Goal: Task Accomplishment & Management: Complete application form

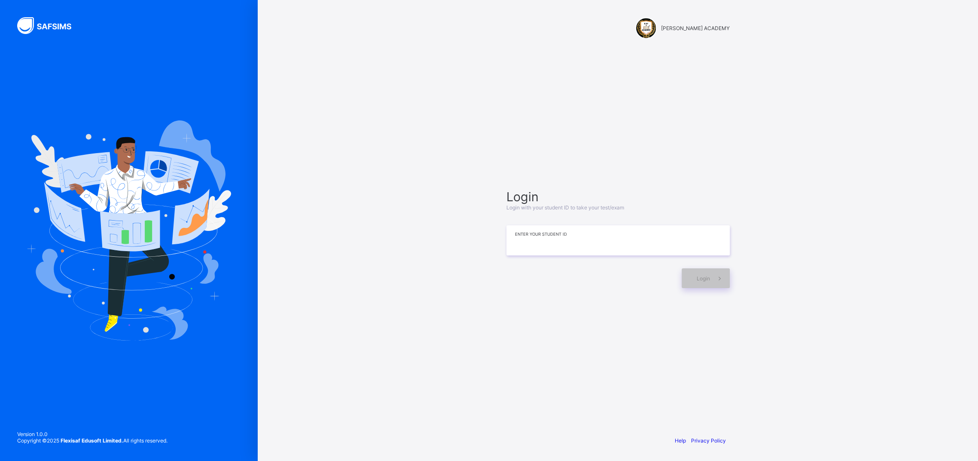
click at [562, 246] on input at bounding box center [618, 240] width 223 height 30
type input "**********"
click at [721, 282] on span at bounding box center [720, 278] width 20 height 20
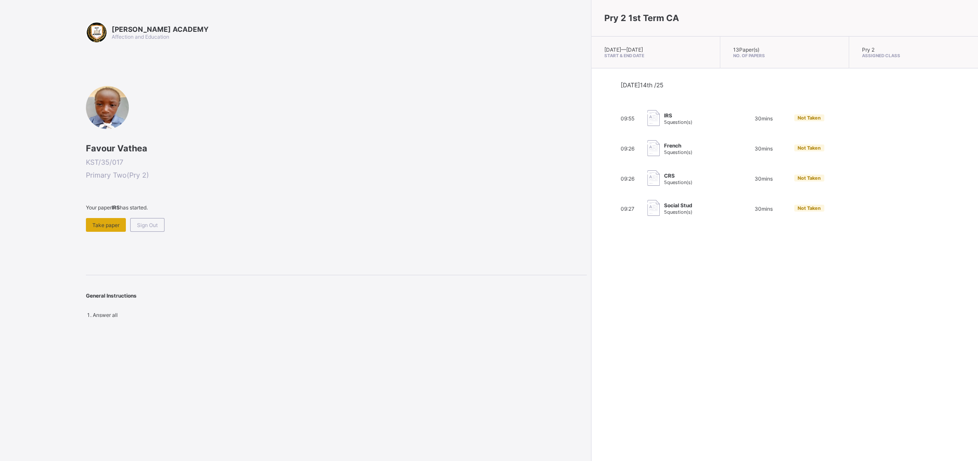
click at [110, 220] on div "Take paper" at bounding box center [106, 225] width 40 height 14
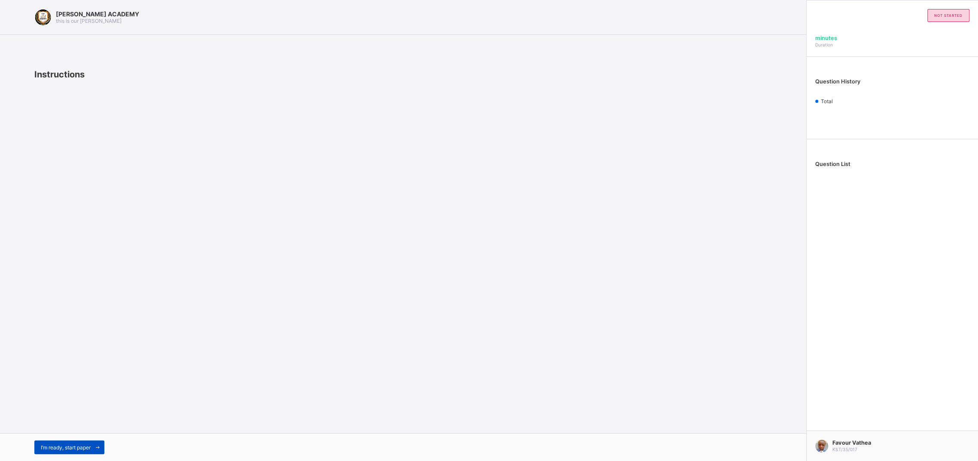
click at [74, 446] on span "I’m ready, start paper" at bounding box center [66, 447] width 50 height 6
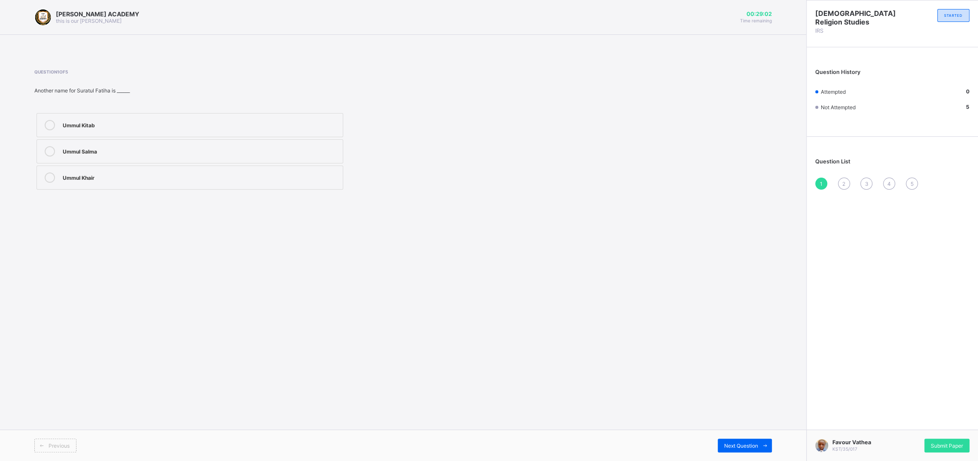
click at [125, 118] on label "Ummul Kitab" at bounding box center [190, 125] width 307 height 24
click at [171, 183] on div "Ummul Khair" at bounding box center [201, 177] width 276 height 10
click at [162, 114] on label "Ummul Kitab" at bounding box center [190, 125] width 307 height 24
click at [844, 186] on span "2" at bounding box center [844, 183] width 3 height 6
click at [293, 129] on div "Ha;un" at bounding box center [201, 125] width 276 height 10
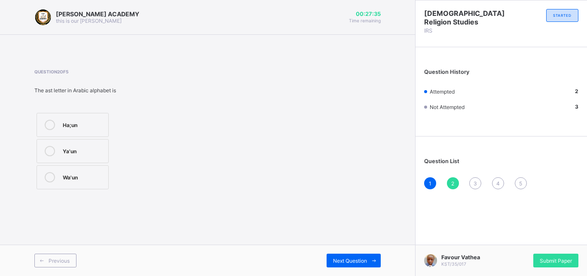
click at [473, 183] on div "3" at bounding box center [475, 183] width 12 height 12
click at [550, 262] on span "Submit Paper" at bounding box center [556, 261] width 32 height 6
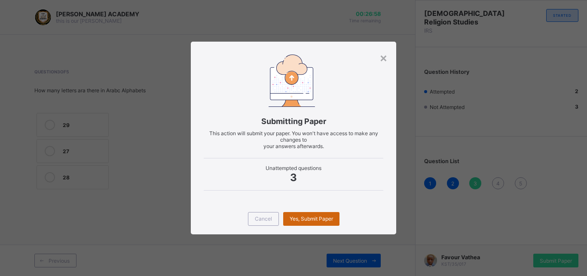
click at [305, 220] on span "Yes, Submit Paper" at bounding box center [311, 219] width 43 height 6
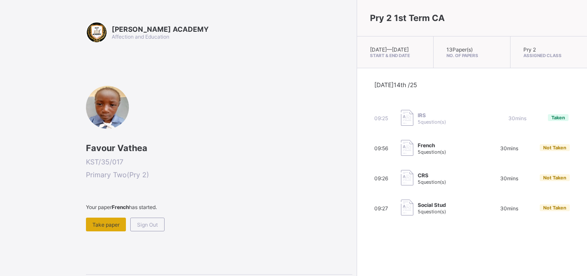
click at [110, 225] on span "Take paper" at bounding box center [105, 225] width 27 height 6
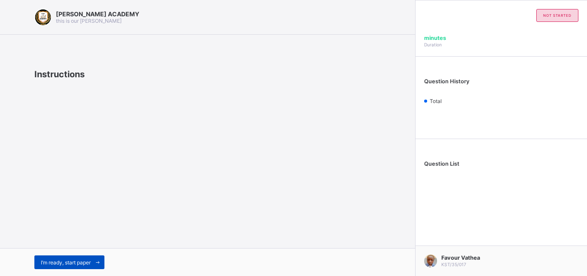
click at [74, 259] on div "I’m ready, start paper" at bounding box center [69, 263] width 70 height 14
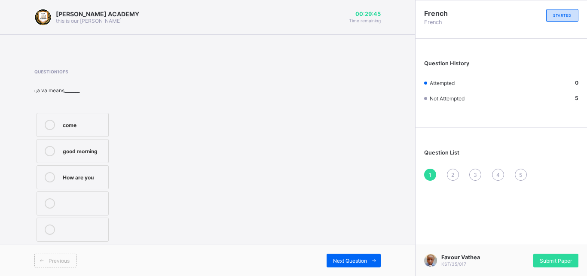
click at [95, 127] on div "come" at bounding box center [83, 124] width 41 height 9
click at [86, 168] on label "How are you" at bounding box center [73, 177] width 72 height 24
click at [453, 176] on span "2" at bounding box center [452, 175] width 3 height 6
click at [81, 241] on label "nose" at bounding box center [73, 230] width 72 height 24
click at [475, 170] on div "3" at bounding box center [475, 175] width 12 height 12
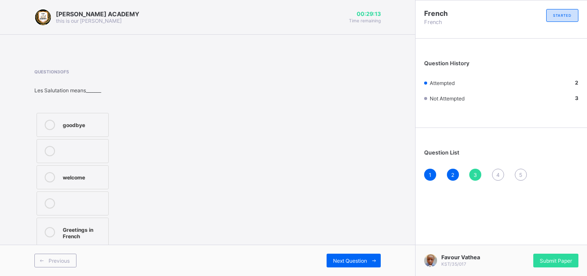
click at [102, 176] on div "welcome" at bounding box center [83, 176] width 41 height 9
click at [494, 171] on div "4" at bounding box center [498, 175] width 12 height 12
click at [92, 132] on div "What is your name" at bounding box center [83, 127] width 41 height 15
click at [518, 170] on div "5" at bounding box center [521, 175] width 12 height 12
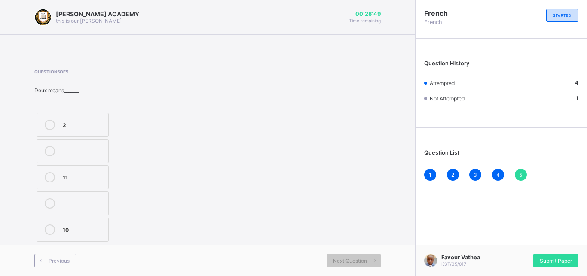
click at [76, 120] on div "2" at bounding box center [83, 124] width 41 height 9
click at [556, 257] on div "Submit Paper" at bounding box center [555, 261] width 45 height 14
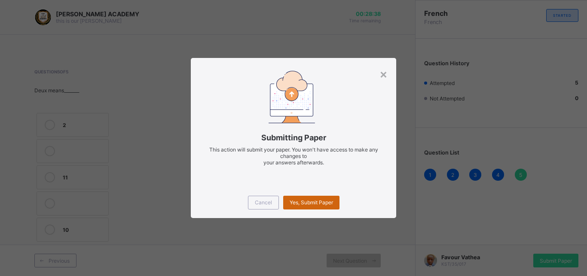
click at [302, 197] on div "Yes, Submit Paper" at bounding box center [311, 203] width 56 height 14
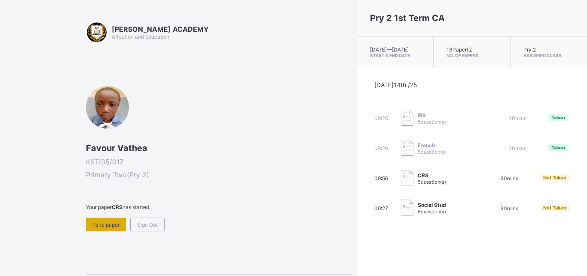
click at [111, 223] on span "Take paper" at bounding box center [105, 225] width 27 height 6
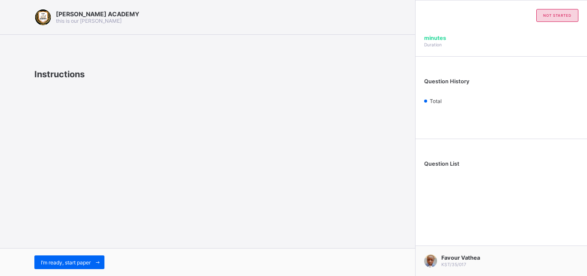
click at [111, 223] on div "KAY ACADEMY this is our motton Instructions I’m ready, start paper" at bounding box center [207, 138] width 415 height 276
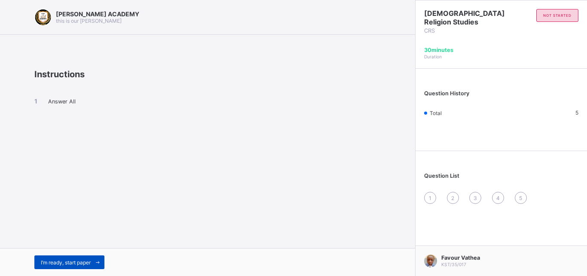
click at [75, 259] on div "I’m ready, start paper" at bounding box center [69, 263] width 70 height 14
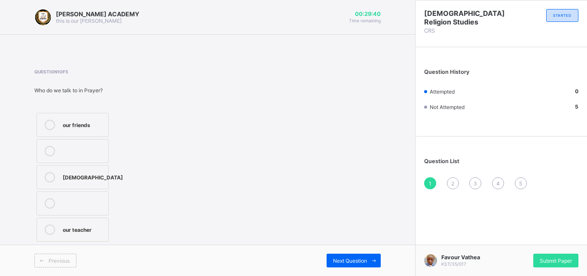
click at [77, 172] on label "God" at bounding box center [73, 177] width 72 height 24
click at [453, 183] on span "2" at bounding box center [452, 183] width 3 height 6
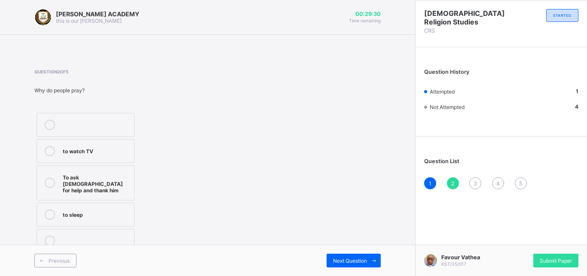
click at [67, 189] on div "To ask God for help and thank him" at bounding box center [96, 182] width 67 height 21
click at [475, 182] on span "3" at bounding box center [474, 183] width 3 height 6
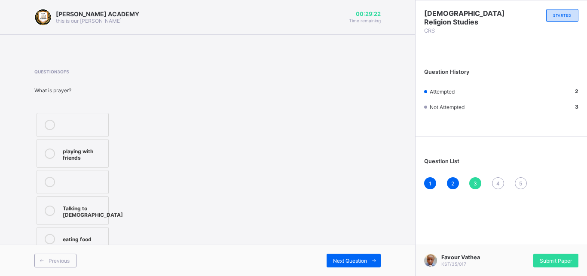
click at [73, 200] on label "Talking to God" at bounding box center [73, 210] width 72 height 29
click at [500, 180] on div "4" at bounding box center [498, 183] width 12 height 12
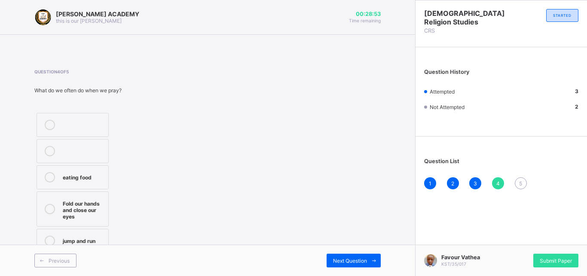
click at [89, 178] on div "eating food" at bounding box center [83, 176] width 41 height 9
click at [520, 186] on span "5" at bounding box center [520, 183] width 3 height 6
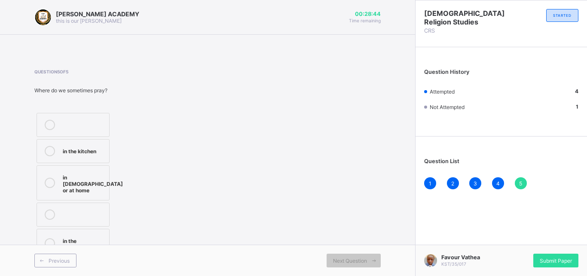
click at [89, 141] on label "in the kitchen" at bounding box center [73, 151] width 73 height 24
click at [551, 255] on div "Submit Paper" at bounding box center [555, 261] width 45 height 14
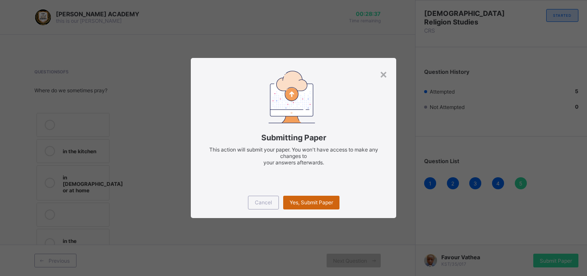
click at [292, 198] on div "Yes, Submit Paper" at bounding box center [311, 203] width 56 height 14
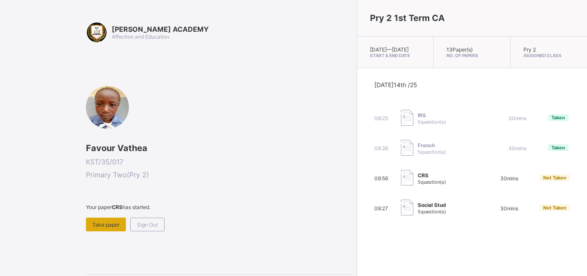
click at [104, 222] on span "Take paper" at bounding box center [105, 225] width 27 height 6
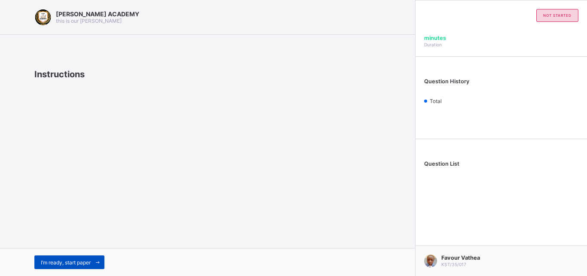
click at [73, 258] on div "I’m ready, start paper" at bounding box center [69, 263] width 70 height 14
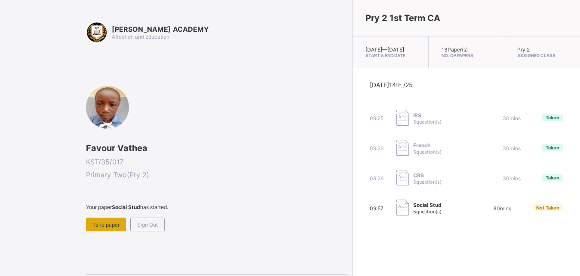
click at [95, 228] on span "Take paper" at bounding box center [105, 225] width 27 height 6
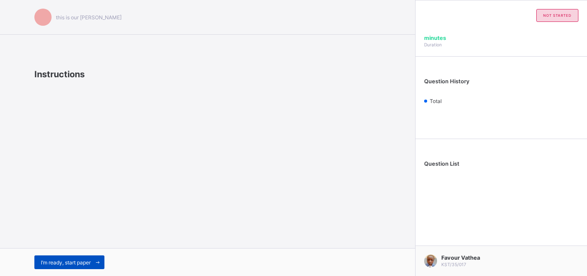
click at [78, 259] on div "I’m ready, start paper" at bounding box center [69, 263] width 70 height 14
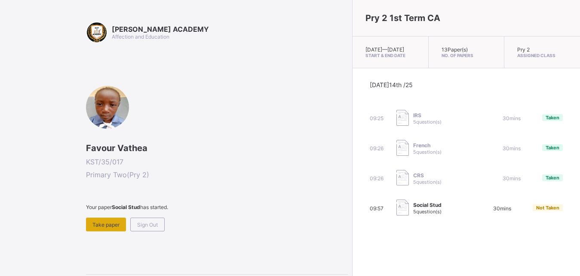
click at [115, 220] on div "Take paper" at bounding box center [106, 225] width 40 height 14
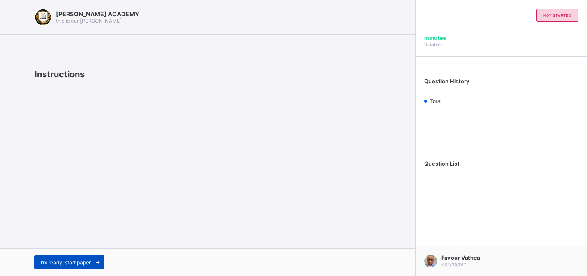
click at [70, 258] on div "I’m ready, start paper" at bounding box center [69, 263] width 70 height 14
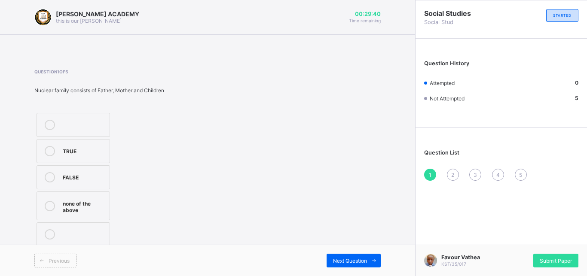
click at [92, 150] on div "TRUE" at bounding box center [84, 150] width 43 height 9
click at [452, 173] on span "2" at bounding box center [452, 175] width 3 height 6
click at [430, 174] on span "1" at bounding box center [430, 175] width 3 height 6
click at [84, 133] on div "Mummy or Daddy" at bounding box center [83, 127] width 41 height 15
click at [448, 175] on div "2" at bounding box center [453, 175] width 12 height 12
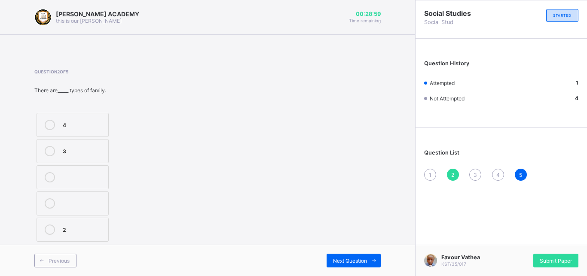
click at [433, 172] on div "1" at bounding box center [430, 175] width 12 height 12
click at [72, 131] on div "Mummy or Daddy" at bounding box center [83, 127] width 41 height 15
click at [454, 175] on span "2" at bounding box center [452, 175] width 3 height 6
click at [73, 231] on div "2" at bounding box center [83, 229] width 41 height 9
click at [476, 171] on div "3" at bounding box center [475, 175] width 12 height 12
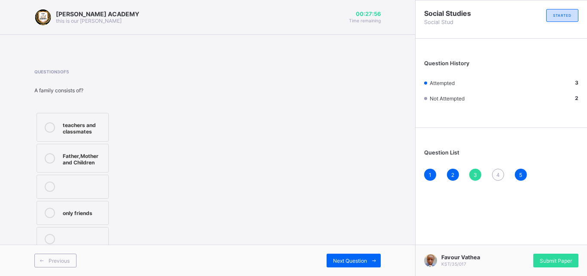
click at [79, 148] on label "Father,Mother and Children" at bounding box center [73, 158] width 72 height 29
click at [496, 174] on div "4" at bounding box center [498, 175] width 12 height 12
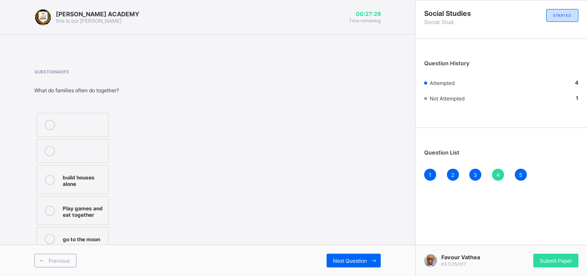
click at [80, 189] on label "build houses alone" at bounding box center [73, 179] width 72 height 29
click at [523, 171] on div "5" at bounding box center [521, 175] width 12 height 12
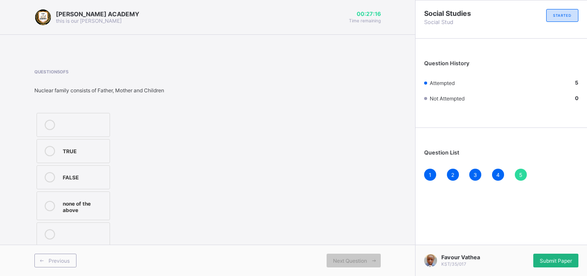
click at [563, 258] on span "Submit Paper" at bounding box center [556, 261] width 32 height 6
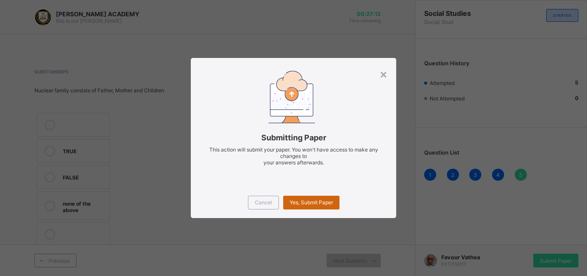
click at [314, 202] on span "Yes, Submit Paper" at bounding box center [311, 202] width 43 height 6
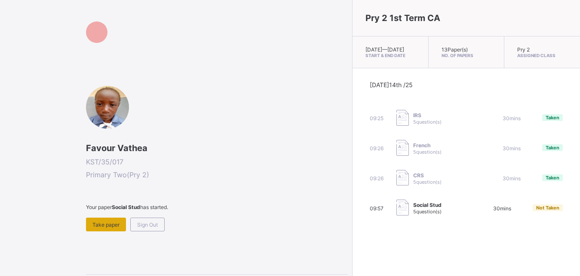
click at [98, 222] on span "Take paper" at bounding box center [105, 225] width 27 height 6
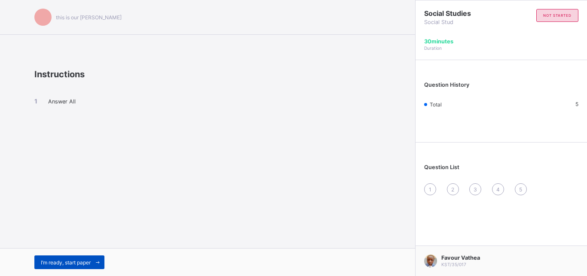
click at [97, 266] on span at bounding box center [98, 263] width 14 height 14
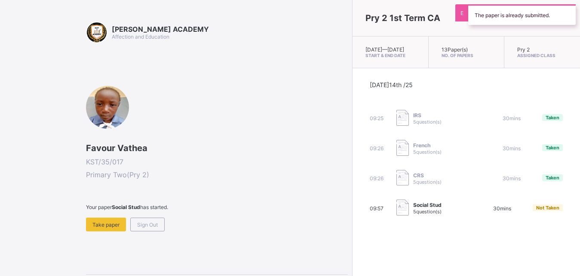
click at [236, 240] on div "KAY ACADEMY Affection and Education Favour Vathea KST/35/017 Primary Two ( Pry …" at bounding box center [217, 169] width 262 height 296
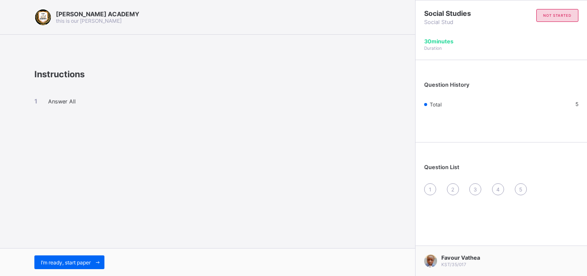
click at [86, 266] on div "I’m ready, start paper" at bounding box center [69, 263] width 70 height 14
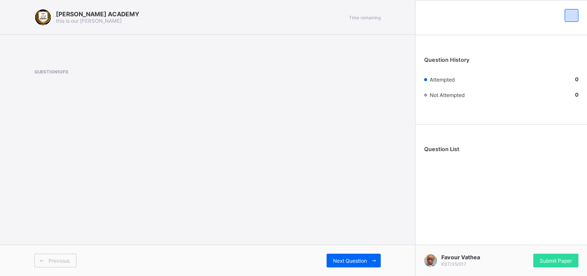
click at [86, 266] on div "Previous" at bounding box center [120, 261] width 173 height 14
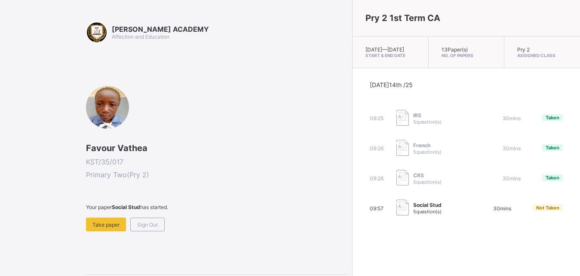
click at [0, 174] on div "KAY ACADEMY Affection and Education Favour Vathea KST/35/017 Primary Two ( Pry …" at bounding box center [174, 161] width 348 height 322
click at [96, 226] on span "Take paper" at bounding box center [105, 225] width 27 height 6
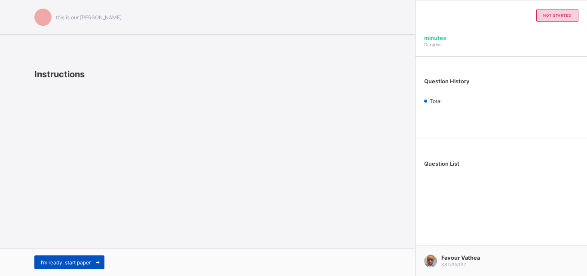
click at [59, 263] on span "I’m ready, start paper" at bounding box center [66, 262] width 50 height 6
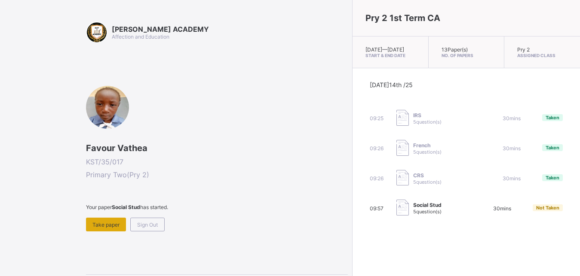
click at [104, 219] on div "Take paper" at bounding box center [106, 225] width 40 height 14
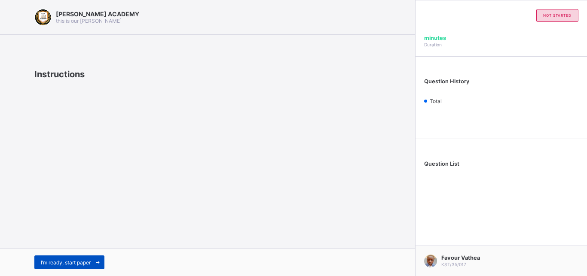
click at [81, 267] on div "I’m ready, start paper" at bounding box center [69, 263] width 70 height 14
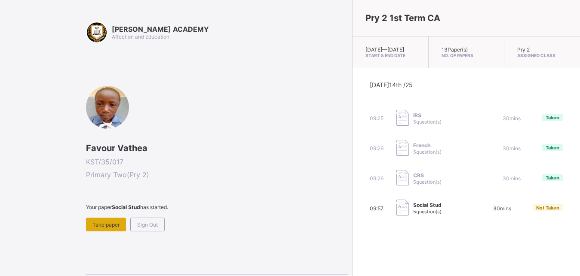
click at [98, 229] on div "Take paper" at bounding box center [106, 225] width 40 height 14
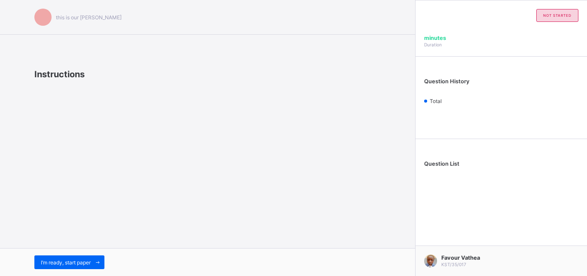
click at [94, 254] on div "I’m ready, start paper" at bounding box center [207, 262] width 415 height 28
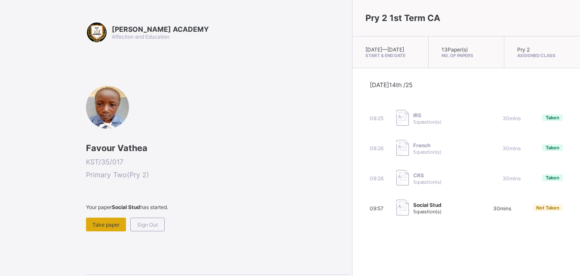
click at [98, 224] on span "Take paper" at bounding box center [105, 225] width 27 height 6
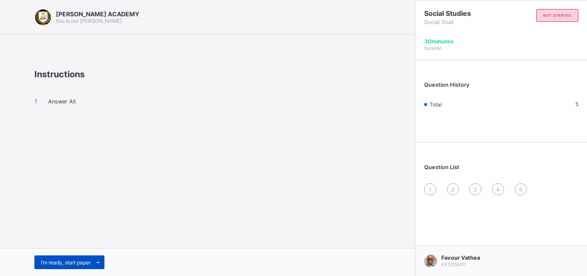
click at [47, 256] on div "I’m ready, start paper" at bounding box center [69, 263] width 70 height 14
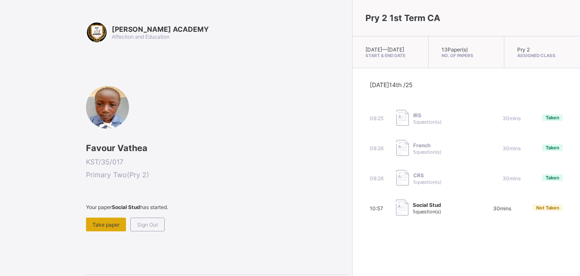
click at [98, 224] on span "Take paper" at bounding box center [105, 225] width 27 height 6
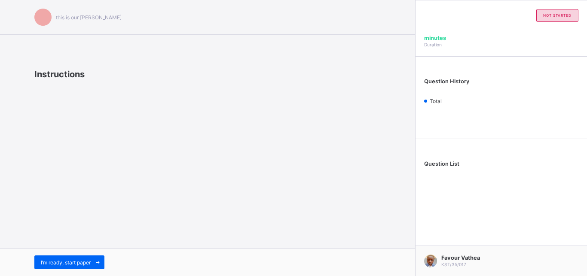
click at [79, 254] on div "I’m ready, start paper" at bounding box center [207, 262] width 415 height 28
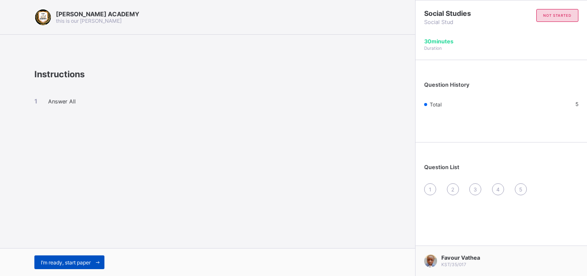
click at [66, 256] on div "I’m ready, start paper" at bounding box center [69, 263] width 70 height 14
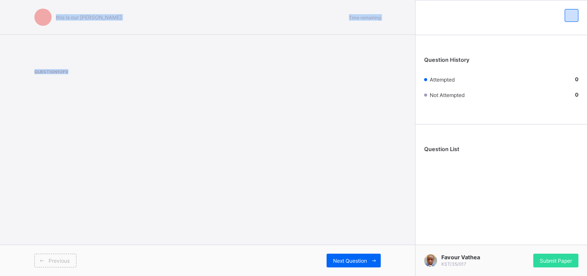
drag, startPoint x: 154, startPoint y: 163, endPoint x: 27, endPoint y: 12, distance: 197.0
click at [27, 12] on div "this is our [PERSON_NAME] Time remaining Question 1 of 0 Previous Next Question" at bounding box center [207, 138] width 415 height 276
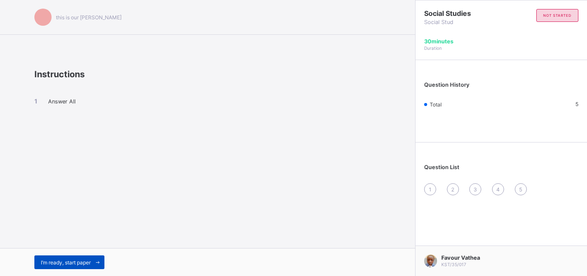
click at [74, 261] on span "I’m ready, start paper" at bounding box center [66, 262] width 50 height 6
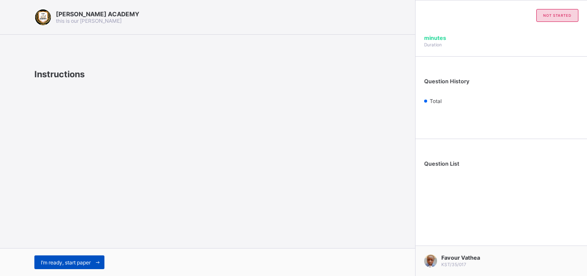
click at [85, 263] on span "I’m ready, start paper" at bounding box center [66, 262] width 50 height 6
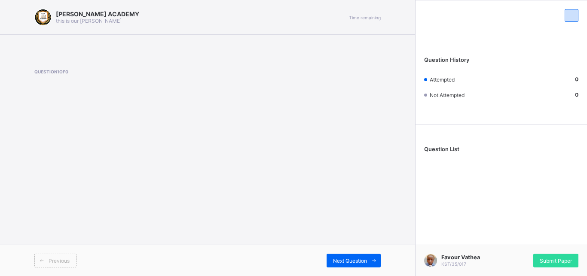
click at [283, 208] on div "KAY ACADEMY this is our motton Time remaining Question 1 of 0 Previous Next Que…" at bounding box center [207, 138] width 415 height 276
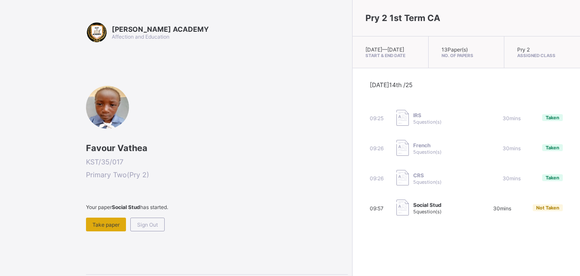
click at [96, 218] on div "Take paper" at bounding box center [106, 225] width 40 height 14
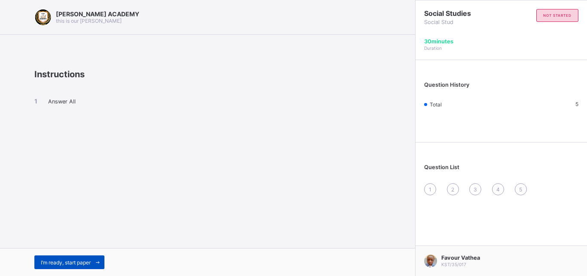
click at [91, 260] on span "I’m ready, start paper" at bounding box center [66, 262] width 50 height 6
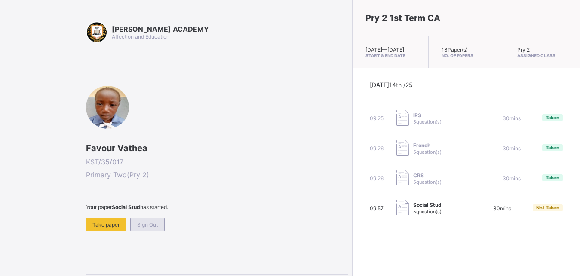
click at [147, 226] on span "Sign Out" at bounding box center [147, 225] width 21 height 6
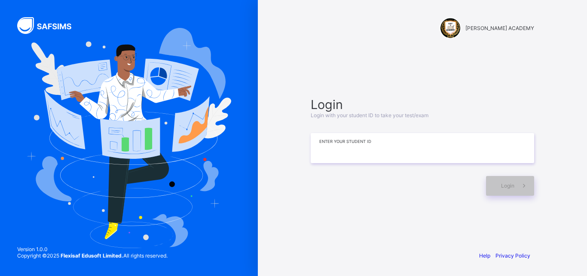
click at [367, 147] on input at bounding box center [422, 148] width 223 height 30
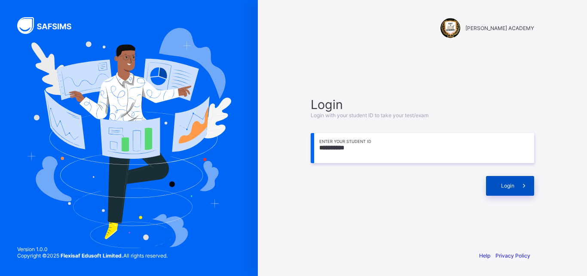
type input "**********"
click at [519, 181] on span at bounding box center [524, 186] width 20 height 20
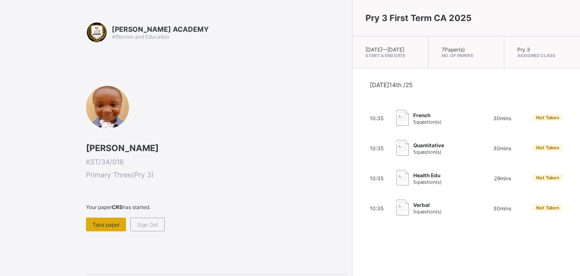
click at [107, 226] on span "Take paper" at bounding box center [105, 225] width 27 height 6
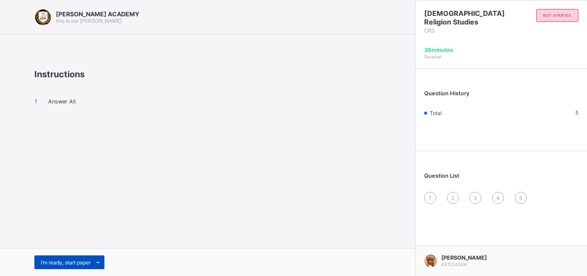
click at [67, 259] on span "I’m ready, start paper" at bounding box center [66, 262] width 50 height 6
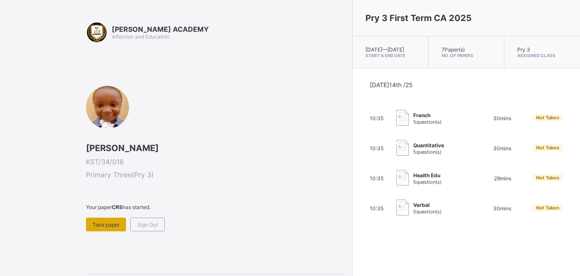
click at [108, 227] on span "Take paper" at bounding box center [105, 225] width 27 height 6
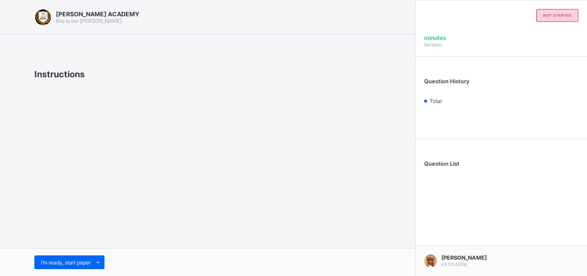
click at [108, 227] on div "KAY ACADEMY this is our motton Instructions I’m ready, start paper" at bounding box center [207, 138] width 415 height 276
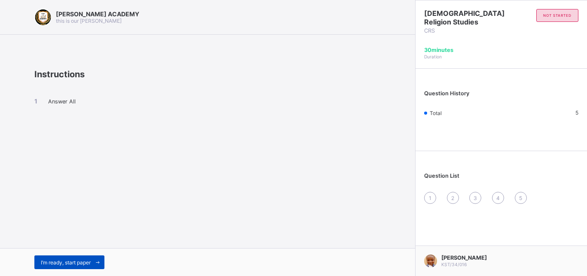
click at [80, 262] on span "I’m ready, start paper" at bounding box center [66, 262] width 50 height 6
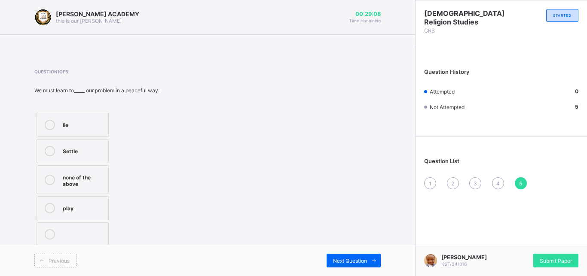
click at [49, 156] on icon at bounding box center [50, 151] width 10 height 10
click at [564, 269] on div "Aisha Abubakar Musa KST/34/016 Submit Paper" at bounding box center [501, 260] width 172 height 31
click at [560, 261] on span "Submit Paper" at bounding box center [556, 261] width 32 height 6
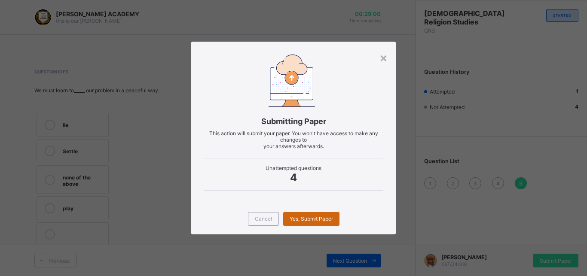
click at [301, 220] on span "Yes, Submit Paper" at bounding box center [311, 219] width 43 height 6
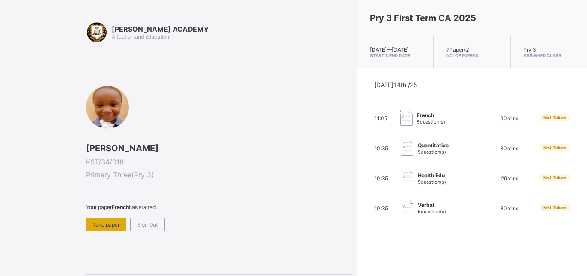
click at [94, 230] on div "Take paper" at bounding box center [106, 225] width 40 height 14
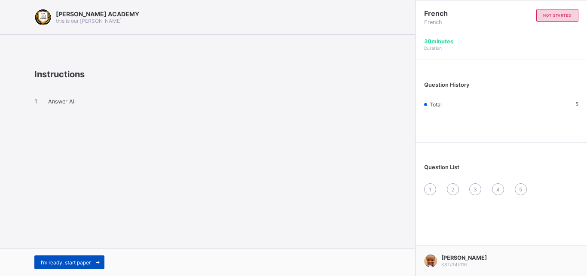
click at [39, 259] on div "I’m ready, start paper" at bounding box center [69, 263] width 70 height 14
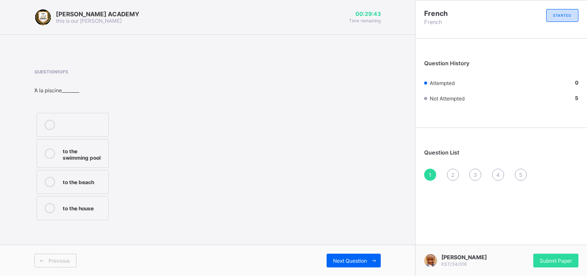
click at [92, 144] on label "to the swimming pool" at bounding box center [73, 153] width 72 height 29
click at [347, 258] on span "Next Question" at bounding box center [350, 261] width 34 height 6
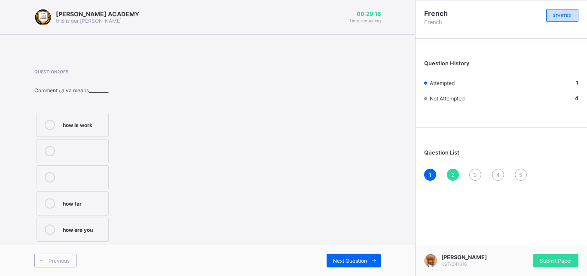
click at [81, 232] on div "how are you" at bounding box center [83, 229] width 41 height 9
click at [369, 254] on span at bounding box center [374, 261] width 14 height 14
click at [80, 198] on label "Thank you very much" at bounding box center [73, 206] width 72 height 29
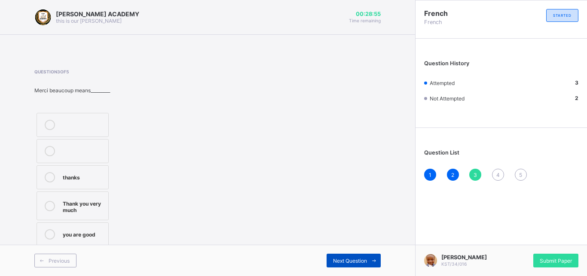
click at [342, 259] on span "Next Question" at bounding box center [350, 261] width 34 height 6
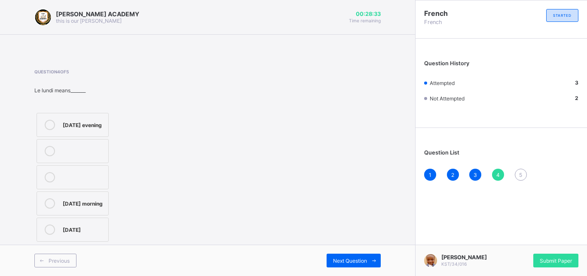
click at [91, 233] on div "on Monday" at bounding box center [83, 229] width 41 height 9
click at [345, 263] on span "Next Question" at bounding box center [350, 261] width 34 height 6
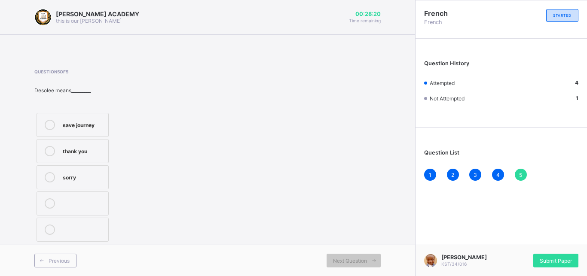
click at [68, 170] on label "sorry" at bounding box center [73, 177] width 72 height 24
click at [556, 259] on span "Submit Paper" at bounding box center [556, 261] width 32 height 6
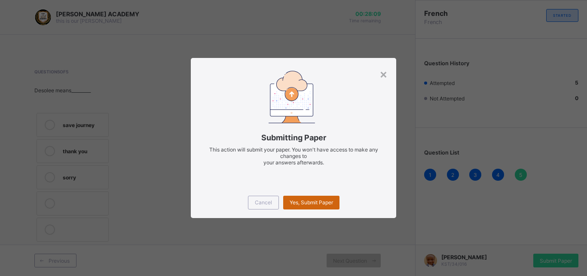
click at [300, 206] on div "Yes, Submit Paper" at bounding box center [311, 203] width 56 height 14
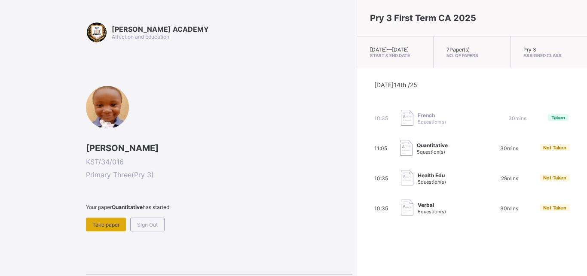
click at [112, 223] on span "Take paper" at bounding box center [105, 225] width 27 height 6
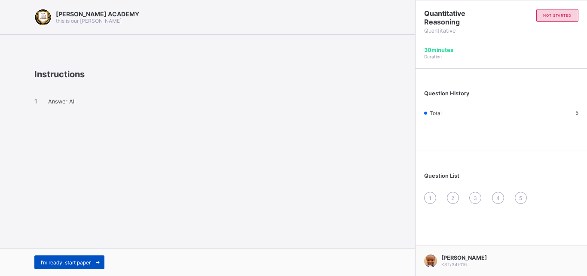
click at [73, 263] on span "I’m ready, start paper" at bounding box center [66, 262] width 50 height 6
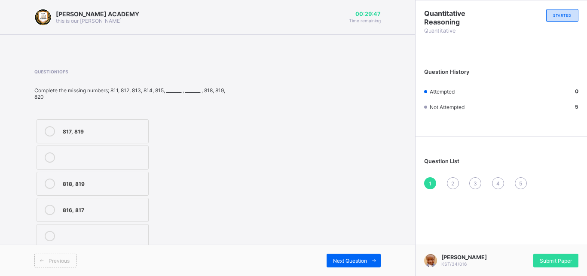
click at [87, 209] on div "816, 817" at bounding box center [103, 209] width 81 height 9
click at [344, 259] on span "Next Question" at bounding box center [350, 261] width 34 height 6
click at [120, 153] on div "702, 703" at bounding box center [104, 157] width 82 height 9
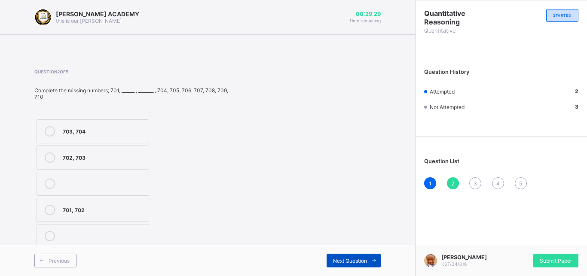
click at [345, 259] on span "Next Question" at bounding box center [350, 261] width 34 height 6
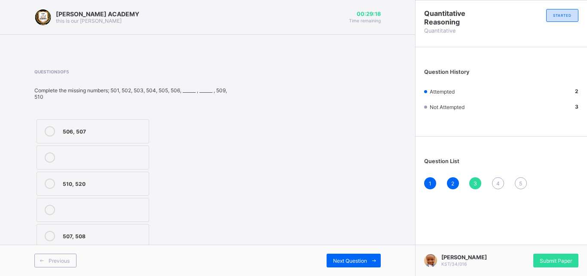
click at [84, 235] on div "507, 508" at bounding box center [104, 235] width 82 height 9
click at [358, 262] on span "Next Question" at bounding box center [350, 261] width 34 height 6
click at [116, 214] on div "905, 909" at bounding box center [104, 210] width 82 height 10
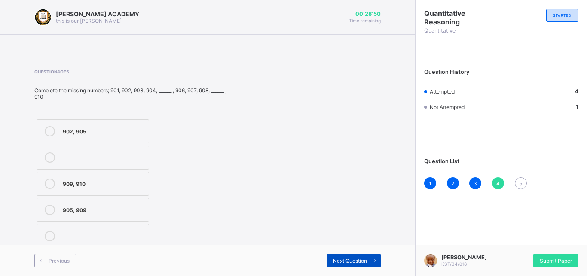
click at [352, 262] on span "Next Question" at bounding box center [350, 261] width 34 height 6
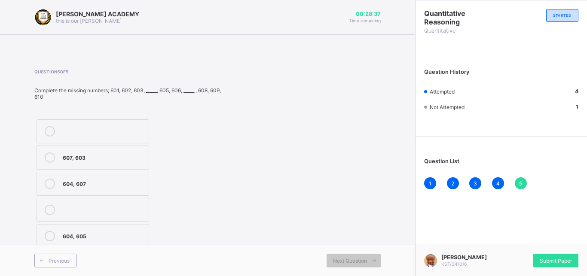
click at [97, 182] on div "604, 607" at bounding box center [104, 183] width 82 height 9
click at [559, 257] on div "Submit Paper" at bounding box center [555, 261] width 45 height 14
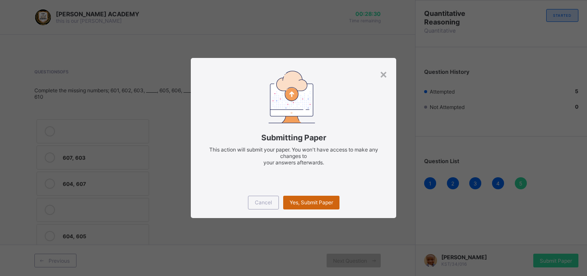
click at [313, 203] on span "Yes, Submit Paper" at bounding box center [311, 202] width 43 height 6
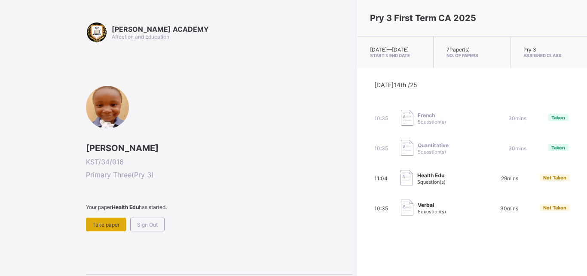
click at [115, 225] on span "Take paper" at bounding box center [105, 225] width 27 height 6
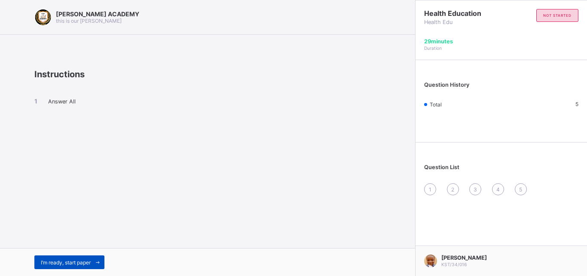
click at [84, 265] on span "I’m ready, start paper" at bounding box center [66, 262] width 50 height 6
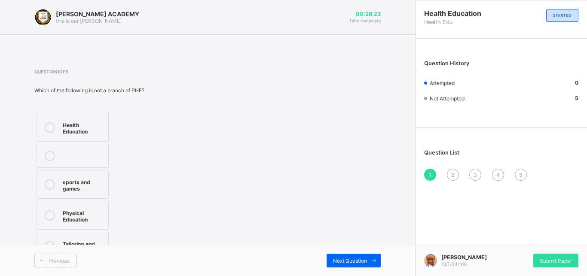
click at [77, 122] on div "Health Education" at bounding box center [83, 127] width 41 height 15
click at [362, 259] on span "Next Question" at bounding box center [350, 261] width 34 height 6
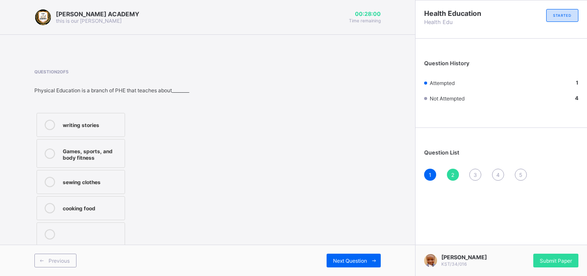
click at [113, 158] on div "Games, sports, and body fitness" at bounding box center [92, 153] width 58 height 15
click at [368, 263] on span at bounding box center [374, 261] width 14 height 14
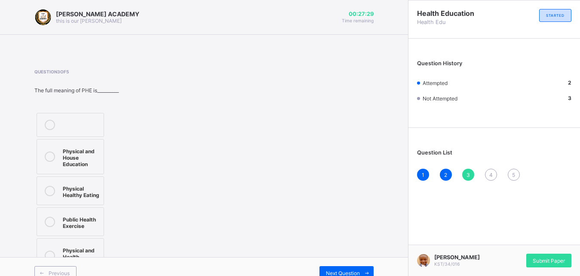
click at [51, 250] on div at bounding box center [49, 255] width 17 height 21
click at [360, 272] on span "Next Question" at bounding box center [343, 273] width 34 height 6
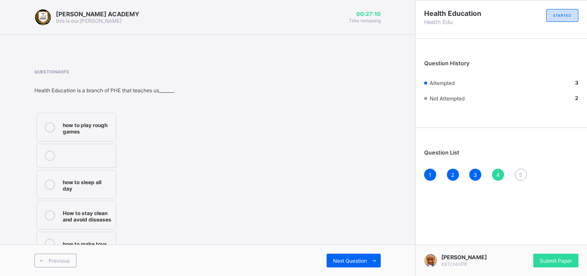
click at [350, 241] on div "Question 4 of 5 Health Education is a branch of PHE that teaches us_______ how …" at bounding box center [207, 163] width 346 height 189
click at [109, 220] on label "How to stay clean and avoid diseases" at bounding box center [76, 215] width 79 height 29
click at [354, 254] on div "Next Question" at bounding box center [354, 261] width 54 height 14
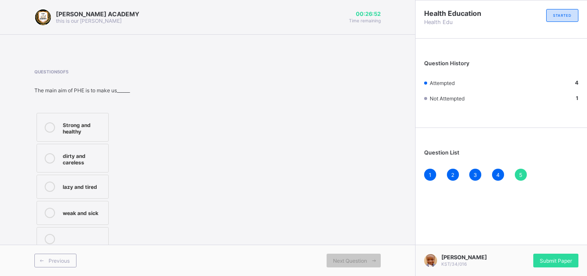
click at [75, 115] on label "Strong and healthy" at bounding box center [73, 127] width 72 height 29
click at [342, 261] on span "Next Question" at bounding box center [350, 261] width 34 height 6
click at [546, 256] on div "Submit Paper" at bounding box center [555, 261] width 45 height 14
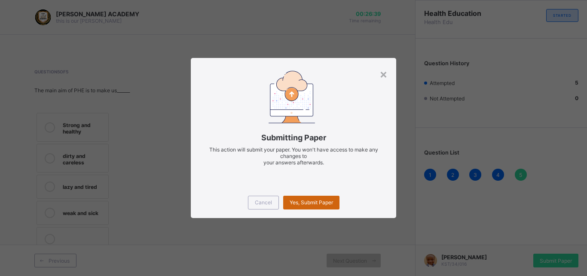
click at [315, 202] on span "Yes, Submit Paper" at bounding box center [311, 202] width 43 height 6
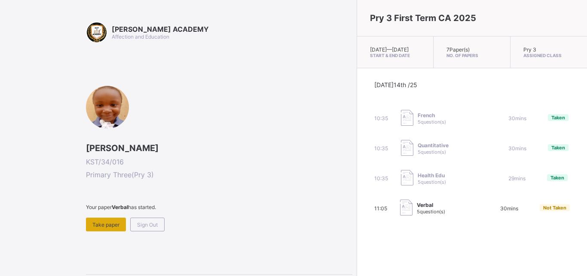
click at [104, 222] on span "Take paper" at bounding box center [105, 225] width 27 height 6
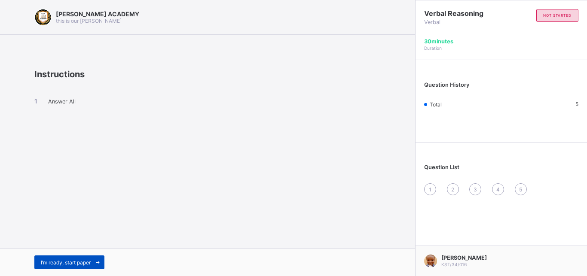
click at [58, 264] on span "I’m ready, start paper" at bounding box center [66, 262] width 50 height 6
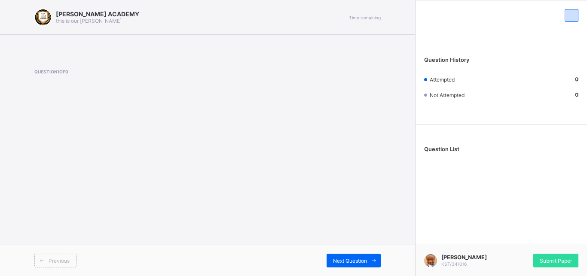
click at [58, 264] on div "Previous" at bounding box center [55, 261] width 42 height 14
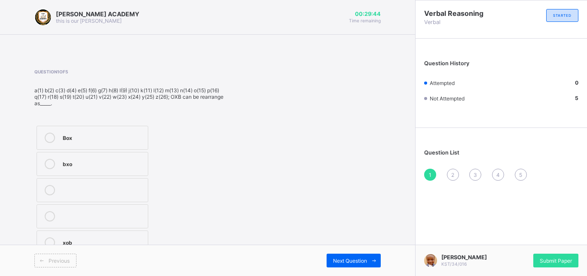
click at [101, 145] on label "Box" at bounding box center [93, 138] width 112 height 24
click at [347, 259] on span "Next Question" at bounding box center [350, 261] width 34 height 6
click at [132, 156] on div "Ice" at bounding box center [103, 157] width 81 height 9
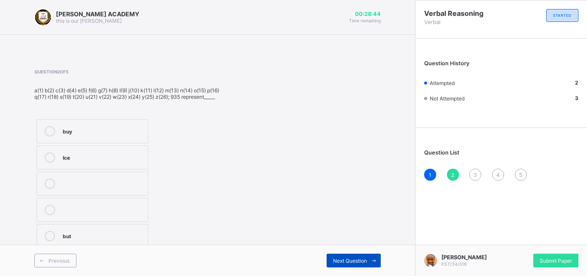
click at [366, 258] on span "Next Question" at bounding box center [350, 261] width 34 height 6
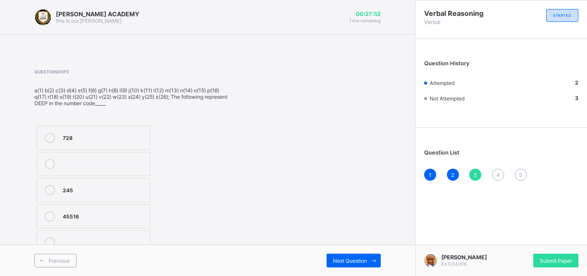
click at [102, 214] on div "45516" at bounding box center [104, 215] width 83 height 9
click at [364, 261] on span "Next Question" at bounding box center [350, 261] width 34 height 6
click at [104, 213] on div "3,1,20" at bounding box center [104, 209] width 83 height 9
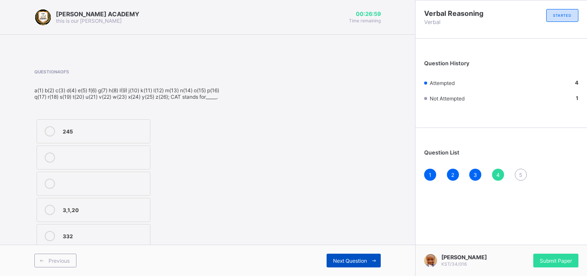
click at [341, 259] on span "Next Question" at bounding box center [350, 261] width 34 height 6
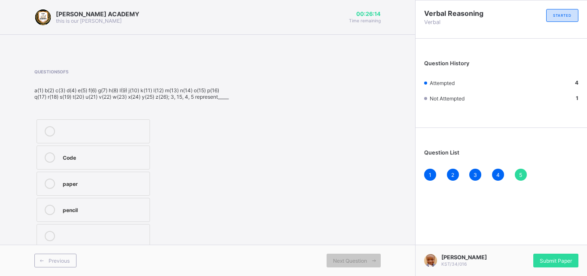
click at [119, 161] on div "Code" at bounding box center [104, 157] width 82 height 9
click at [549, 263] on span "Submit Paper" at bounding box center [556, 261] width 32 height 6
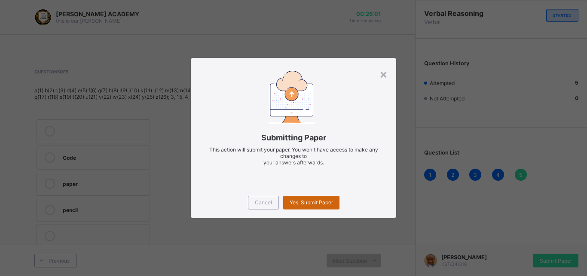
click at [318, 203] on span "Yes, Submit Paper" at bounding box center [311, 202] width 43 height 6
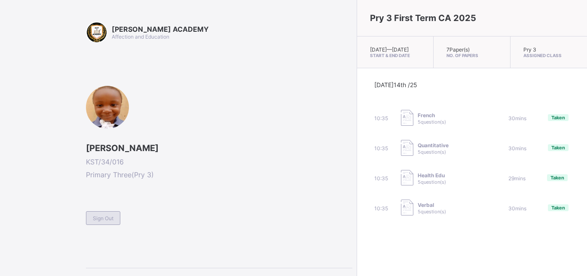
click at [99, 219] on span "Sign Out" at bounding box center [103, 218] width 21 height 6
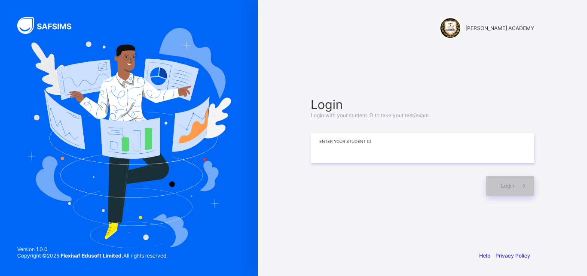
click at [394, 147] on input at bounding box center [422, 148] width 223 height 30
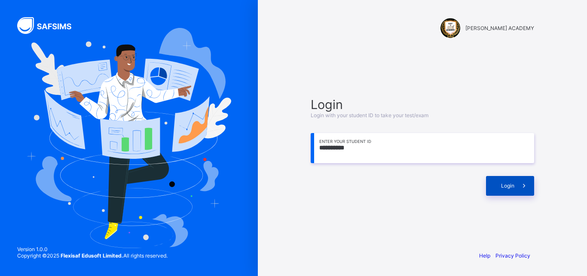
type input "**********"
click at [519, 184] on span at bounding box center [524, 186] width 20 height 20
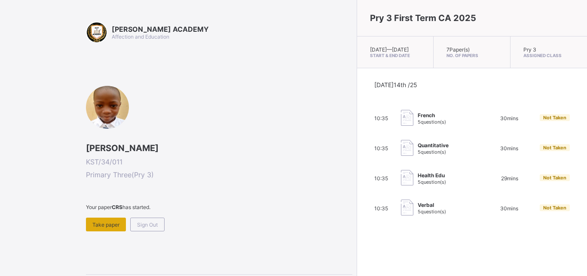
click at [108, 223] on span "Take paper" at bounding box center [105, 225] width 27 height 6
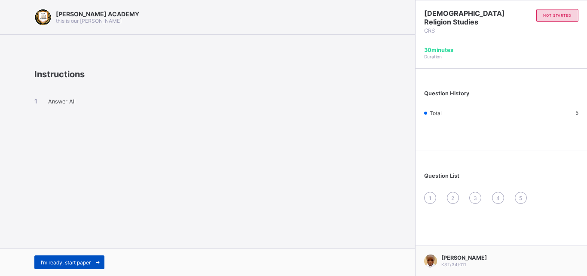
click at [71, 265] on span "I’m ready, start paper" at bounding box center [66, 262] width 50 height 6
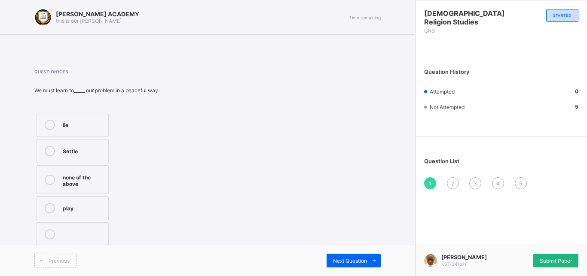
click at [551, 266] on div "Submit Paper" at bounding box center [555, 261] width 45 height 14
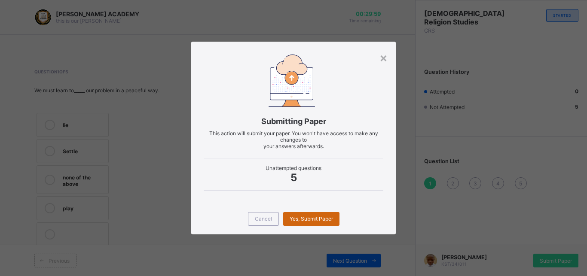
click at [304, 217] on span "Yes, Submit Paper" at bounding box center [311, 219] width 43 height 6
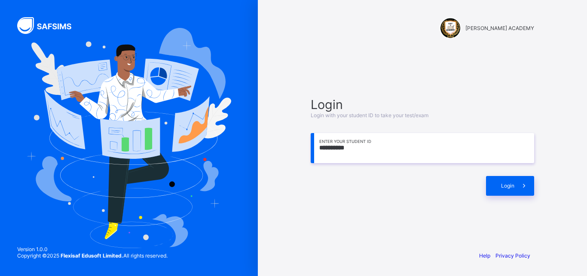
type input "**********"
click at [496, 197] on div "**********" at bounding box center [422, 146] width 241 height 161
click at [498, 192] on div "Login" at bounding box center [510, 186] width 48 height 20
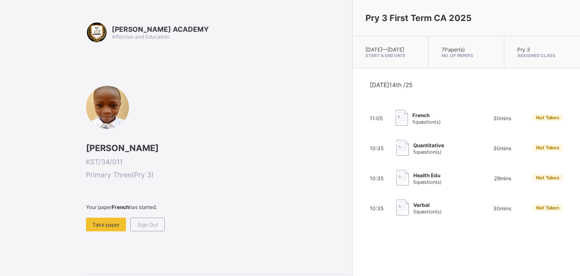
click at [116, 216] on span at bounding box center [217, 214] width 262 height 7
click at [115, 223] on span "Take paper" at bounding box center [105, 225] width 27 height 6
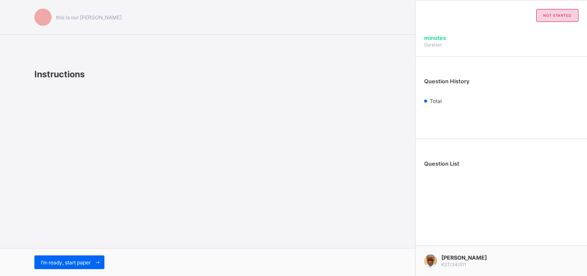
click at [115, 223] on div "this is our motton Instructions I’m ready, start paper" at bounding box center [207, 138] width 415 height 276
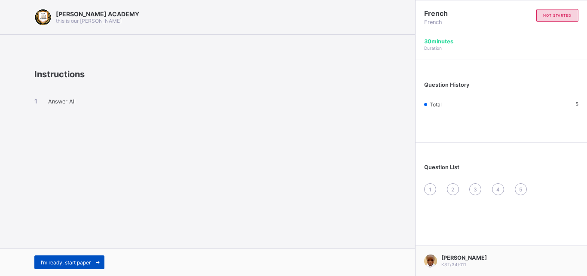
click at [97, 264] on icon at bounding box center [98, 263] width 6 height 6
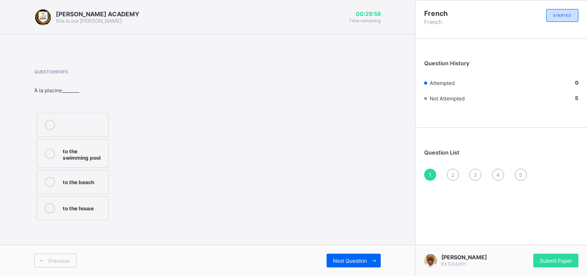
click at [184, 222] on div "Question 1 of 5 Ὰ la piscine________ to the swimming pool to the beach to the h…" at bounding box center [207, 145] width 346 height 153
click at [72, 147] on div "to the swimming pool" at bounding box center [83, 153] width 41 height 15
click at [334, 257] on div "Next Question" at bounding box center [354, 261] width 54 height 14
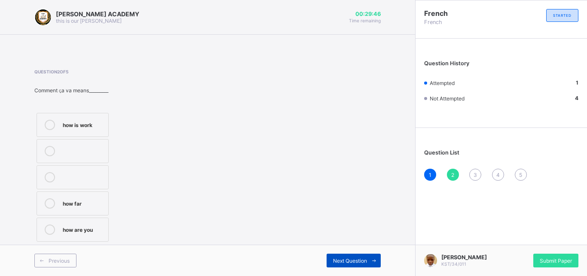
click at [334, 257] on div "Next Question" at bounding box center [354, 261] width 54 height 14
click at [336, 257] on div "Next Question" at bounding box center [354, 261] width 54 height 14
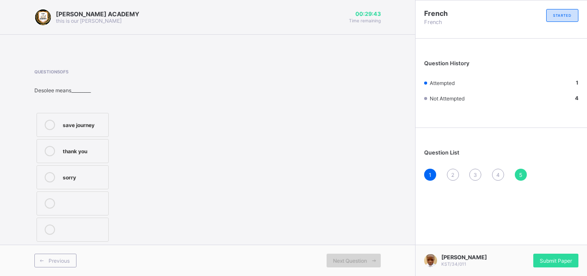
click at [336, 257] on div "Next Question" at bounding box center [354, 261] width 54 height 14
click at [450, 175] on div "2" at bounding box center [453, 175] width 12 height 12
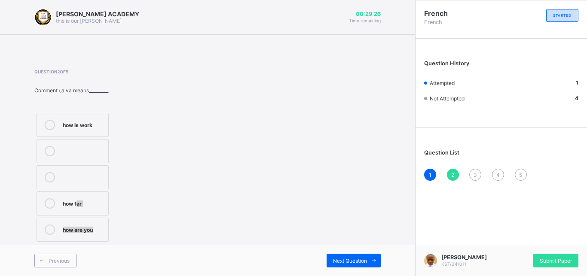
drag, startPoint x: 143, startPoint y: 235, endPoint x: 76, endPoint y: 206, distance: 73.1
click at [76, 206] on div "how is work how far how are you" at bounding box center [97, 177] width 127 height 133
click at [76, 206] on div "how far" at bounding box center [83, 202] width 41 height 9
click at [352, 256] on div "Next Question" at bounding box center [354, 261] width 54 height 14
click at [108, 209] on label "Thank you very much" at bounding box center [73, 206] width 72 height 29
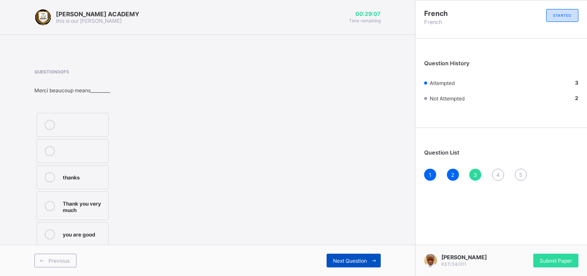
click at [371, 266] on span at bounding box center [374, 261] width 14 height 14
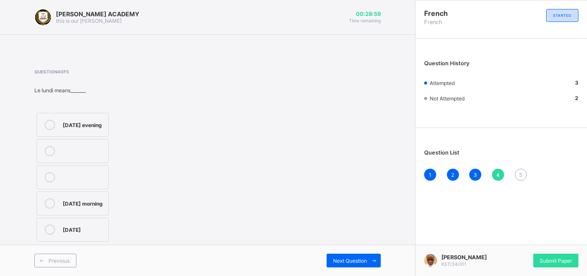
click at [82, 233] on div "[DATE]" at bounding box center [83, 229] width 41 height 9
click at [359, 263] on span "Next Question" at bounding box center [350, 261] width 34 height 6
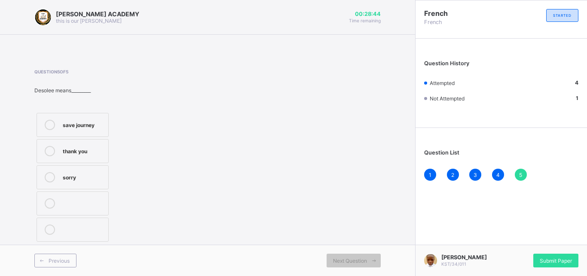
click at [67, 168] on label "sorry" at bounding box center [73, 177] width 72 height 24
click at [560, 264] on span "Submit Paper" at bounding box center [556, 261] width 32 height 6
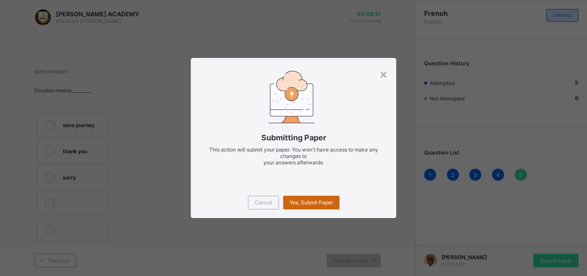
click at [308, 201] on span "Yes, Submit Paper" at bounding box center [311, 202] width 43 height 6
click at [315, 83] on div "Submitting Paper This action will submit your paper. You won't have access to m…" at bounding box center [293, 122] width 205 height 129
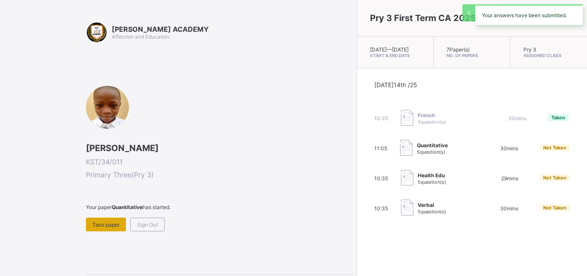
click at [94, 228] on span "Take paper" at bounding box center [105, 225] width 27 height 6
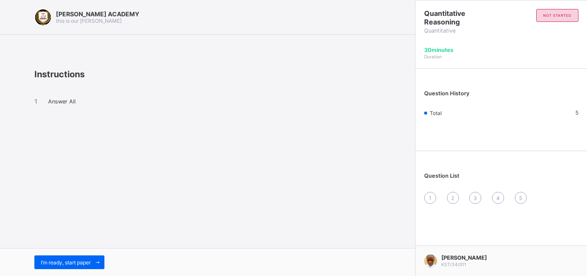
click at [67, 170] on div "KAY ACADEMY this is our motton Instructions Answer All I’m ready, start paper" at bounding box center [207, 138] width 415 height 276
drag, startPoint x: 66, startPoint y: 250, endPoint x: 67, endPoint y: 264, distance: 13.3
click at [67, 264] on div "I’m ready, start paper" at bounding box center [207, 262] width 415 height 28
click at [67, 264] on span "I’m ready, start paper" at bounding box center [66, 262] width 50 height 6
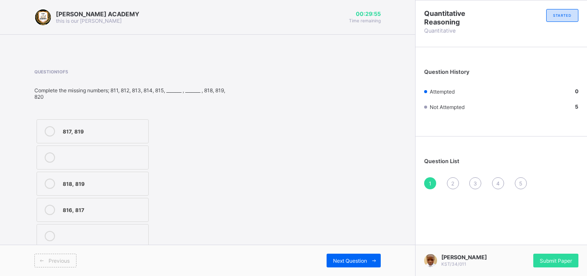
click at [67, 198] on label "816, 817" at bounding box center [93, 210] width 112 height 24
click at [347, 263] on span "Next Question" at bounding box center [350, 261] width 34 height 6
click at [106, 215] on div "701, 702" at bounding box center [104, 210] width 82 height 10
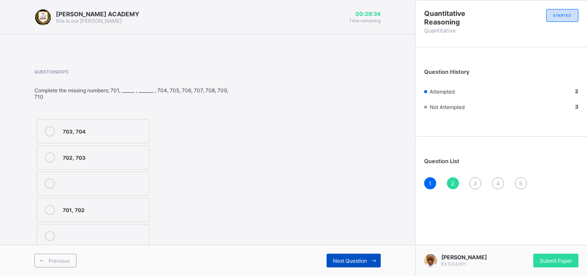
drag, startPoint x: 342, startPoint y: 269, endPoint x: 342, endPoint y: 257, distance: 12.5
click at [342, 257] on div "Previous Next Question" at bounding box center [207, 260] width 415 height 31
drag, startPoint x: 342, startPoint y: 257, endPoint x: 217, endPoint y: 269, distance: 125.6
click at [327, 268] on div "Next Question" at bounding box center [354, 261] width 54 height 14
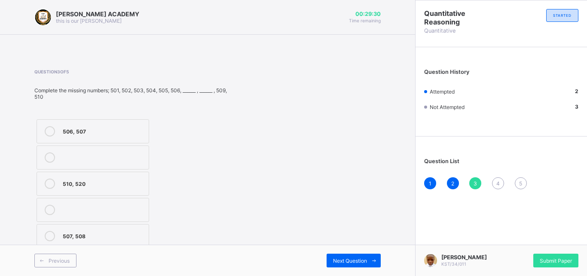
click at [132, 245] on div "Previous Next Question" at bounding box center [207, 260] width 415 height 31
click at [131, 238] on div "507, 508" at bounding box center [104, 235] width 82 height 9
click at [362, 253] on div "Previous Next Question" at bounding box center [207, 260] width 415 height 31
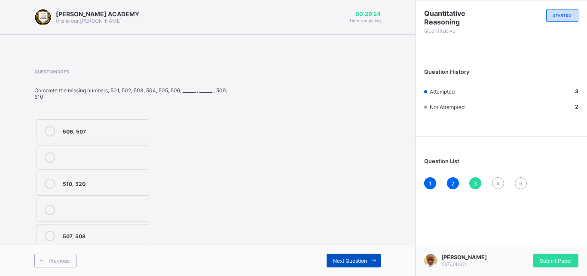
click at [362, 260] on span "Next Question" at bounding box center [350, 261] width 34 height 6
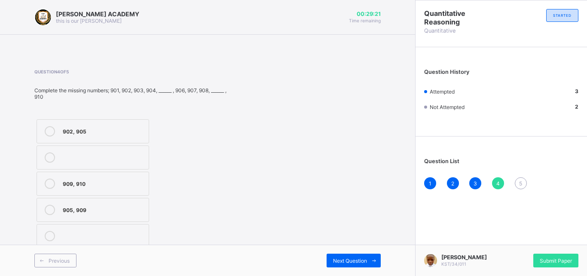
click at [102, 177] on label "909, 910" at bounding box center [93, 184] width 113 height 24
click at [360, 260] on span "Next Question" at bounding box center [350, 261] width 34 height 6
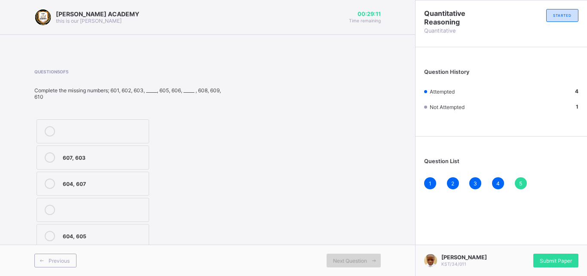
click at [360, 260] on span "Next Question" at bounding box center [350, 261] width 34 height 6
click at [105, 236] on div "604, 605" at bounding box center [104, 235] width 82 height 9
click at [550, 262] on span "Submit Paper" at bounding box center [556, 261] width 32 height 6
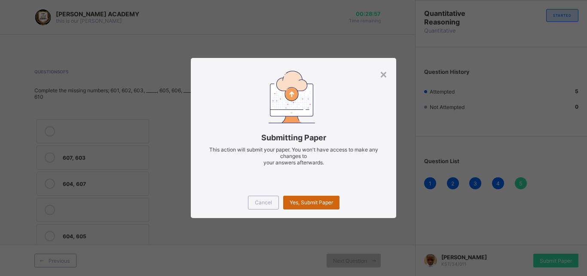
click at [324, 201] on span "Yes, Submit Paper" at bounding box center [311, 202] width 43 height 6
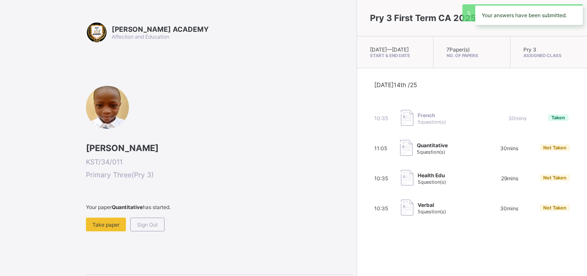
click at [140, 263] on div "KAY ACADEMY Affection and Education Salisu Kabiru KST/34/011 Primary Three ( Pr…" at bounding box center [219, 169] width 266 height 296
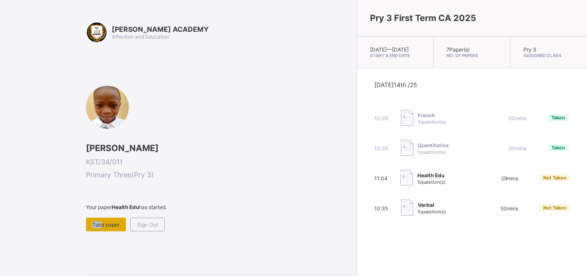
drag, startPoint x: 95, startPoint y: 215, endPoint x: 98, endPoint y: 229, distance: 14.2
click at [98, 229] on div "Your paper Health Edu has started. Take paper Sign Out" at bounding box center [219, 217] width 266 height 27
click at [98, 229] on div "Take paper" at bounding box center [106, 225] width 40 height 14
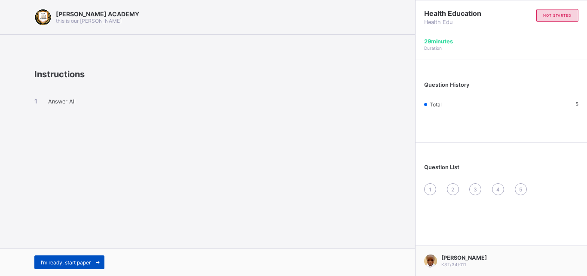
click at [69, 257] on div "I’m ready, start paper" at bounding box center [69, 263] width 70 height 14
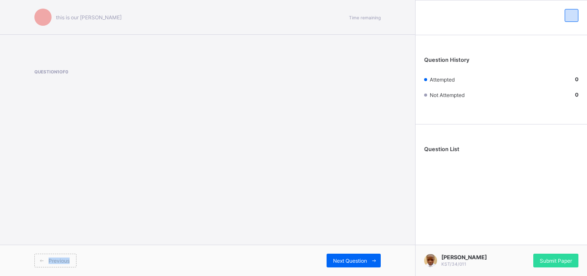
click at [69, 257] on div "Previous" at bounding box center [55, 261] width 42 height 14
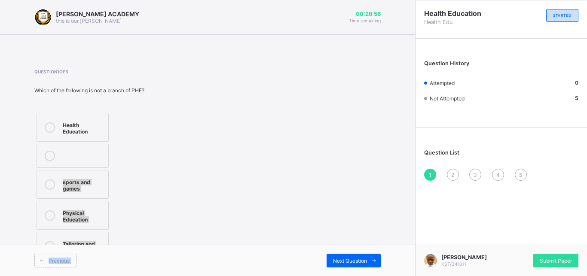
drag, startPoint x: 53, startPoint y: 193, endPoint x: 212, endPoint y: 270, distance: 176.2
click at [212, 270] on div "KAY ACADEMY this is our motton 00:28:56 Time remaining Question 1 of 5 Which of…" at bounding box center [207, 138] width 415 height 276
click at [59, 119] on label "Health Education" at bounding box center [73, 127] width 72 height 29
click at [359, 250] on div "Previous Next Question" at bounding box center [207, 260] width 415 height 31
click at [370, 256] on span at bounding box center [374, 261] width 14 height 14
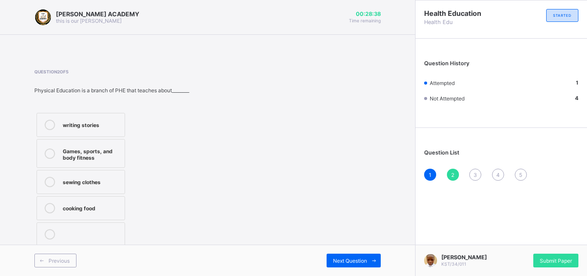
click at [45, 135] on label "writing stories" at bounding box center [81, 125] width 89 height 24
click at [45, 136] on label "writing stories" at bounding box center [81, 125] width 89 height 24
click at [357, 256] on div "Next Question" at bounding box center [354, 261] width 54 height 14
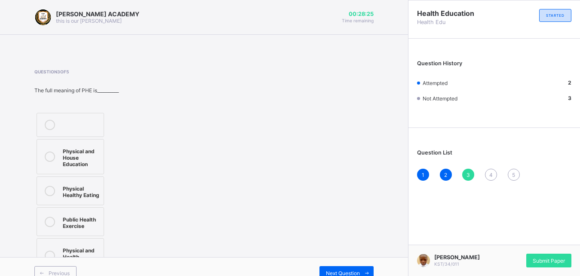
click at [32, 223] on div "KAY ACADEMY this is our motton 00:28:25 Time remaining Question 3 of 5 The full…" at bounding box center [204, 144] width 408 height 289
click at [55, 222] on div at bounding box center [49, 221] width 17 height 15
click at [346, 267] on div "Next Question" at bounding box center [346, 273] width 54 height 14
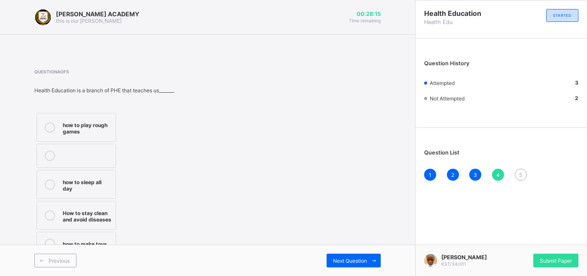
click at [80, 122] on div "how to play rough games" at bounding box center [87, 127] width 49 height 15
click at [347, 252] on div "Previous Next Question" at bounding box center [207, 260] width 415 height 31
click at [340, 254] on div "Next Question" at bounding box center [354, 261] width 54 height 14
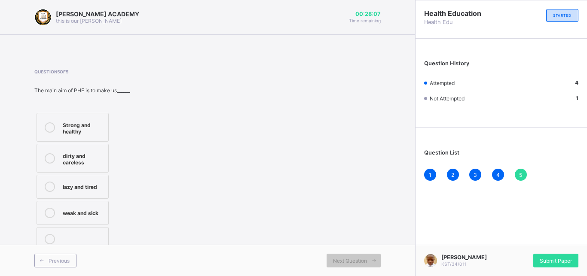
click at [98, 170] on label "dirty and careless" at bounding box center [73, 158] width 72 height 29
click at [546, 260] on span "Submit Paper" at bounding box center [556, 261] width 32 height 6
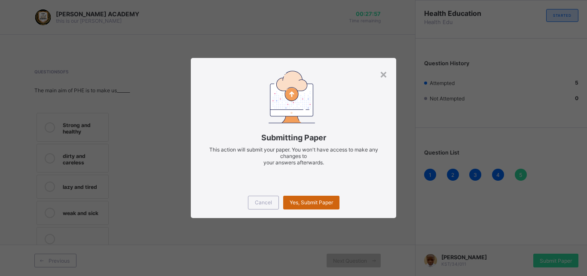
click at [323, 198] on div "Yes, Submit Paper" at bounding box center [311, 203] width 56 height 14
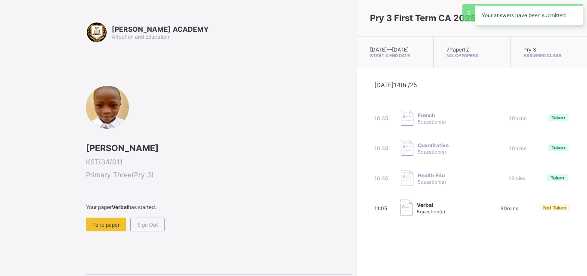
click at [100, 243] on div "KAY ACADEMY Affection and Education Salisu Kabiru KST/34/011 Primary Three ( Pr…" at bounding box center [219, 169] width 266 height 296
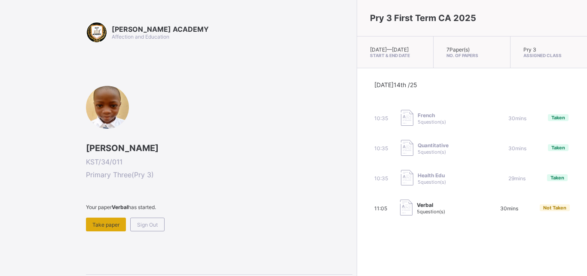
click at [112, 221] on div "Take paper" at bounding box center [106, 225] width 40 height 14
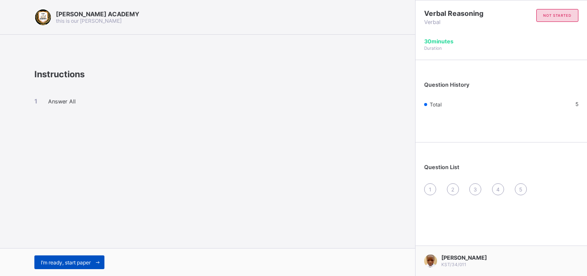
click at [58, 267] on div "I’m ready, start paper" at bounding box center [69, 263] width 70 height 14
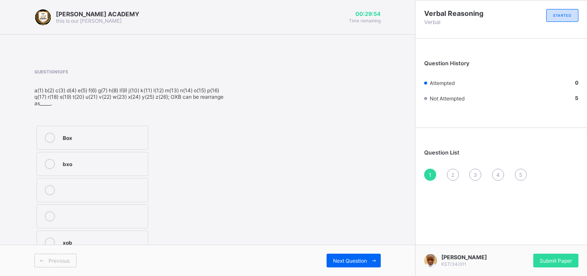
click at [99, 125] on div "Box bxo xob" at bounding box center [92, 190] width 116 height 133
click at [103, 135] on div "Box" at bounding box center [103, 137] width 81 height 9
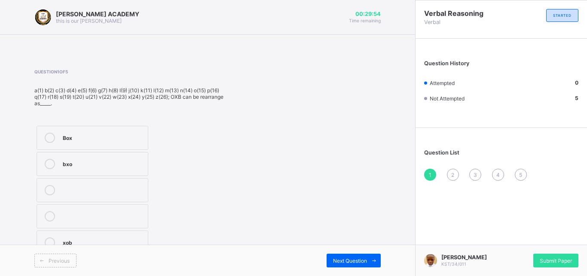
click at [103, 135] on div "Box" at bounding box center [103, 137] width 81 height 9
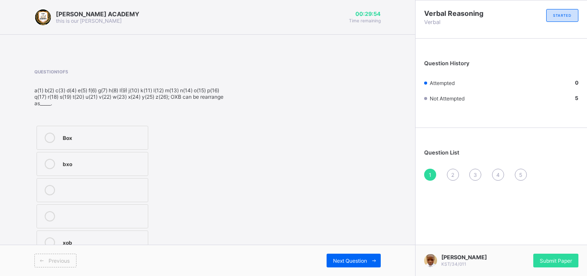
click at [103, 135] on div "Box" at bounding box center [103, 137] width 81 height 9
click at [360, 263] on span "Next Question" at bounding box center [350, 261] width 34 height 6
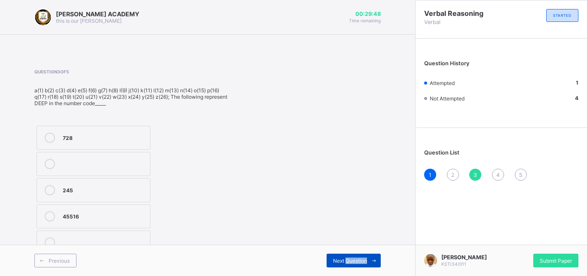
click at [360, 263] on span "Next Question" at bounding box center [350, 261] width 34 height 6
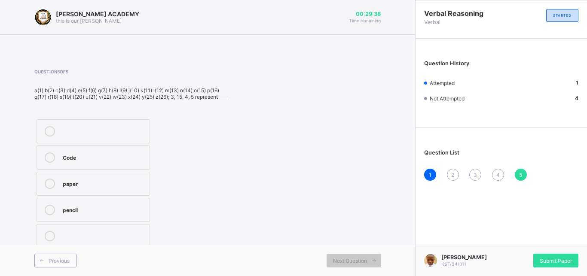
click at [455, 176] on div "2" at bounding box center [453, 175] width 12 height 12
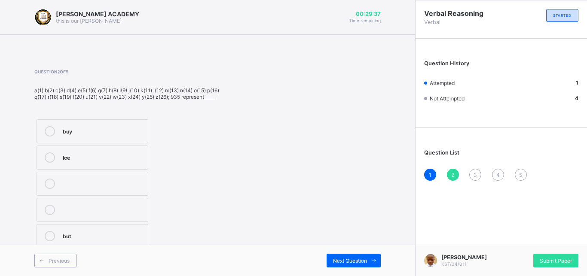
click at [455, 176] on div "2" at bounding box center [453, 175] width 12 height 12
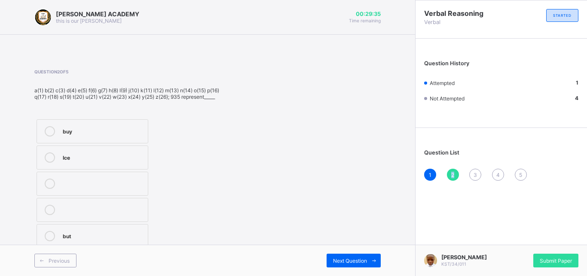
click at [455, 176] on div "2" at bounding box center [453, 175] width 12 height 12
click at [110, 125] on label "buy" at bounding box center [93, 131] width 112 height 24
click at [475, 168] on div "Question List 1 2 3 4 5" at bounding box center [500, 160] width 171 height 57
click at [347, 258] on span "Next Question" at bounding box center [350, 261] width 34 height 6
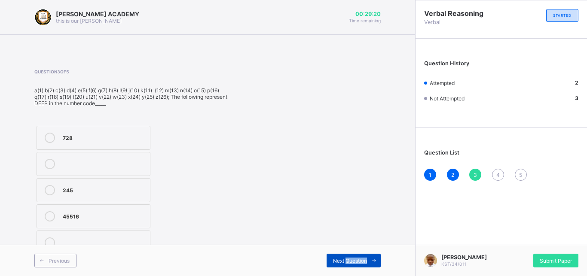
click at [347, 258] on span "Next Question" at bounding box center [350, 261] width 34 height 6
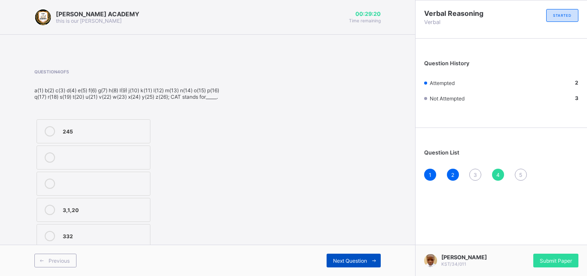
click at [347, 258] on span "Next Question" at bounding box center [350, 261] width 34 height 6
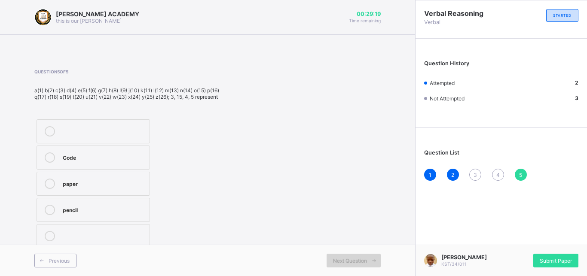
click at [347, 258] on span "Next Question" at bounding box center [350, 261] width 34 height 6
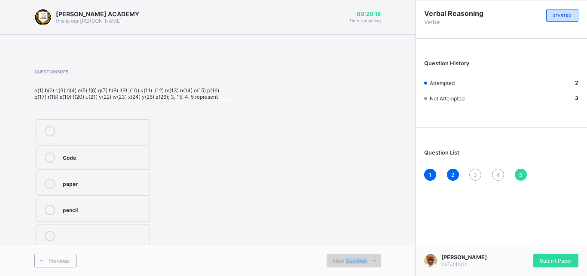
click at [347, 258] on span "Next Question" at bounding box center [350, 261] width 34 height 6
click at [469, 166] on div "Question List 1 2 3 4 5" at bounding box center [500, 160] width 171 height 57
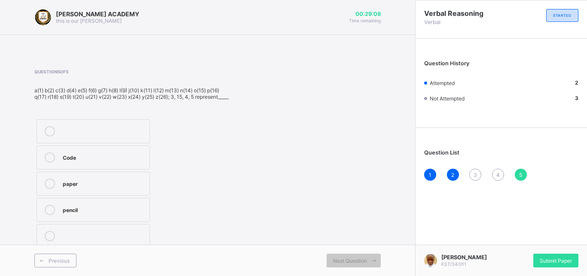
click at [470, 166] on div "Question List 1 2 3 4 5" at bounding box center [500, 160] width 171 height 57
click at [475, 174] on span "3" at bounding box center [474, 175] width 3 height 6
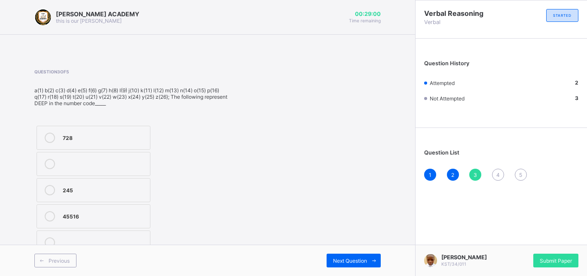
click at [110, 134] on div "728" at bounding box center [104, 137] width 83 height 9
click at [354, 255] on div "Next Question" at bounding box center [354, 261] width 54 height 14
click at [54, 200] on label "3,1,20" at bounding box center [94, 210] width 114 height 24
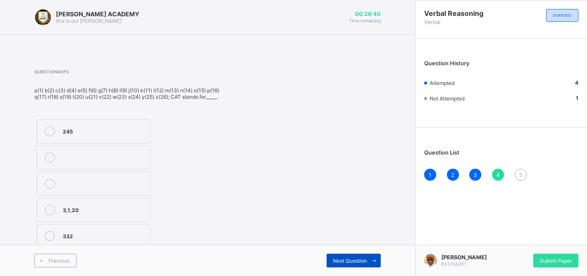
click at [342, 260] on span "Next Question" at bounding box center [350, 261] width 34 height 6
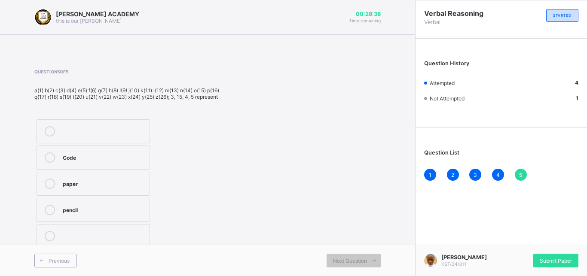
click at [106, 153] on label "Code" at bounding box center [93, 158] width 113 height 24
click at [554, 262] on span "Submit Paper" at bounding box center [556, 261] width 32 height 6
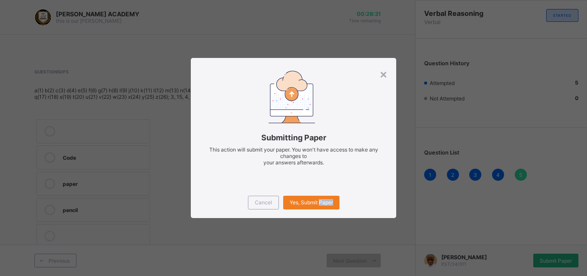
click at [554, 262] on div "× Submitting Paper This action will submit your paper. You won't have access to…" at bounding box center [293, 138] width 587 height 276
click at [290, 201] on span "Yes, Submit Paper" at bounding box center [311, 202] width 43 height 6
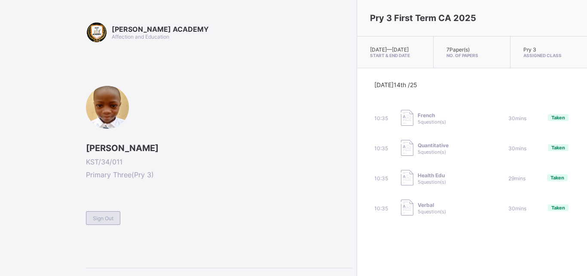
click at [100, 219] on span "Sign Out" at bounding box center [103, 218] width 21 height 6
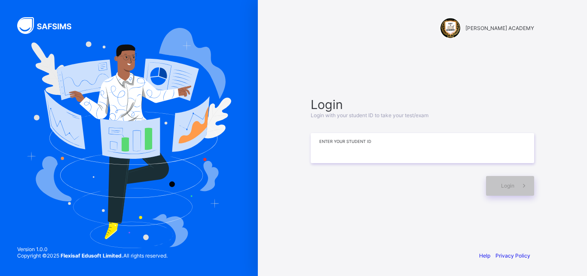
click at [382, 151] on input at bounding box center [422, 148] width 223 height 30
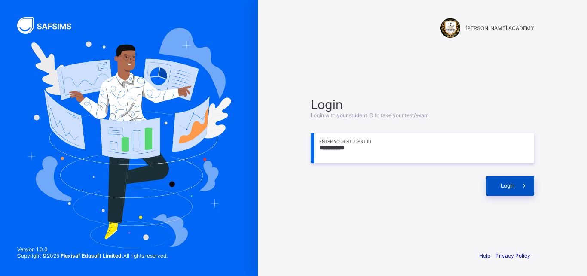
type input "**********"
click at [511, 180] on div "Login" at bounding box center [510, 186] width 48 height 20
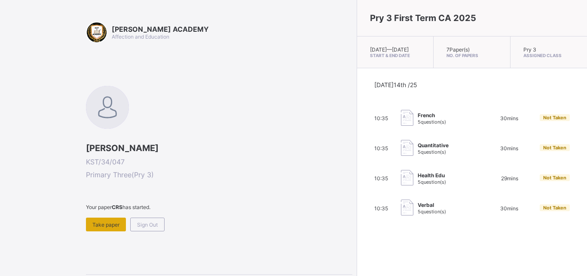
click at [95, 222] on span "Take paper" at bounding box center [105, 225] width 27 height 6
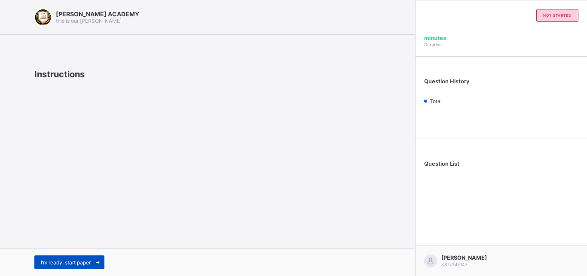
click at [98, 263] on span at bounding box center [98, 263] width 14 height 14
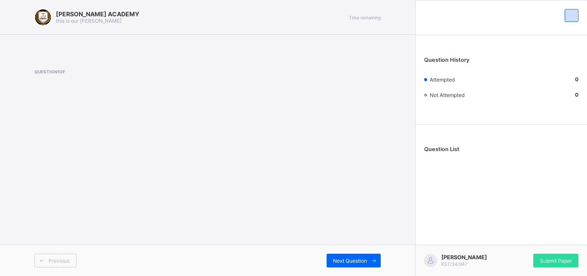
click at [528, 254] on div "Submit Paper" at bounding box center [539, 261] width 77 height 14
drag, startPoint x: 531, startPoint y: 256, endPoint x: 543, endPoint y: 259, distance: 11.9
click at [543, 259] on div "Submit Paper" at bounding box center [539, 261] width 77 height 14
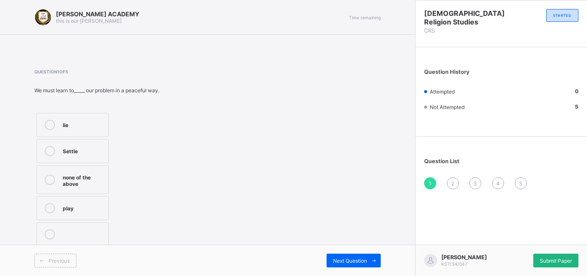
click at [565, 262] on div "Submit Paper" at bounding box center [555, 261] width 45 height 14
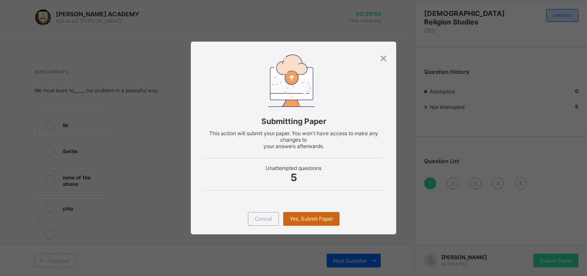
click at [332, 219] on span "Yes, Submit Paper" at bounding box center [311, 219] width 43 height 6
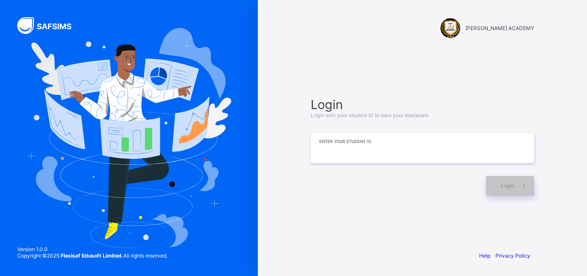
click at [423, 149] on input at bounding box center [422, 148] width 223 height 30
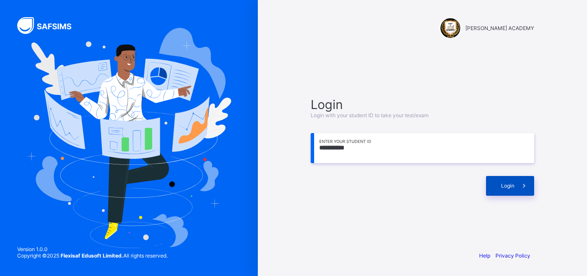
type input "**********"
click at [501, 193] on div "Login" at bounding box center [510, 186] width 48 height 20
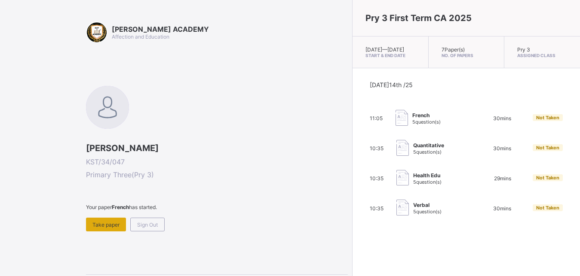
click at [108, 226] on span "Take paper" at bounding box center [105, 225] width 27 height 6
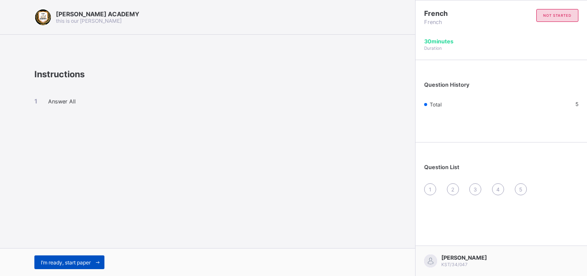
click at [77, 262] on span "I’m ready, start paper" at bounding box center [66, 262] width 50 height 6
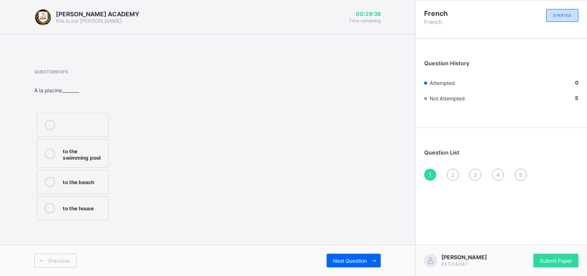
click at [101, 181] on div "to the beach" at bounding box center [83, 181] width 41 height 9
click at [353, 262] on span "Next Question" at bounding box center [350, 261] width 34 height 6
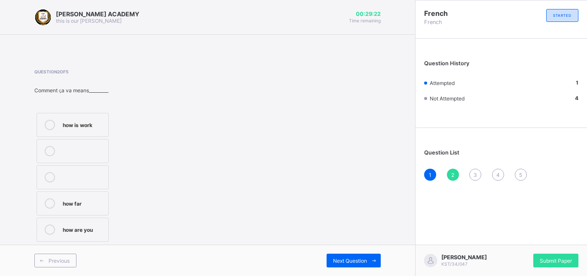
click at [73, 230] on div "how are you" at bounding box center [83, 229] width 41 height 9
click at [354, 259] on span "Next Question" at bounding box center [350, 261] width 34 height 6
click at [79, 205] on div "Thank you very much" at bounding box center [83, 205] width 41 height 15
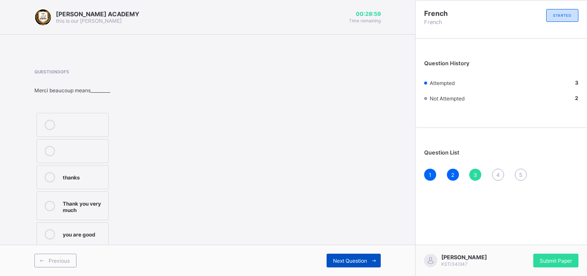
click at [348, 260] on span "Next Question" at bounding box center [350, 261] width 34 height 6
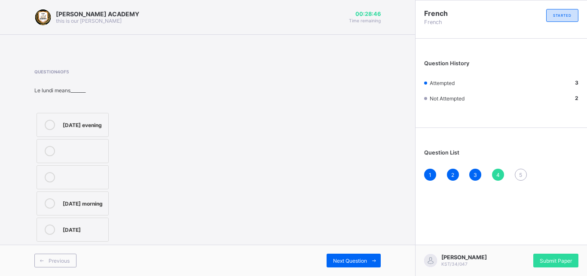
click at [75, 207] on div "[DATE] morning" at bounding box center [83, 202] width 41 height 9
click at [344, 262] on span "Next Question" at bounding box center [350, 261] width 34 height 6
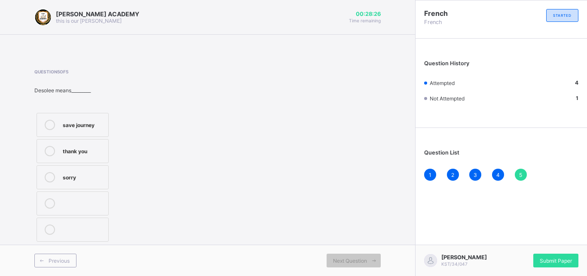
click at [94, 147] on div "thank you" at bounding box center [83, 150] width 41 height 9
click at [552, 259] on span "Submit Paper" at bounding box center [556, 261] width 32 height 6
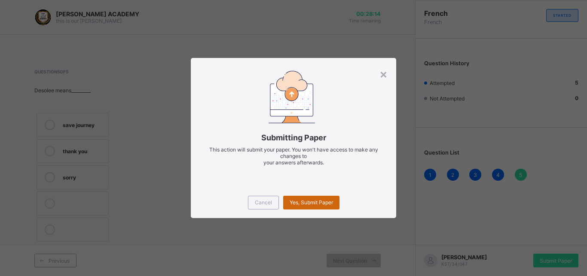
click at [299, 203] on span "Yes, Submit Paper" at bounding box center [311, 202] width 43 height 6
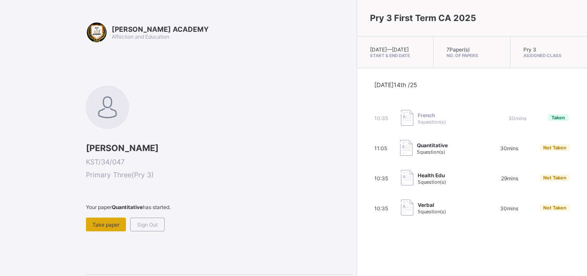
click at [107, 220] on div "Take paper" at bounding box center [106, 225] width 40 height 14
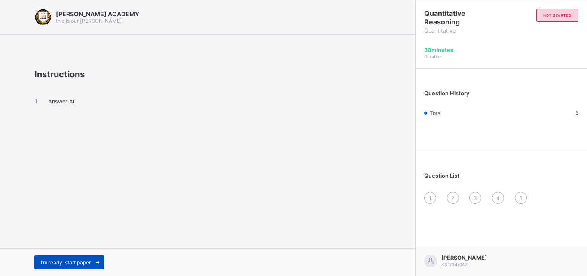
click at [73, 259] on span "I’m ready, start paper" at bounding box center [66, 262] width 50 height 6
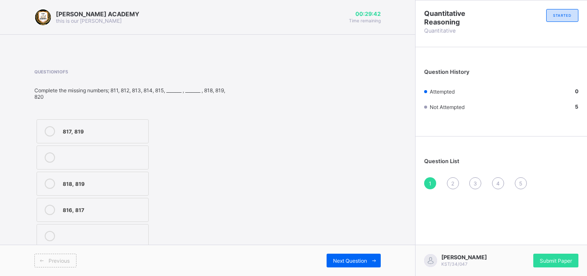
click at [88, 209] on div "816, 817" at bounding box center [103, 209] width 81 height 9
click at [348, 255] on div "Next Question" at bounding box center [354, 261] width 54 height 14
click at [85, 160] on div "702, 703" at bounding box center [104, 157] width 82 height 9
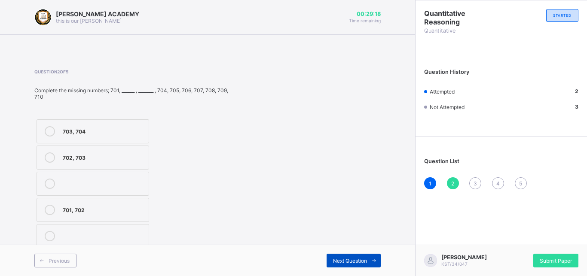
click at [362, 259] on span "Next Question" at bounding box center [350, 261] width 34 height 6
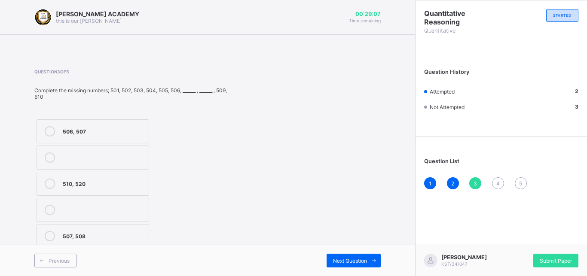
click at [94, 233] on div "507, 508" at bounding box center [104, 235] width 82 height 9
click at [355, 263] on span "Next Question" at bounding box center [350, 261] width 34 height 6
click at [84, 201] on label "905, 909" at bounding box center [93, 210] width 113 height 24
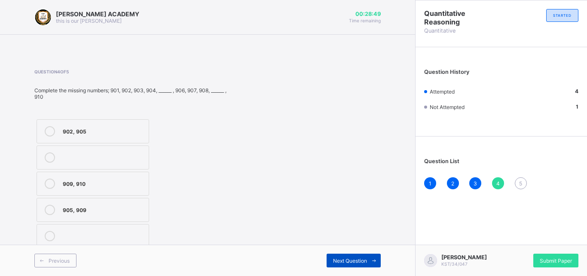
click at [354, 259] on span "Next Question" at bounding box center [350, 261] width 34 height 6
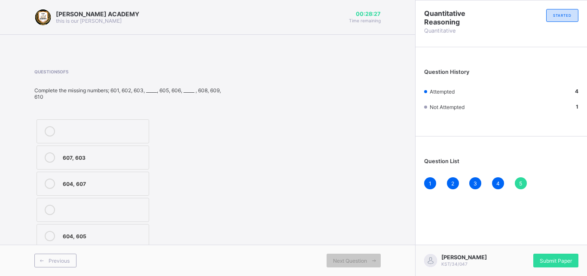
click at [116, 184] on div "604, 607" at bounding box center [104, 183] width 82 height 9
click at [551, 258] on span "Submit Paper" at bounding box center [556, 261] width 32 height 6
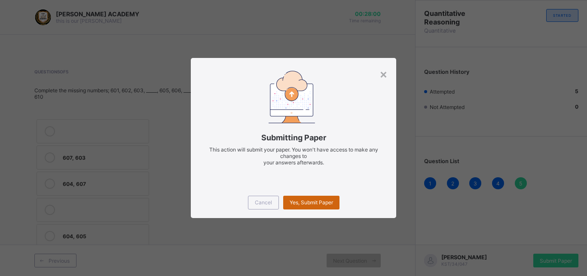
click at [324, 198] on div "Yes, Submit Paper" at bounding box center [311, 203] width 56 height 14
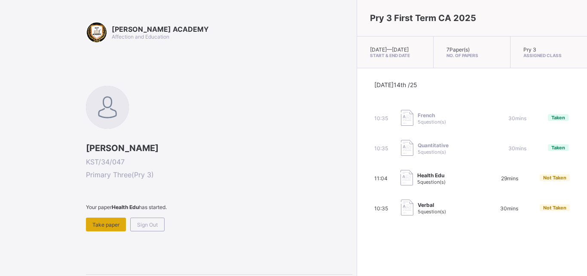
click at [104, 223] on span "Take paper" at bounding box center [105, 225] width 27 height 6
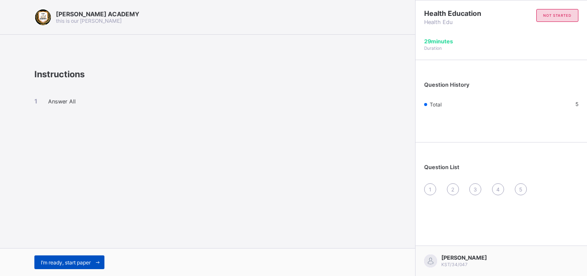
click at [63, 259] on span "I’m ready, start paper" at bounding box center [66, 262] width 50 height 6
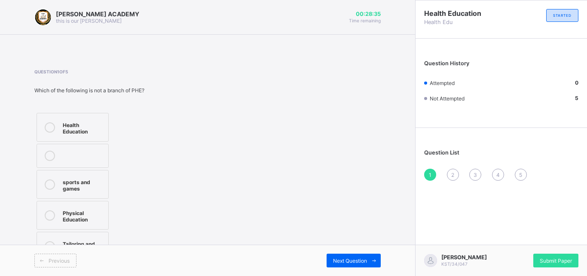
click at [81, 240] on div "Tailoring and sewing" at bounding box center [83, 246] width 41 height 15
click at [346, 258] on span "Next Question" at bounding box center [350, 261] width 34 height 6
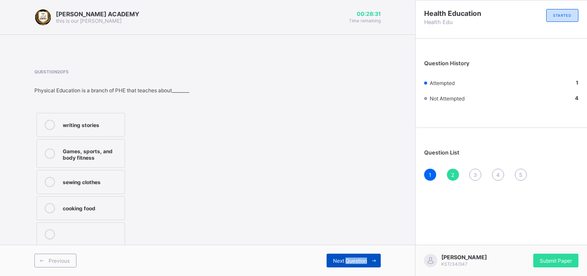
click at [346, 258] on span "Next Question" at bounding box center [350, 261] width 34 height 6
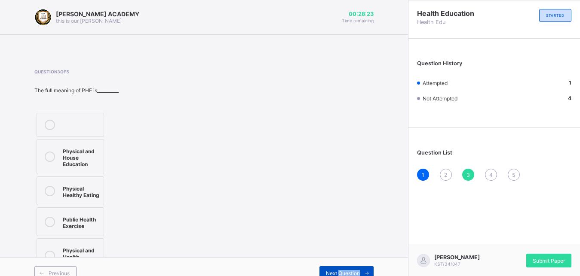
click at [355, 271] on span "Next Question" at bounding box center [343, 273] width 34 height 6
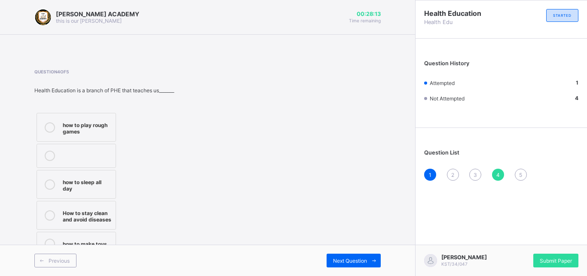
click at [452, 176] on span "2" at bounding box center [452, 175] width 3 height 6
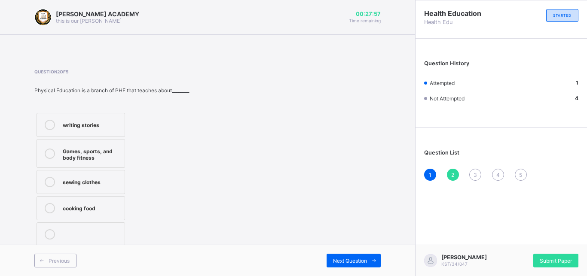
click at [71, 151] on div "Games, sports, and body fitness" at bounding box center [92, 153] width 58 height 15
click at [350, 256] on div "Next Question" at bounding box center [354, 261] width 54 height 14
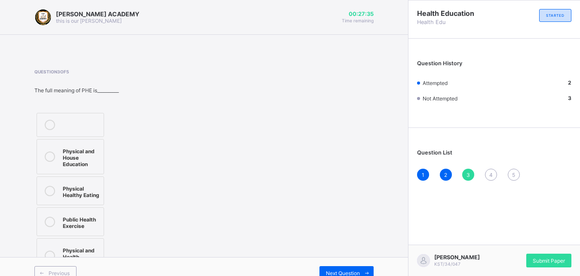
click at [89, 244] on label "Physical and Health Education" at bounding box center [70, 255] width 67 height 35
click at [360, 271] on span "Next Question" at bounding box center [343, 273] width 34 height 6
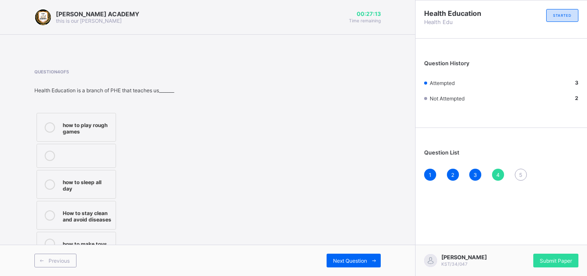
click at [99, 208] on div "How to stay clean and avoid diseases" at bounding box center [87, 215] width 49 height 15
click at [342, 261] on span "Next Question" at bounding box center [350, 261] width 34 height 6
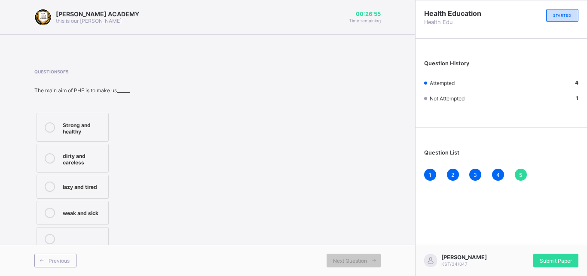
click at [91, 130] on div "Strong and healthy" at bounding box center [83, 127] width 41 height 15
click at [553, 254] on div "Submit Paper" at bounding box center [555, 261] width 45 height 14
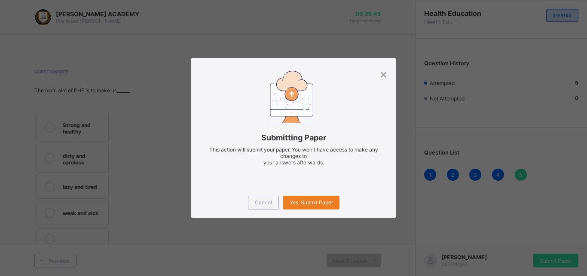
click at [310, 195] on div "Cancel Yes, Submit Paper" at bounding box center [293, 202] width 205 height 31
click at [306, 206] on div "Yes, Submit Paper" at bounding box center [311, 203] width 56 height 14
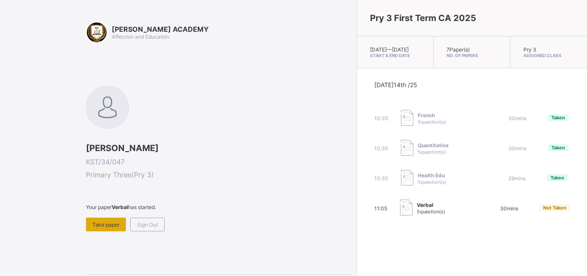
click at [96, 220] on div "Take paper" at bounding box center [106, 225] width 40 height 14
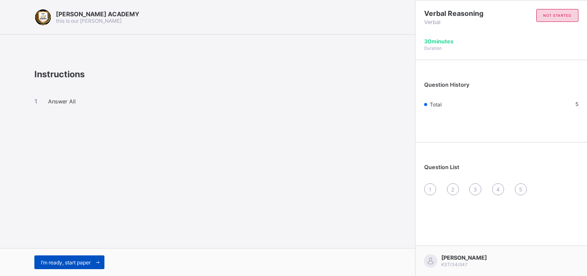
click at [68, 262] on span "I’m ready, start paper" at bounding box center [66, 262] width 50 height 6
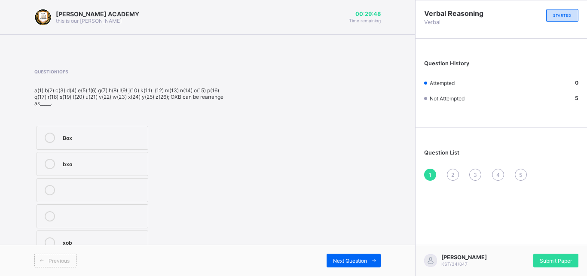
click at [116, 139] on div "Box" at bounding box center [103, 137] width 81 height 9
click at [342, 259] on span "Next Question" at bounding box center [350, 261] width 34 height 6
click at [76, 134] on div "buy" at bounding box center [103, 130] width 81 height 9
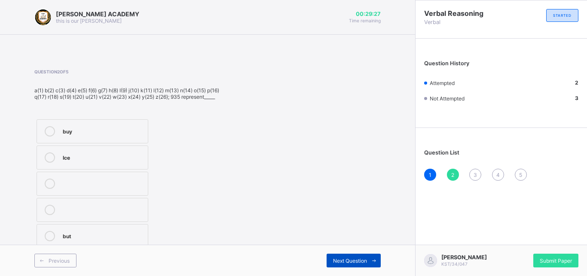
click at [349, 262] on span "Next Question" at bounding box center [350, 261] width 34 height 6
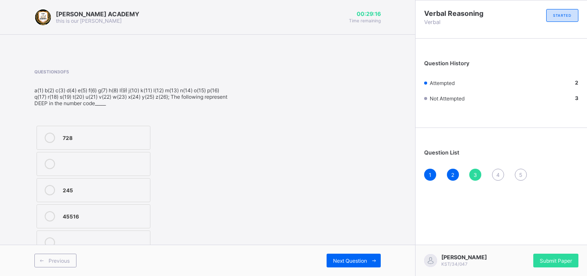
click at [83, 189] on div "245" at bounding box center [104, 189] width 83 height 9
click at [354, 257] on div "Next Question" at bounding box center [354, 261] width 54 height 14
click at [96, 211] on div "3,1,20" at bounding box center [104, 209] width 83 height 9
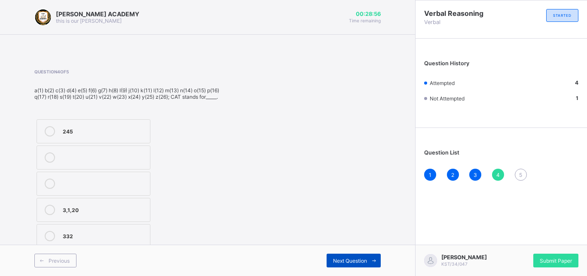
click at [338, 259] on span "Next Question" at bounding box center [350, 261] width 34 height 6
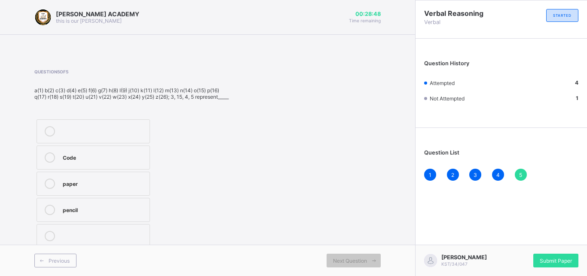
click at [97, 187] on div "paper" at bounding box center [104, 183] width 82 height 9
click at [555, 258] on span "Submit Paper" at bounding box center [556, 261] width 32 height 6
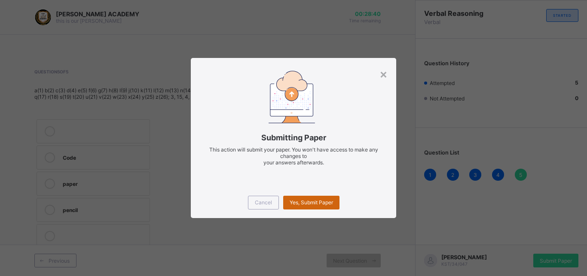
click at [327, 202] on span "Yes, Submit Paper" at bounding box center [311, 202] width 43 height 6
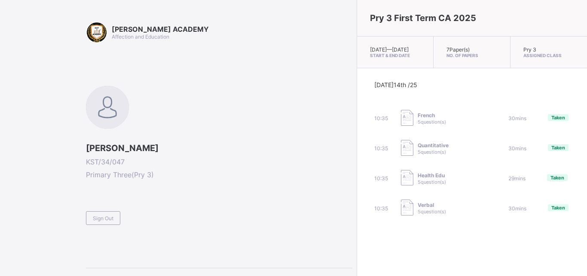
click at [104, 209] on span at bounding box center [219, 207] width 266 height 7
click at [104, 220] on span "Sign Out" at bounding box center [103, 218] width 21 height 6
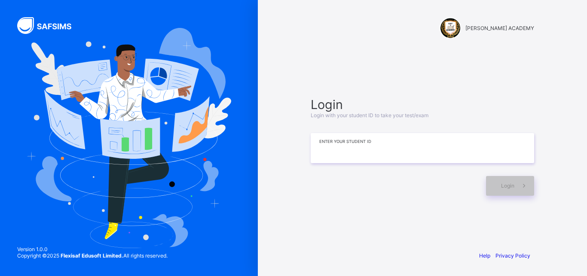
click at [378, 142] on input at bounding box center [422, 148] width 223 height 30
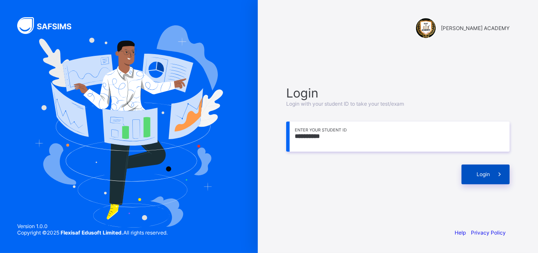
type input "**********"
click at [466, 175] on div "Login" at bounding box center [485, 175] width 48 height 20
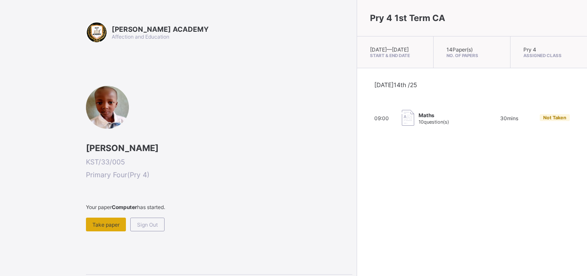
click at [105, 229] on div "Take paper" at bounding box center [106, 225] width 40 height 14
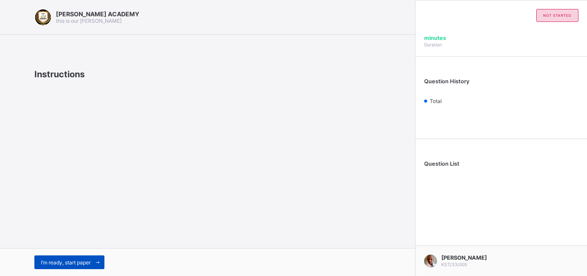
click at [91, 262] on span "I’m ready, start paper" at bounding box center [66, 262] width 50 height 6
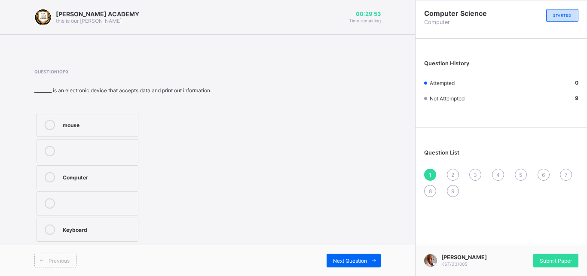
click at [89, 182] on div "Computer" at bounding box center [98, 177] width 71 height 10
click at [327, 251] on div "Previous Next Question" at bounding box center [207, 260] width 415 height 31
click at [338, 256] on div "Next Question" at bounding box center [354, 261] width 54 height 14
click at [76, 220] on label "Travelling" at bounding box center [73, 230] width 72 height 24
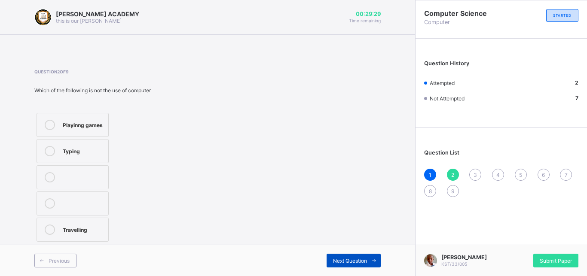
click at [335, 260] on span "Next Question" at bounding box center [350, 261] width 34 height 6
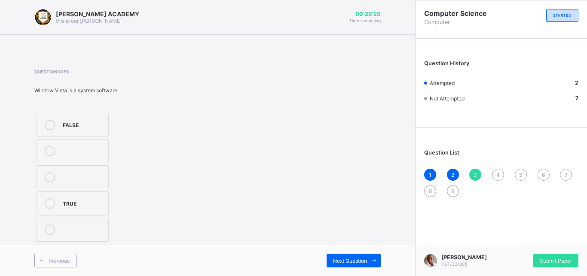
click at [71, 206] on div "TRUE" at bounding box center [83, 202] width 41 height 9
click at [349, 259] on span "Next Question" at bounding box center [350, 261] width 34 height 6
click at [64, 206] on div "Hardware" at bounding box center [94, 202] width 63 height 9
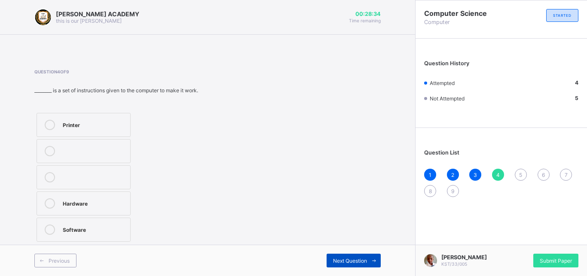
click at [337, 256] on div "Next Question" at bounding box center [354, 261] width 54 height 14
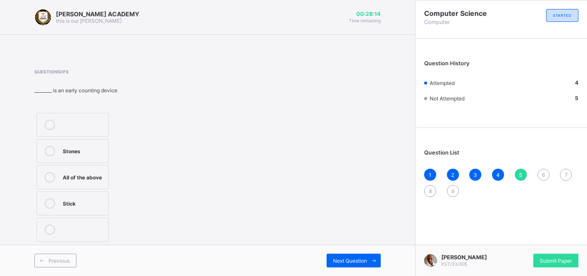
click at [86, 182] on div "All of the above" at bounding box center [83, 177] width 41 height 10
click at [349, 255] on div "Next Question" at bounding box center [354, 261] width 54 height 14
click at [77, 182] on div "Window XP" at bounding box center [88, 177] width 51 height 10
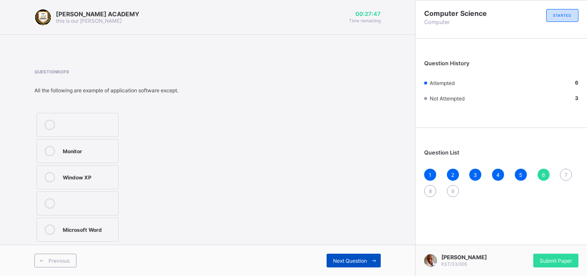
click at [369, 260] on span at bounding box center [374, 261] width 14 height 14
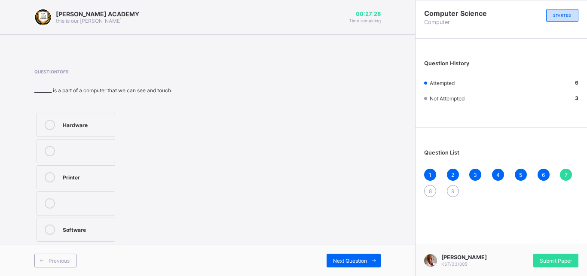
click at [76, 177] on div "Printer" at bounding box center [87, 176] width 48 height 9
click at [338, 255] on div "Next Question" at bounding box center [354, 261] width 54 height 14
click at [86, 149] on div "Mouse" at bounding box center [83, 150] width 41 height 9
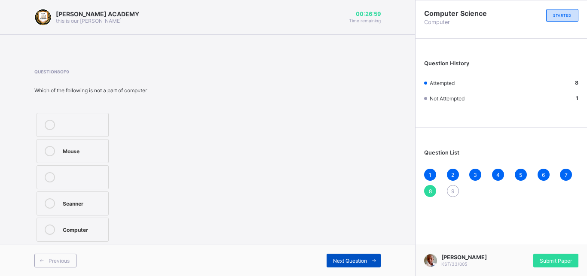
click at [339, 255] on div "Next Question" at bounding box center [354, 261] width 54 height 14
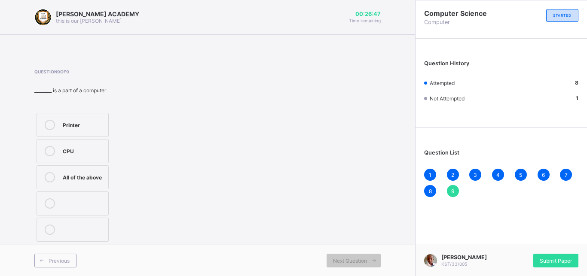
click at [92, 186] on label "All of the above" at bounding box center [73, 177] width 72 height 24
click at [560, 256] on div "Submit Paper" at bounding box center [555, 261] width 45 height 14
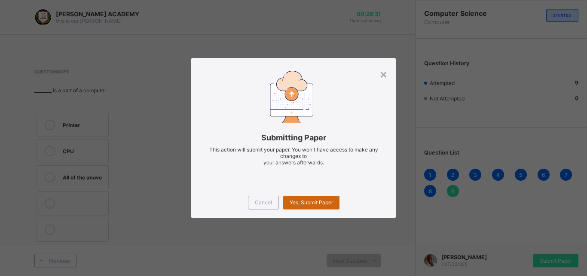
click at [304, 208] on div "Yes, Submit Paper" at bounding box center [311, 203] width 56 height 14
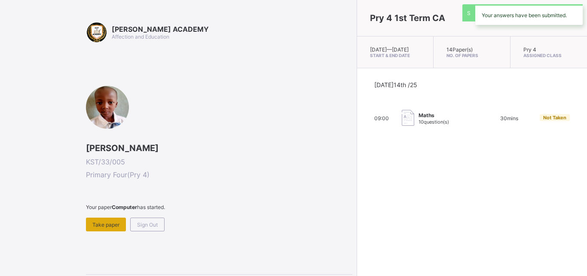
click at [123, 219] on div "Take paper" at bounding box center [106, 225] width 40 height 14
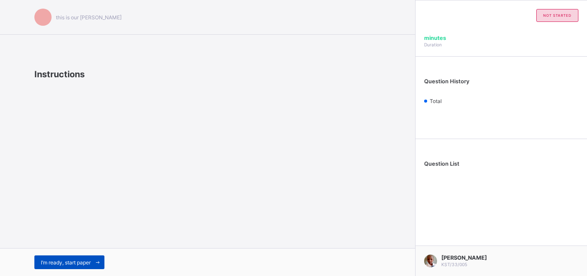
click at [91, 260] on span "I’m ready, start paper" at bounding box center [66, 262] width 50 height 6
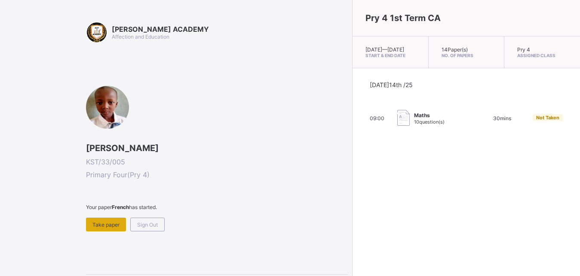
click at [105, 226] on span "Take paper" at bounding box center [105, 225] width 27 height 6
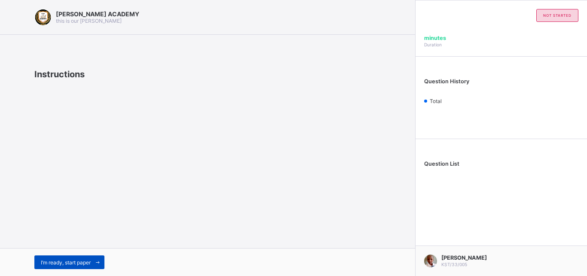
click at [55, 265] on span "I’m ready, start paper" at bounding box center [66, 262] width 50 height 6
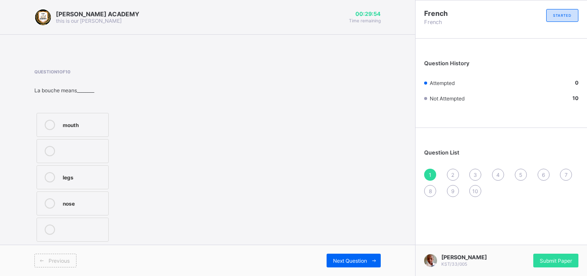
click at [84, 128] on div "mouth" at bounding box center [83, 124] width 41 height 9
click at [337, 254] on div "Next Question" at bounding box center [354, 261] width 54 height 14
click at [90, 145] on label "head" at bounding box center [73, 151] width 72 height 24
click at [352, 257] on div "Next Question" at bounding box center [354, 261] width 54 height 14
click at [85, 215] on div "what is your name?" at bounding box center [83, 210] width 41 height 15
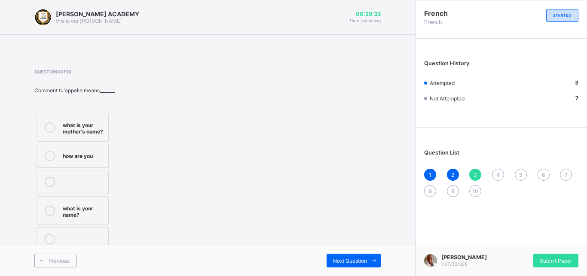
click at [339, 252] on div "Previous Next Question" at bounding box center [207, 260] width 415 height 31
click at [343, 263] on span "Next Question" at bounding box center [350, 261] width 34 height 6
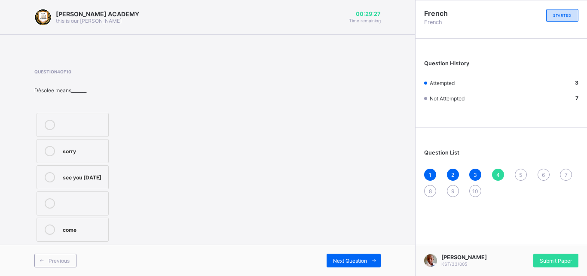
click at [81, 149] on div "sorry" at bounding box center [83, 150] width 41 height 9
click at [346, 263] on span "Next Question" at bounding box center [350, 261] width 34 height 6
click at [501, 173] on div "4" at bounding box center [498, 175] width 12 height 12
click at [345, 259] on span "Next Question" at bounding box center [350, 261] width 34 height 6
click at [87, 227] on div "see you next time" at bounding box center [83, 232] width 41 height 15
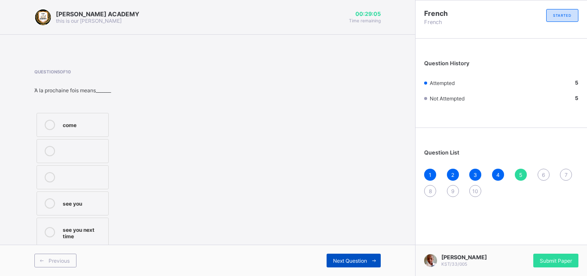
click at [353, 263] on span "Next Question" at bounding box center [350, 261] width 34 height 6
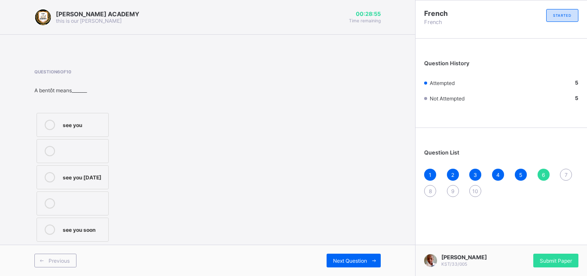
click at [82, 233] on div "see you soon" at bounding box center [83, 229] width 41 height 9
click at [339, 257] on div "Next Question" at bounding box center [354, 261] width 54 height 14
click at [99, 180] on div "cousin" at bounding box center [83, 176] width 41 height 9
click at [343, 252] on div "Previous Next Question" at bounding box center [207, 260] width 415 height 31
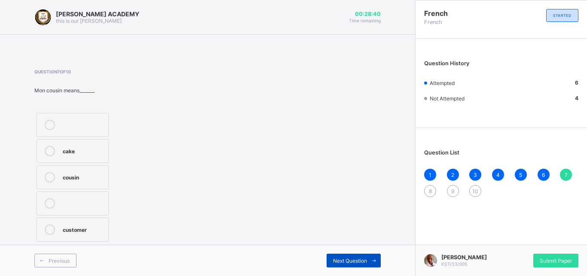
click at [342, 255] on div "Next Question" at bounding box center [354, 261] width 54 height 14
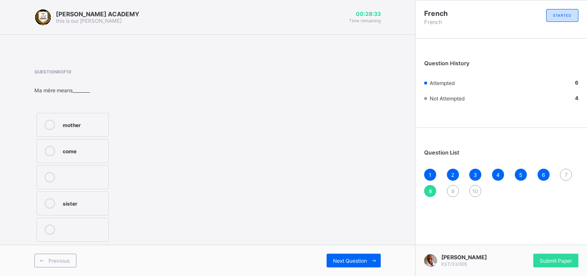
click at [565, 174] on span "7" at bounding box center [566, 175] width 3 height 6
click at [99, 183] on label "cousin" at bounding box center [73, 177] width 72 height 24
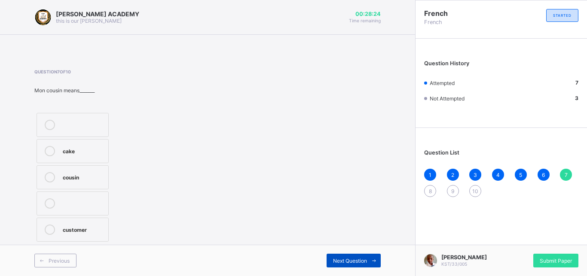
click at [342, 254] on div "Next Question" at bounding box center [354, 261] width 54 height 14
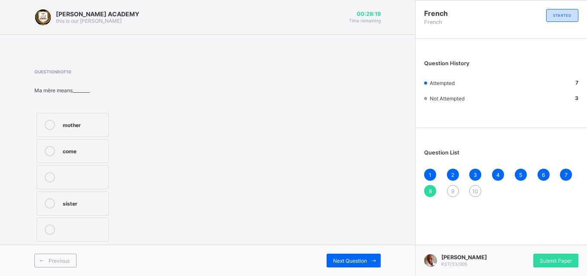
click at [101, 131] on label "mother" at bounding box center [73, 125] width 72 height 24
click at [333, 265] on div "Next Question" at bounding box center [354, 261] width 54 height 14
click at [86, 206] on div "sister" at bounding box center [83, 202] width 41 height 9
click at [339, 258] on span "Next Question" at bounding box center [350, 261] width 34 height 6
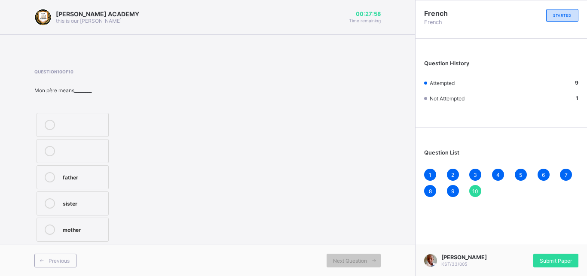
click at [104, 198] on div "sister" at bounding box center [83, 202] width 41 height 9
click at [555, 266] on div "Submit Paper" at bounding box center [555, 261] width 45 height 14
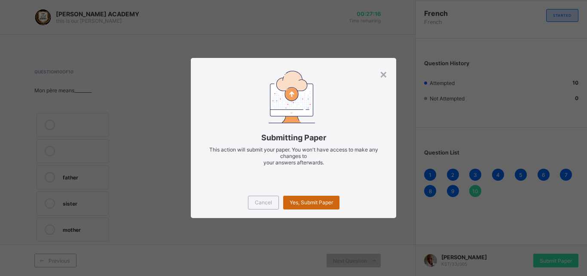
click at [321, 205] on span "Yes, Submit Paper" at bounding box center [311, 202] width 43 height 6
click at [311, 206] on div "Yes, Submit Paper" at bounding box center [311, 203] width 56 height 14
click at [308, 200] on span "Yes, Submit Paper" at bounding box center [311, 202] width 43 height 6
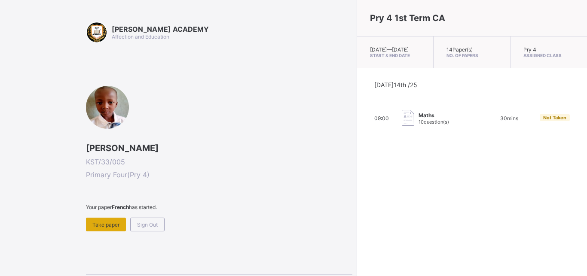
click at [100, 219] on div "Take paper" at bounding box center [106, 225] width 40 height 14
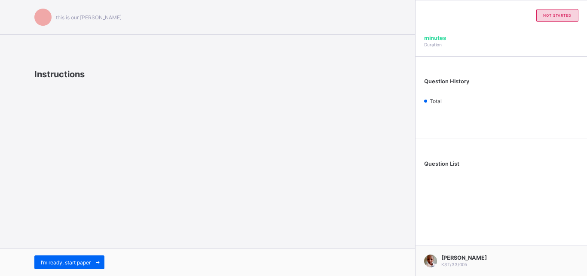
click at [91, 255] on div "I’m ready, start paper" at bounding box center [207, 262] width 415 height 28
click at [90, 259] on div "I’m ready, start paper" at bounding box center [69, 263] width 70 height 14
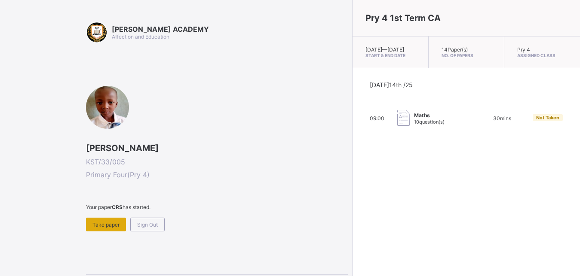
click at [107, 223] on span "Take paper" at bounding box center [105, 225] width 27 height 6
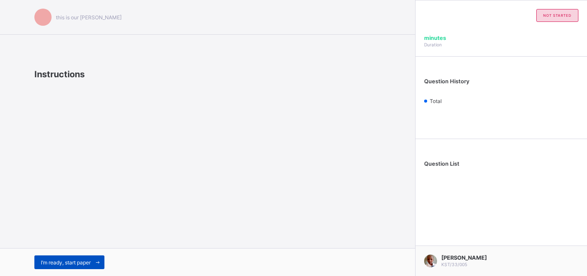
click at [95, 264] on span at bounding box center [98, 263] width 14 height 14
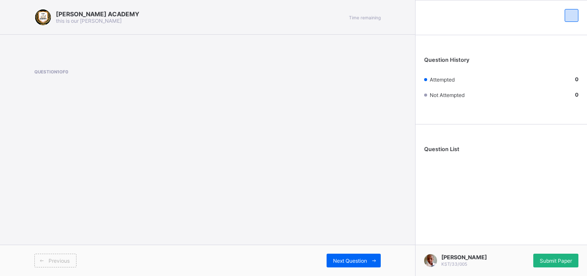
click at [547, 260] on span "Submit Paper" at bounding box center [556, 261] width 32 height 6
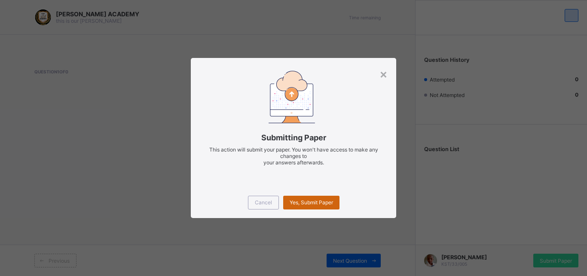
click at [317, 208] on div "Yes, Submit Paper" at bounding box center [311, 203] width 56 height 14
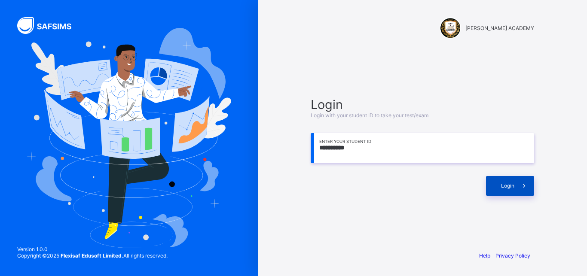
type input "**********"
click at [499, 191] on div "Login" at bounding box center [510, 186] width 48 height 20
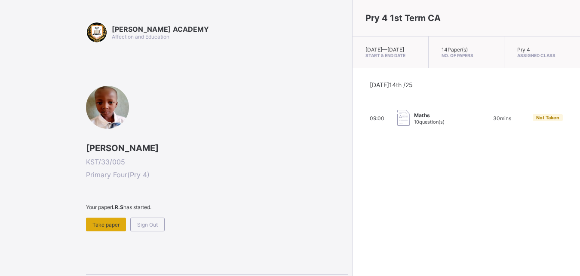
click at [100, 225] on span "Take paper" at bounding box center [105, 225] width 27 height 6
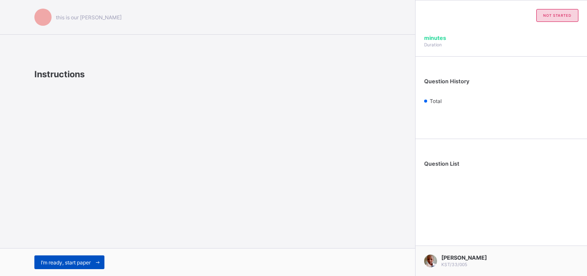
click at [89, 259] on div "I’m ready, start paper" at bounding box center [69, 263] width 70 height 14
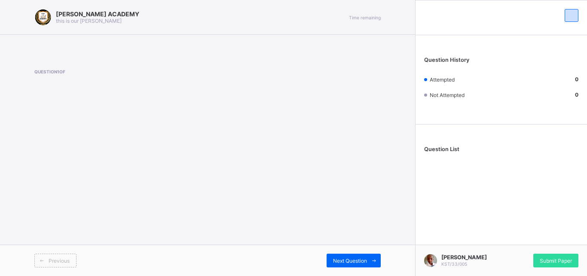
click at [220, 157] on div "[PERSON_NAME] ACADEMY this is our [PERSON_NAME] Time remaining Question 1 of Pr…" at bounding box center [207, 138] width 415 height 276
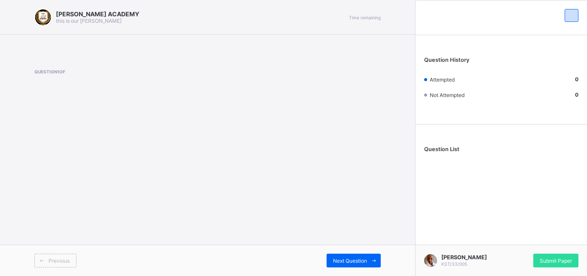
click at [220, 157] on div "[PERSON_NAME] ACADEMY this is our [PERSON_NAME] Time remaining Question 1 of Pr…" at bounding box center [207, 138] width 415 height 276
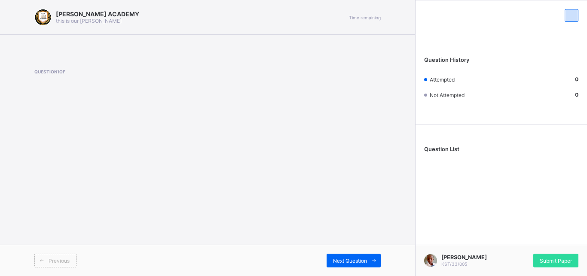
click at [220, 157] on div "[PERSON_NAME] ACADEMY this is our [PERSON_NAME] Time remaining Question 1 of Pr…" at bounding box center [207, 138] width 415 height 276
click at [219, 157] on div "[PERSON_NAME] ACADEMY this is our [PERSON_NAME] Time remaining Question 1 of Pr…" at bounding box center [207, 138] width 415 height 276
click at [219, 104] on div "Question 1 of" at bounding box center [207, 86] width 346 height 35
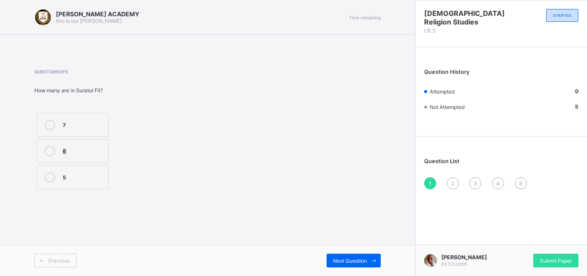
click at [219, 157] on div "Question 1 of 5 How many are in Suratul Fil? 7 6 5" at bounding box center [207, 130] width 346 height 122
click at [100, 181] on div "5" at bounding box center [83, 177] width 41 height 10
click at [354, 261] on span "Next Question" at bounding box center [350, 261] width 34 height 6
click at [85, 187] on label "Israfil" at bounding box center [76, 177] width 79 height 24
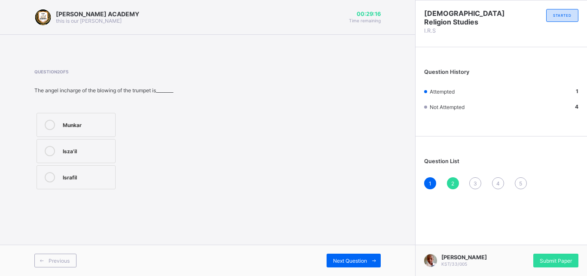
click at [96, 150] on div "Isza'il" at bounding box center [87, 150] width 48 height 9
click at [360, 257] on div "Next Question" at bounding box center [354, 261] width 54 height 14
click at [86, 143] on label "5" at bounding box center [93, 151] width 112 height 24
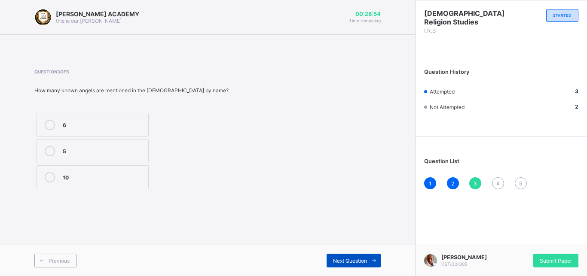
click at [344, 257] on div "Next Question" at bounding box center [354, 261] width 54 height 14
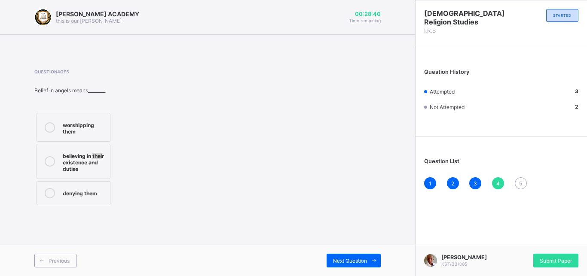
drag, startPoint x: 94, startPoint y: 153, endPoint x: 104, endPoint y: 152, distance: 10.0
click at [104, 152] on div "believing in their existence and duties" at bounding box center [84, 161] width 43 height 21
click at [339, 257] on div "Next Question" at bounding box center [354, 261] width 54 height 14
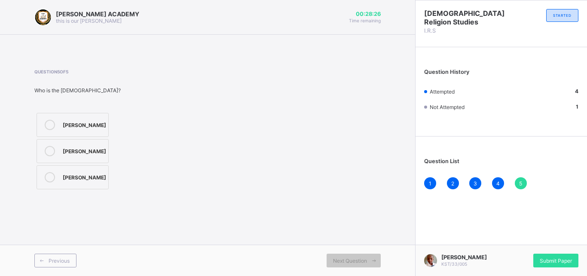
click at [78, 121] on div "[PERSON_NAME]" at bounding box center [84, 124] width 43 height 9
click at [559, 266] on div "Submit Paper" at bounding box center [555, 261] width 45 height 14
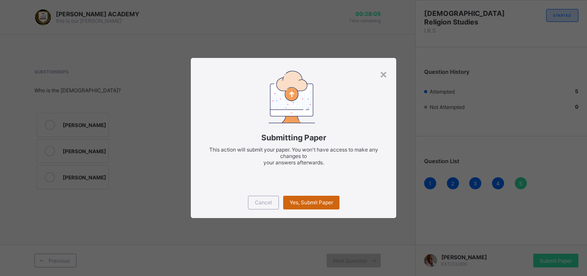
click at [305, 204] on span "Yes, Submit Paper" at bounding box center [311, 202] width 43 height 6
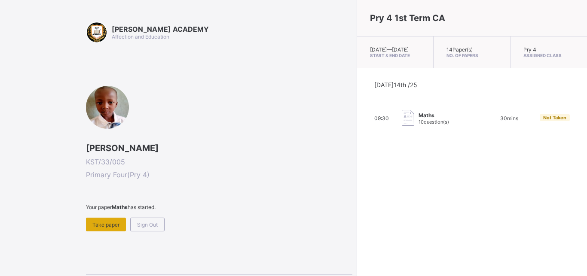
click at [95, 227] on span "Take paper" at bounding box center [105, 225] width 27 height 6
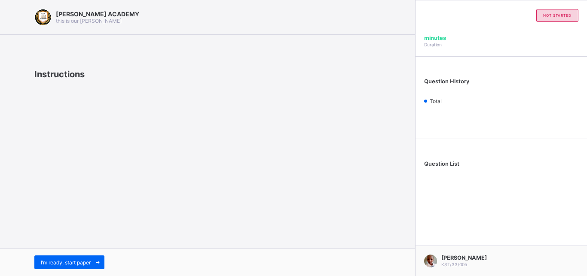
click at [85, 255] on div "I’m ready, start paper" at bounding box center [207, 262] width 415 height 28
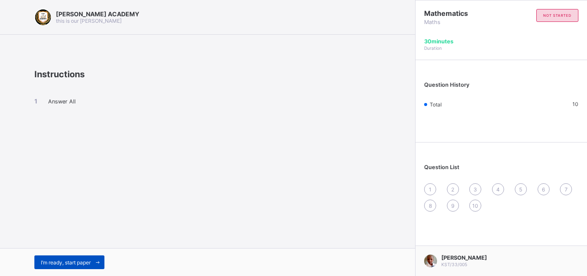
click at [85, 263] on span "I’m ready, start paper" at bounding box center [66, 262] width 50 height 6
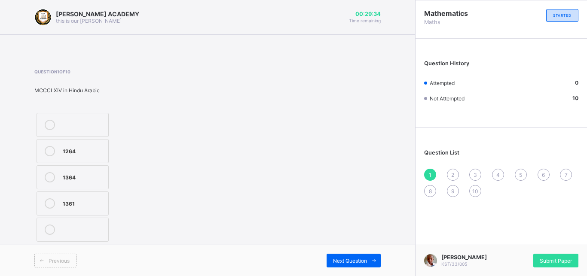
click at [73, 156] on div "1264" at bounding box center [83, 151] width 41 height 10
click at [353, 261] on span "Next Question" at bounding box center [350, 261] width 34 height 6
click at [87, 154] on div "MCCXLV" at bounding box center [83, 150] width 41 height 9
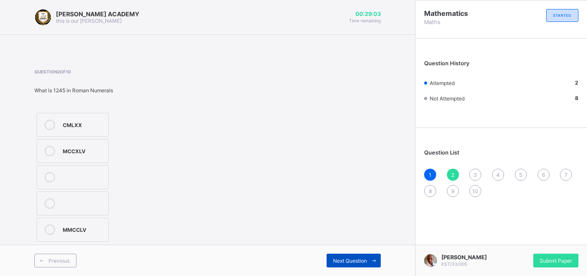
click at [355, 256] on div "Next Question" at bounding box center [354, 261] width 54 height 14
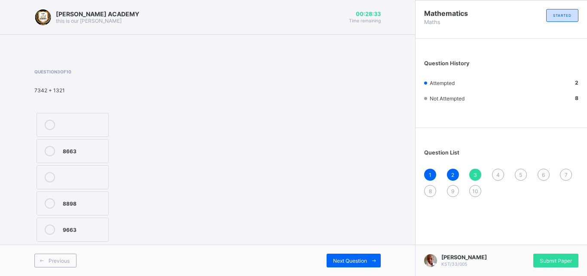
click at [106, 149] on label "8663" at bounding box center [73, 151] width 72 height 24
click at [362, 262] on span "Next Question" at bounding box center [350, 261] width 34 height 6
click at [68, 230] on div ">" at bounding box center [83, 229] width 41 height 9
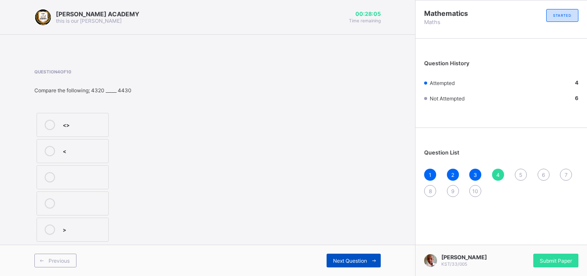
click at [343, 261] on span "Next Question" at bounding box center [350, 261] width 34 height 6
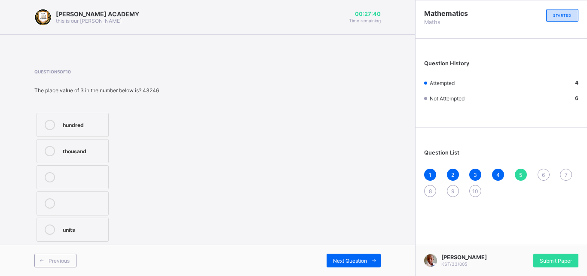
click at [105, 145] on label "thousand" at bounding box center [73, 151] width 72 height 24
click at [341, 256] on div "Next Question" at bounding box center [354, 261] width 54 height 14
click at [88, 116] on label "37" at bounding box center [73, 125] width 72 height 24
click at [68, 122] on div "37" at bounding box center [83, 124] width 41 height 9
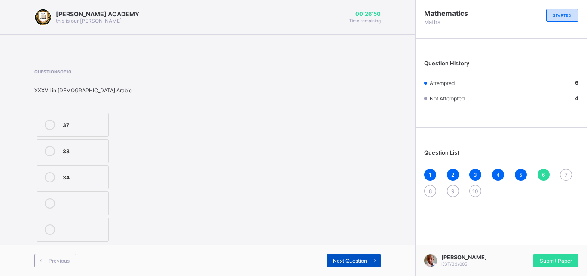
click at [339, 257] on div "Next Question" at bounding box center [354, 261] width 54 height 14
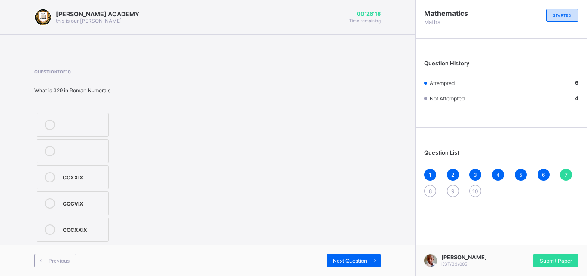
click at [85, 171] on label "CCXXIX" at bounding box center [73, 177] width 72 height 24
click at [336, 253] on div "Previous Next Question" at bounding box center [207, 260] width 415 height 31
click at [340, 259] on span "Next Question" at bounding box center [350, 261] width 34 height 6
click at [78, 201] on div "9877" at bounding box center [83, 202] width 41 height 9
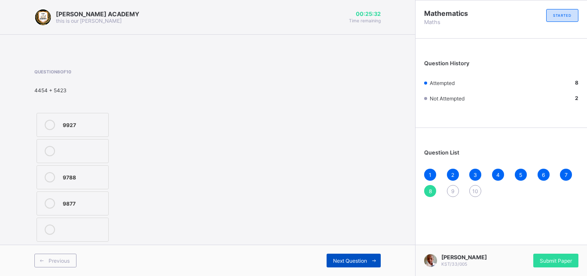
click at [354, 263] on span "Next Question" at bounding box center [350, 261] width 34 height 6
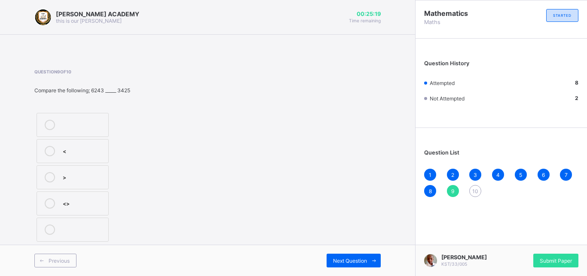
click at [92, 188] on label ">" at bounding box center [73, 177] width 72 height 24
click at [356, 262] on span "Next Question" at bounding box center [350, 261] width 34 height 6
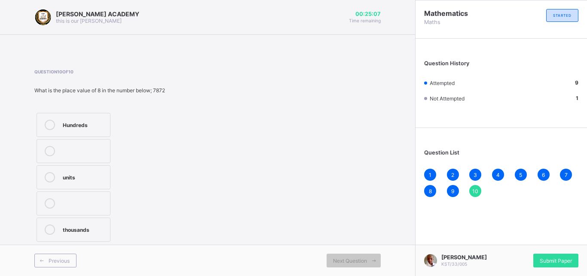
click at [97, 122] on div "Hundreds" at bounding box center [84, 124] width 43 height 9
click at [561, 261] on span "Submit Paper" at bounding box center [556, 261] width 32 height 6
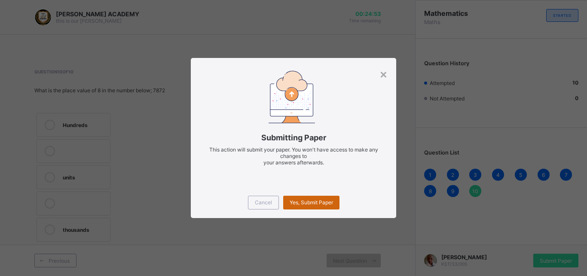
click at [327, 202] on span "Yes, Submit Paper" at bounding box center [311, 202] width 43 height 6
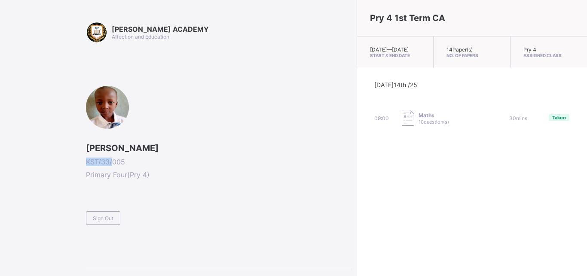
drag, startPoint x: 112, startPoint y: 163, endPoint x: 87, endPoint y: 161, distance: 24.5
click at [87, 161] on span "KST/33/005" at bounding box center [219, 162] width 266 height 9
copy span "KST/33/"
click at [105, 218] on span "Sign Out" at bounding box center [103, 218] width 21 height 6
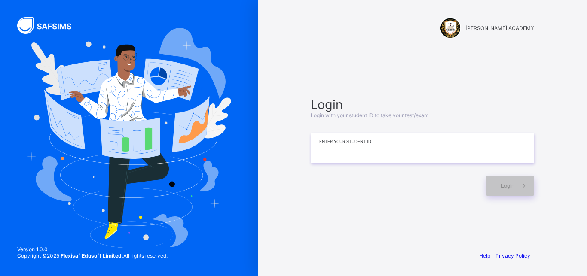
click at [403, 148] on input at bounding box center [422, 148] width 223 height 30
paste input "*******"
type input "*********"
click at [499, 187] on div "Login" at bounding box center [510, 186] width 48 height 20
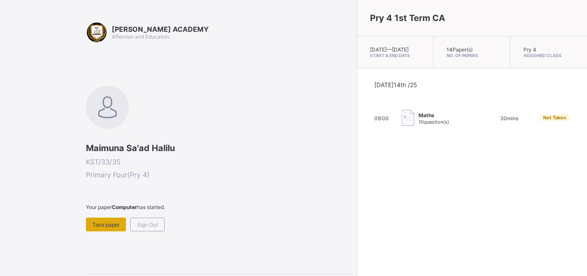
click at [114, 226] on span "Take paper" at bounding box center [105, 225] width 27 height 6
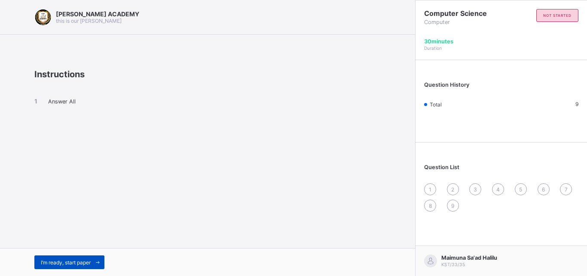
click at [70, 263] on span "I’m ready, start paper" at bounding box center [66, 262] width 50 height 6
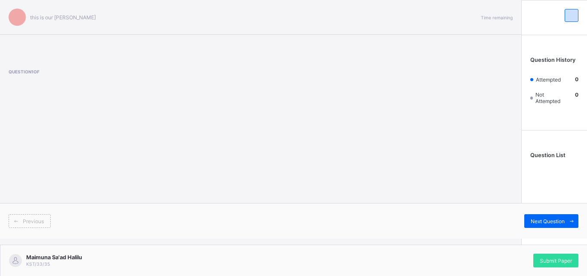
click at [51, 228] on div "Previous" at bounding box center [30, 221] width 42 height 14
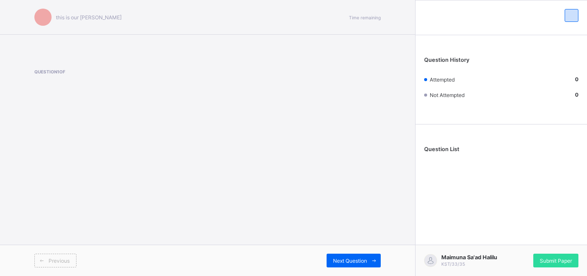
click at [70, 263] on div "Previous" at bounding box center [55, 261] width 42 height 14
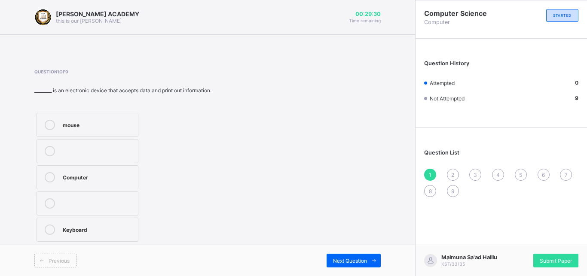
click at [101, 165] on label "Computer" at bounding box center [88, 177] width 102 height 24
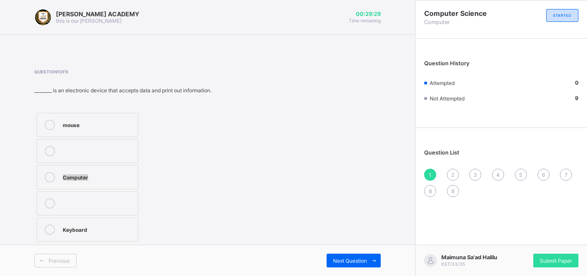
click at [100, 165] on label "Computer" at bounding box center [88, 177] width 102 height 24
click at [346, 265] on div "Next Question" at bounding box center [354, 261] width 54 height 14
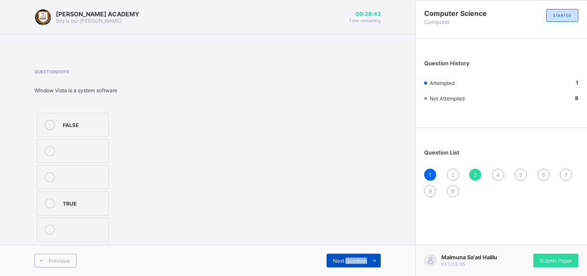
click at [357, 260] on span "Next Question" at bounding box center [350, 261] width 34 height 6
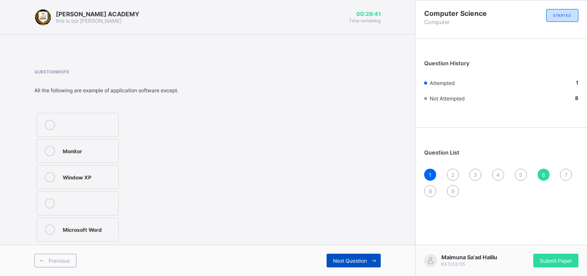
click at [357, 260] on span "Next Question" at bounding box center [350, 261] width 34 height 6
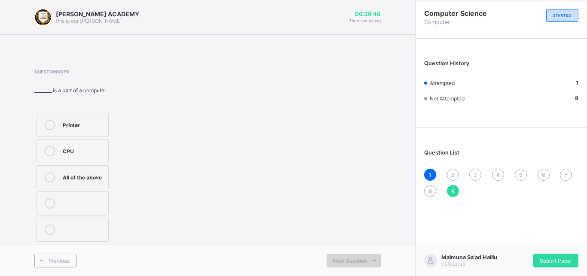
click at [357, 260] on span "Next Question" at bounding box center [350, 261] width 34 height 6
click at [452, 172] on span "2" at bounding box center [452, 175] width 3 height 6
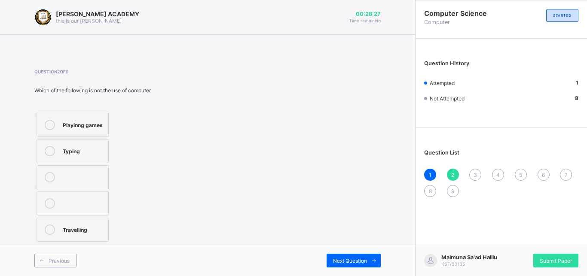
click at [452, 172] on span "2" at bounding box center [452, 175] width 3 height 6
click at [104, 234] on label "Travelling" at bounding box center [73, 230] width 72 height 24
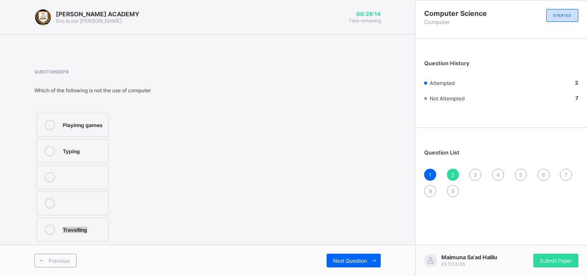
click at [104, 234] on label "Travelling" at bounding box center [73, 230] width 72 height 24
click at [345, 260] on span "Next Question" at bounding box center [350, 261] width 34 height 6
click at [79, 194] on label "TRUE" at bounding box center [73, 204] width 72 height 24
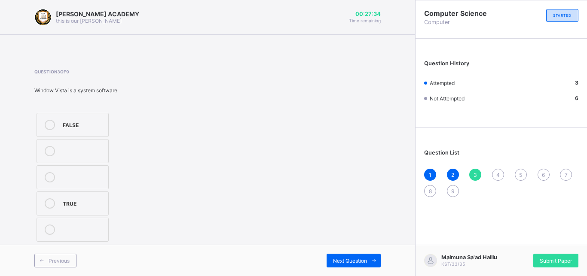
click at [79, 194] on label "TRUE" at bounding box center [73, 204] width 72 height 24
click at [496, 173] on div "4" at bounding box center [498, 175] width 12 height 12
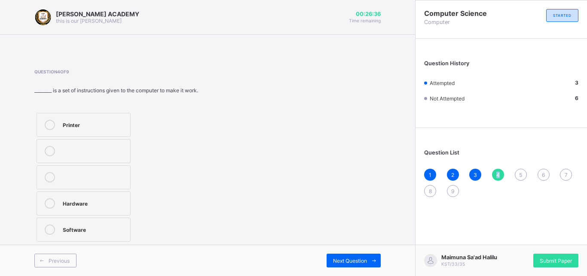
click at [113, 125] on div "Printer" at bounding box center [94, 124] width 63 height 9
click at [523, 176] on div "5" at bounding box center [521, 175] width 12 height 12
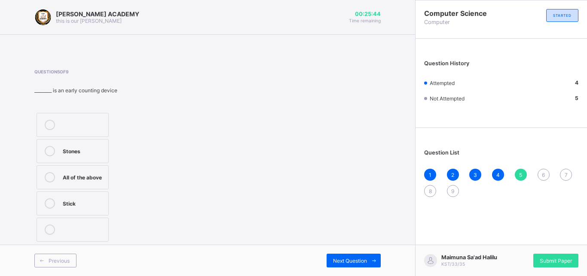
click at [98, 208] on div "Stick" at bounding box center [83, 203] width 41 height 10
click at [543, 177] on span "6" at bounding box center [543, 175] width 3 height 6
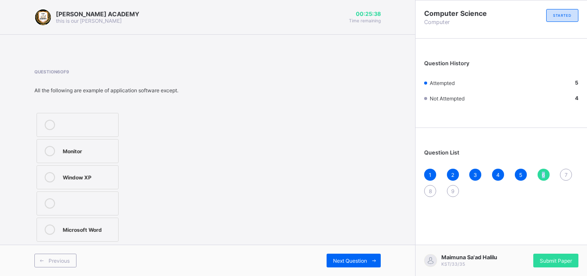
click at [543, 177] on span "6" at bounding box center [543, 175] width 3 height 6
click at [110, 157] on label "Monitor" at bounding box center [78, 151] width 82 height 24
click at [352, 263] on span "Next Question" at bounding box center [350, 261] width 34 height 6
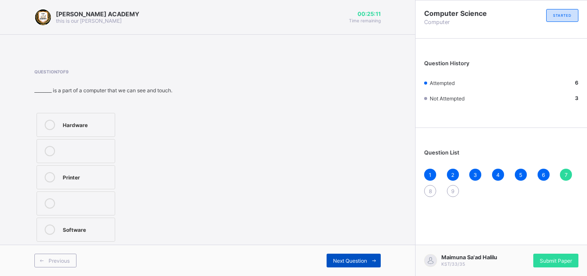
click at [352, 263] on span "Next Question" at bounding box center [350, 261] width 34 height 6
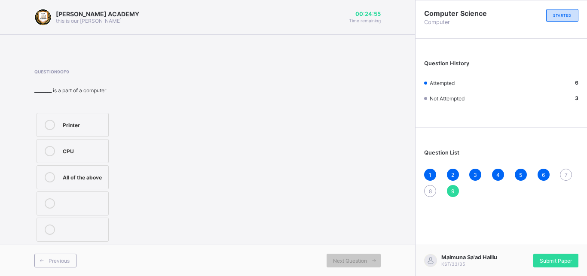
click at [566, 177] on span "7" at bounding box center [566, 175] width 3 height 6
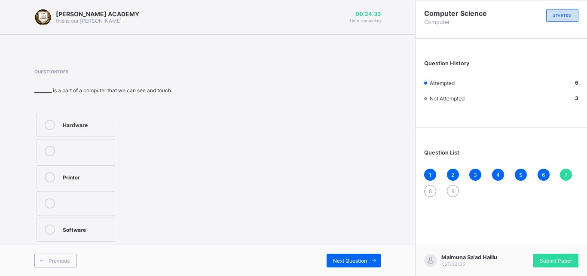
click at [114, 228] on label "Software" at bounding box center [76, 230] width 79 height 24
click at [359, 260] on span "Next Question" at bounding box center [350, 261] width 34 height 6
click at [98, 199] on div "Scanner" at bounding box center [83, 202] width 41 height 9
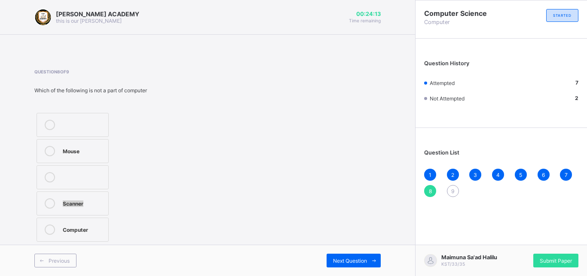
click at [98, 199] on div "Scanner" at bounding box center [83, 202] width 41 height 9
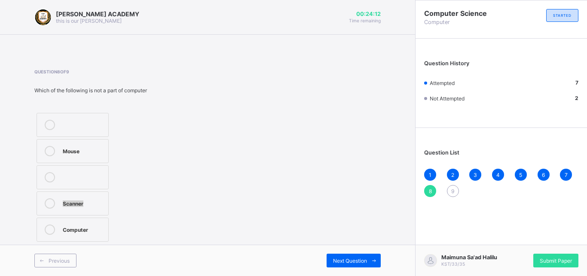
click at [98, 199] on div "Scanner" at bounding box center [83, 202] width 41 height 9
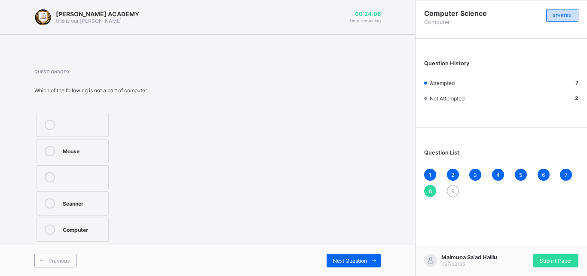
click at [453, 192] on span "9" at bounding box center [452, 191] width 3 height 6
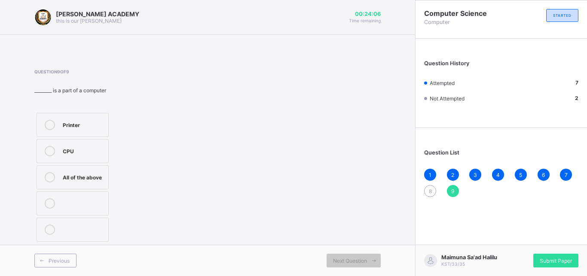
click at [453, 192] on span "9" at bounding box center [452, 191] width 3 height 6
click at [98, 181] on div "All of the above" at bounding box center [83, 177] width 41 height 10
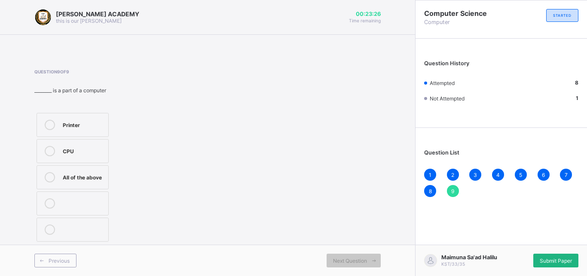
click at [541, 262] on span "Submit Paper" at bounding box center [556, 261] width 32 height 6
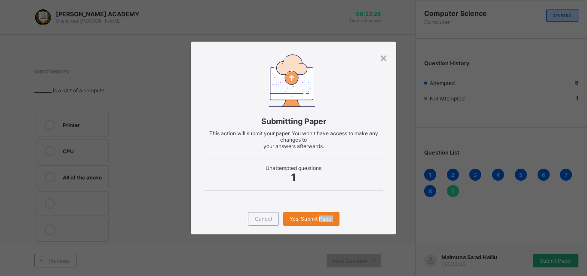
click at [541, 262] on div "× Submitting Paper This action will submit your paper. You won't have access to…" at bounding box center [293, 138] width 587 height 276
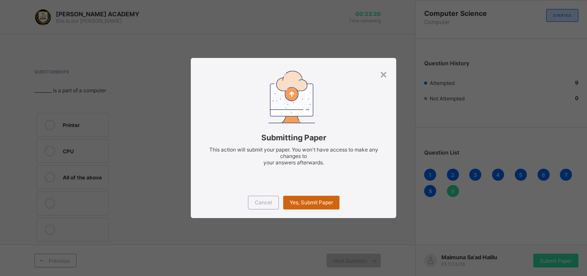
click at [314, 198] on div "Yes, Submit Paper" at bounding box center [311, 203] width 56 height 14
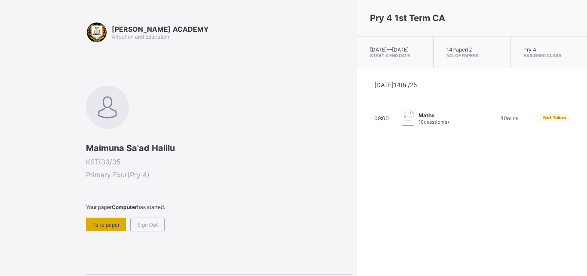
click at [108, 224] on span "Take paper" at bounding box center [105, 225] width 27 height 6
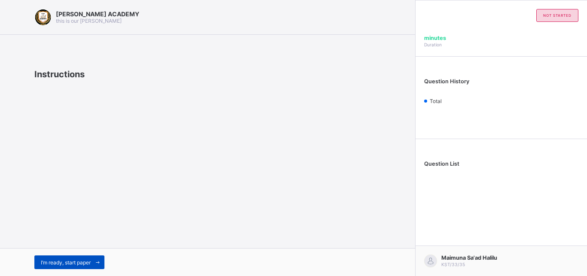
click at [87, 261] on span "I’m ready, start paper" at bounding box center [66, 262] width 50 height 6
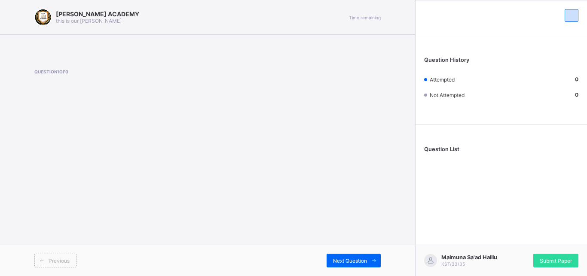
click at [121, 214] on div "[PERSON_NAME] ACADEMY this is our [PERSON_NAME] Time remaining Question 1 of 0 …" at bounding box center [207, 138] width 415 height 276
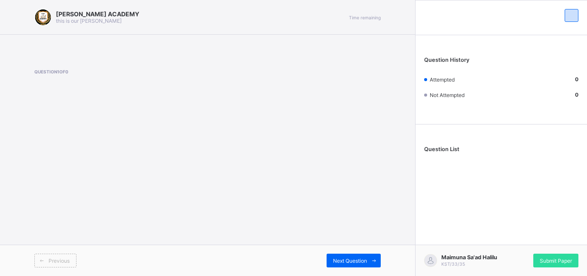
click at [121, 214] on div "[PERSON_NAME] ACADEMY this is our [PERSON_NAME] Time remaining Question 1 of 0 …" at bounding box center [207, 138] width 415 height 276
click at [354, 260] on span "Next Question" at bounding box center [350, 261] width 34 height 6
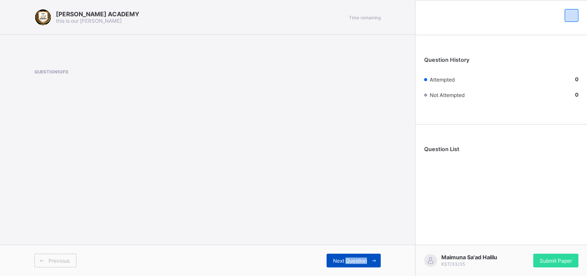
click at [354, 260] on span "Next Question" at bounding box center [350, 261] width 34 height 6
click at [550, 259] on span "Submit Paper" at bounding box center [556, 261] width 32 height 6
click at [0, 0] on div "× Submitting Paper This action will submit your paper. You won't have access to…" at bounding box center [0, 0] width 0 height 0
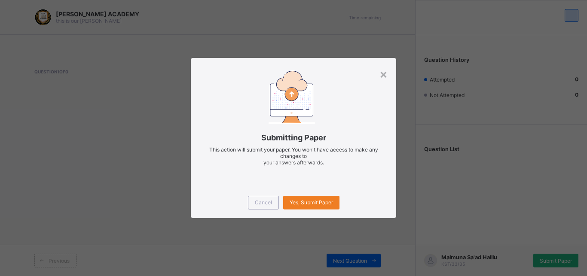
click at [550, 259] on div "× Submitting Paper This action will submit your paper. You won't have access to…" at bounding box center [293, 138] width 587 height 276
drag, startPoint x: 335, startPoint y: 219, endPoint x: 319, endPoint y: 198, distance: 25.4
click at [319, 198] on div "× Submitting Paper This action will submit your paper. You won't have access to…" at bounding box center [293, 138] width 587 height 276
click at [319, 198] on div "Yes, Submit Paper" at bounding box center [311, 203] width 56 height 14
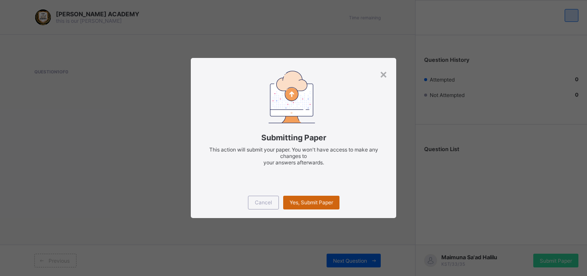
click at [319, 198] on div "Yes, Submit Paper" at bounding box center [311, 203] width 56 height 14
click at [330, 206] on div "Yes, Submit Paper" at bounding box center [311, 203] width 56 height 14
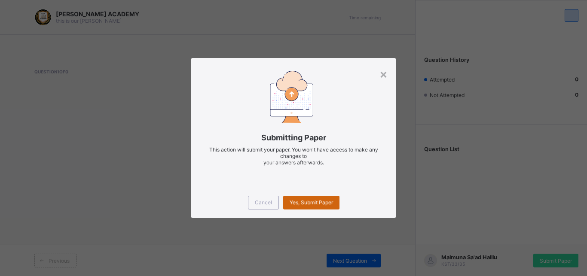
click at [330, 206] on div "Yes, Submit Paper" at bounding box center [311, 203] width 56 height 14
click at [258, 196] on div "Cancel" at bounding box center [263, 203] width 31 height 14
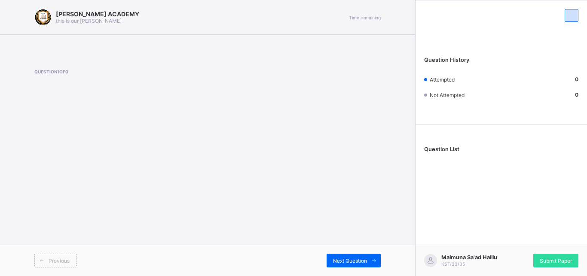
click at [258, 196] on div "[PERSON_NAME] ACADEMY this is our [PERSON_NAME] Time remaining Question 1 of 0 …" at bounding box center [207, 138] width 415 height 276
click at [554, 261] on span "Submit Paper" at bounding box center [556, 261] width 32 height 6
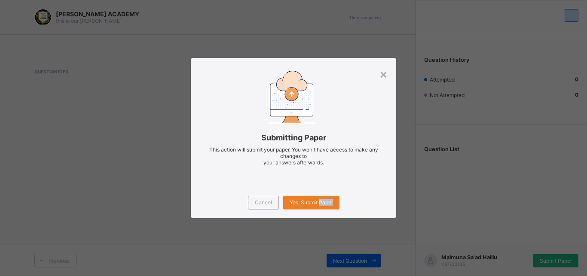
click at [554, 261] on div "× Submitting Paper This action will submit your paper. You won't have access to…" at bounding box center [293, 138] width 587 height 276
click at [309, 206] on div "Yes, Submit Paper" at bounding box center [311, 203] width 56 height 14
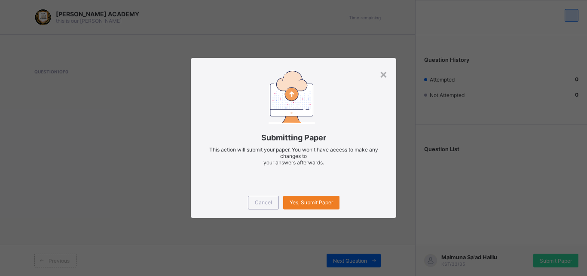
click at [304, 210] on div "Cancel Yes, Submit Paper" at bounding box center [293, 202] width 205 height 31
click at [308, 211] on div "Cancel Yes, Submit Paper" at bounding box center [293, 202] width 205 height 31
click at [310, 205] on span "Yes, Submit Paper" at bounding box center [311, 202] width 43 height 6
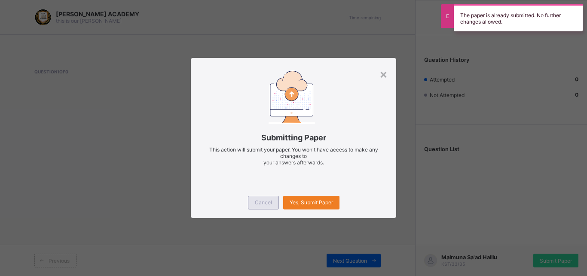
click at [255, 201] on span "Cancel" at bounding box center [263, 202] width 17 height 6
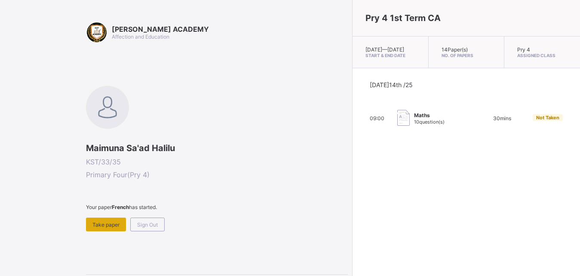
click at [114, 223] on span "Take paper" at bounding box center [105, 225] width 27 height 6
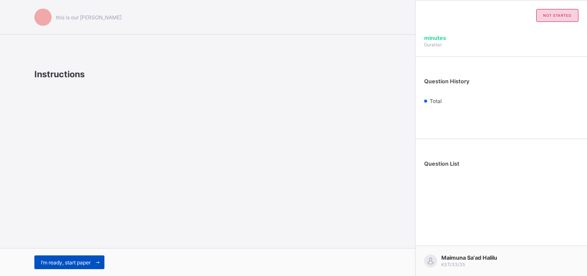
click at [101, 268] on span at bounding box center [98, 263] width 14 height 14
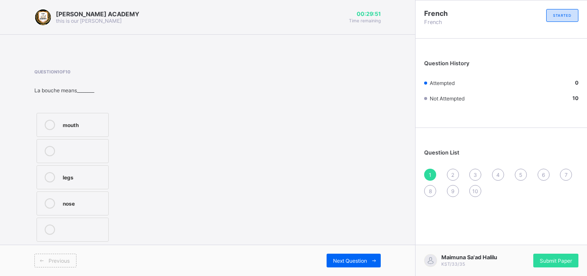
click at [66, 122] on div "mouth" at bounding box center [83, 124] width 41 height 9
click at [369, 250] on div "Previous Next Question" at bounding box center [207, 260] width 415 height 31
click at [369, 263] on span at bounding box center [374, 261] width 14 height 14
click at [97, 147] on div "head" at bounding box center [83, 150] width 41 height 9
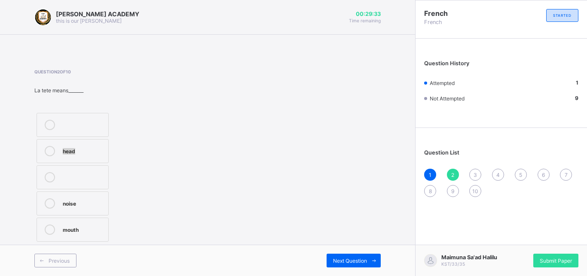
click at [97, 147] on div "head" at bounding box center [83, 150] width 41 height 9
click at [343, 255] on div "Next Question" at bounding box center [354, 261] width 54 height 14
click at [452, 170] on div "2" at bounding box center [453, 175] width 12 height 12
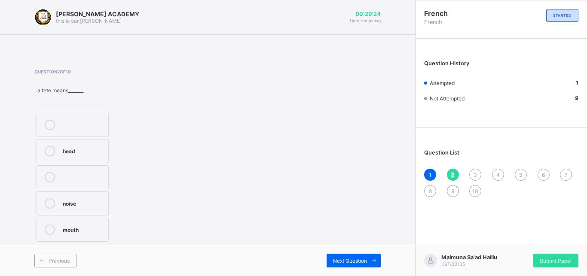
click at [452, 170] on div "2" at bounding box center [453, 175] width 12 height 12
click at [357, 259] on span "Next Question" at bounding box center [350, 261] width 34 height 6
click at [90, 217] on div "what is your name?" at bounding box center [83, 210] width 41 height 15
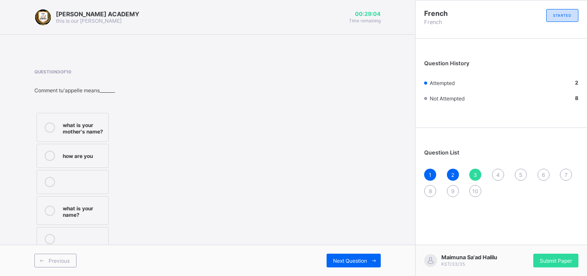
click at [90, 217] on div "what is your name?" at bounding box center [83, 210] width 41 height 15
click at [498, 178] on span "4" at bounding box center [497, 175] width 3 height 6
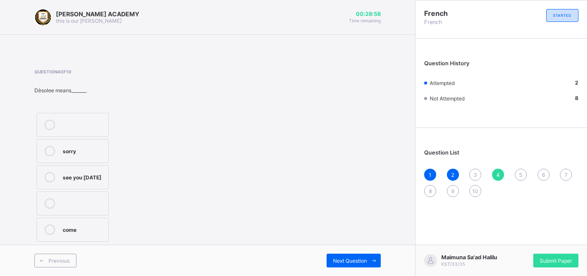
click at [498, 178] on span "4" at bounding box center [497, 175] width 3 height 6
click at [81, 151] on div "sorry" at bounding box center [83, 150] width 41 height 9
click at [520, 169] on div "5" at bounding box center [521, 175] width 12 height 12
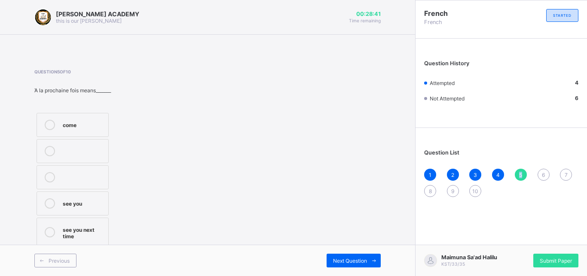
click at [520, 169] on div "5" at bounding box center [521, 175] width 12 height 12
click at [95, 232] on div "see you next time" at bounding box center [83, 232] width 41 height 15
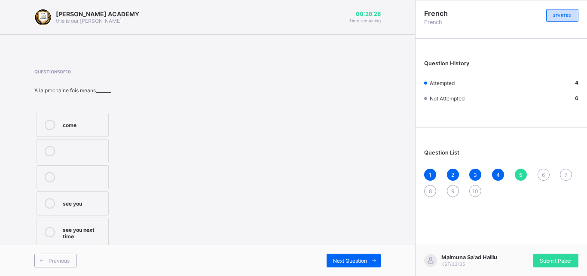
click at [95, 232] on div "see you next time" at bounding box center [83, 232] width 41 height 15
click at [546, 175] on div "6" at bounding box center [543, 175] width 12 height 12
click at [89, 227] on label "see you soon" at bounding box center [73, 230] width 72 height 24
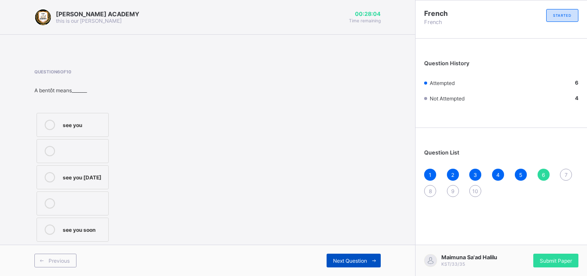
click at [373, 258] on span at bounding box center [374, 261] width 14 height 14
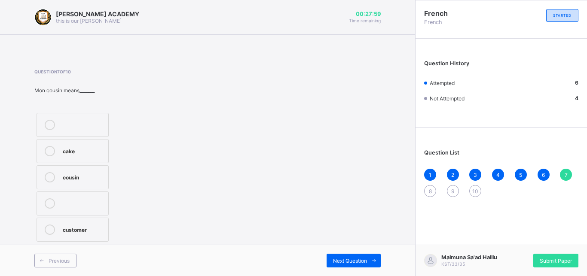
click at [78, 169] on label "cousin" at bounding box center [73, 177] width 72 height 24
click at [345, 261] on span "Next Question" at bounding box center [350, 261] width 34 height 6
click at [99, 121] on div "mother" at bounding box center [83, 124] width 41 height 9
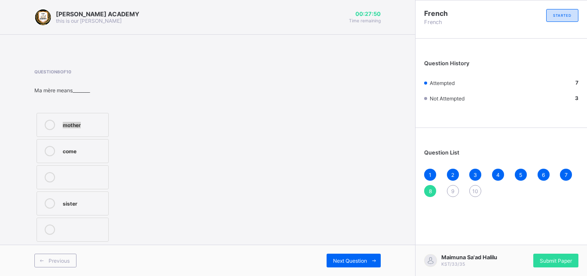
click at [99, 121] on div "mother" at bounding box center [83, 124] width 41 height 9
click at [346, 262] on span "Next Question" at bounding box center [350, 261] width 34 height 6
click at [97, 207] on div "sister" at bounding box center [83, 203] width 41 height 10
click at [345, 259] on span "Next Question" at bounding box center [350, 261] width 34 height 6
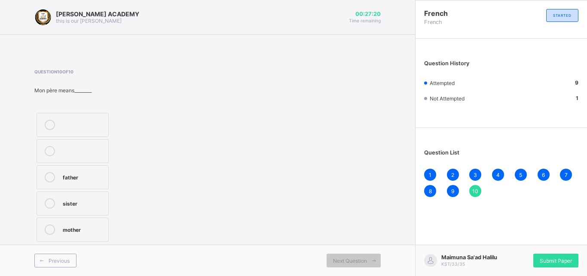
click at [452, 193] on span "9" at bounding box center [452, 191] width 3 height 6
click at [351, 263] on span "Next Question" at bounding box center [350, 261] width 34 height 6
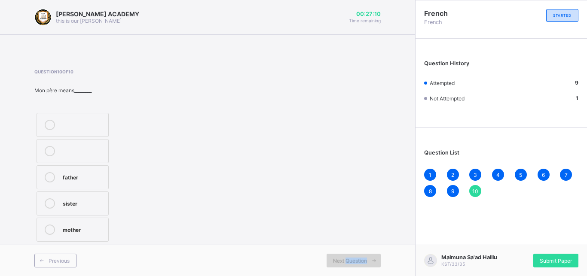
click at [351, 263] on span "Next Question" at bounding box center [350, 261] width 34 height 6
click at [97, 177] on div "father" at bounding box center [83, 176] width 41 height 9
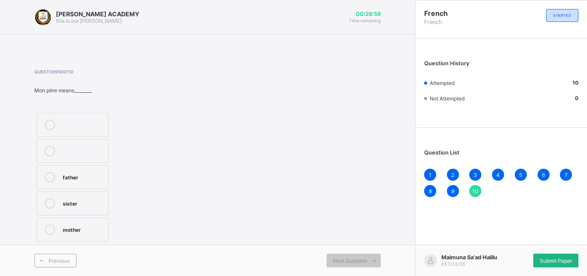
click at [545, 266] on div "Submit Paper" at bounding box center [555, 261] width 45 height 14
click at [0, 0] on div "× Submitting Paper This action will submit your paper. You won't have access to…" at bounding box center [0, 0] width 0 height 0
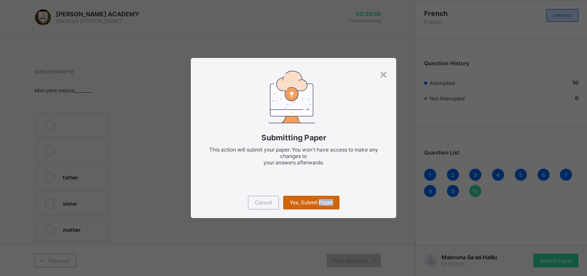
click at [324, 201] on span "Yes, Submit Paper" at bounding box center [311, 202] width 43 height 6
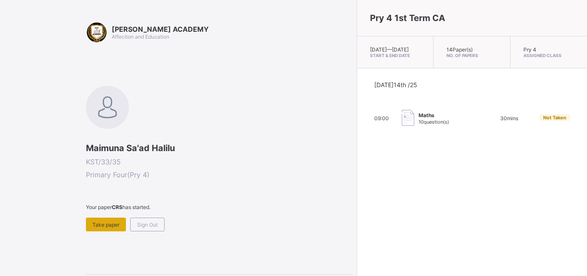
click at [103, 221] on div "Take paper" at bounding box center [106, 225] width 40 height 14
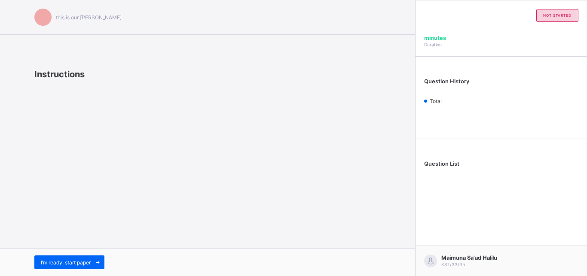
click at [103, 221] on div "this is our [PERSON_NAME] Instructions I’m ready, start paper" at bounding box center [207, 138] width 415 height 276
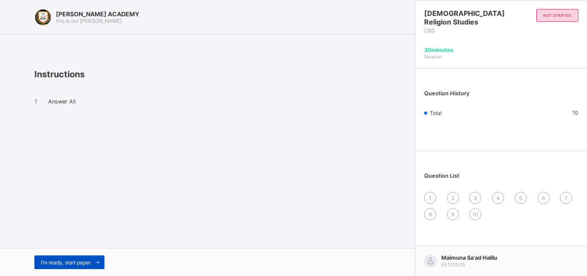
click at [82, 260] on span "I’m ready, start paper" at bounding box center [66, 262] width 50 height 6
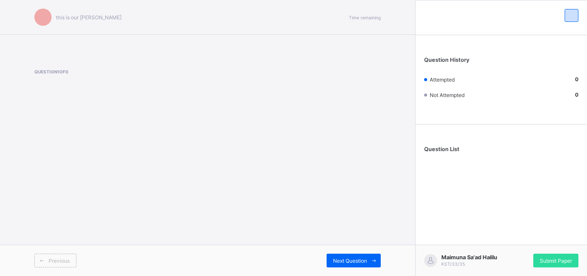
click at [82, 260] on div "this is our [PERSON_NAME] Time remaining Question 1 of 0 Previous Next Question…" at bounding box center [293, 138] width 587 height 276
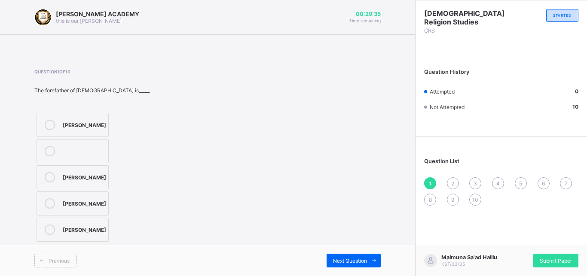
click at [46, 215] on label "[PERSON_NAME]" at bounding box center [73, 204] width 72 height 24
click at [561, 255] on div "Submit Paper" at bounding box center [555, 261] width 45 height 14
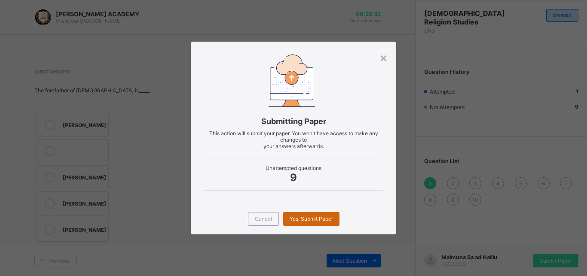
click at [313, 215] on div "Yes, Submit Paper" at bounding box center [311, 219] width 56 height 14
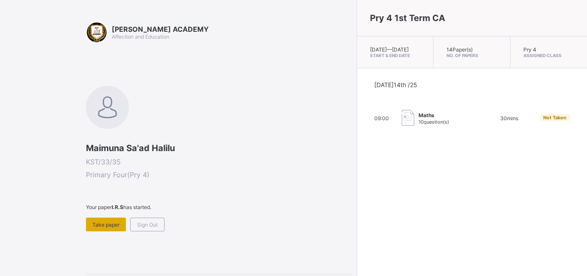
click at [106, 222] on span "Take paper" at bounding box center [105, 225] width 27 height 6
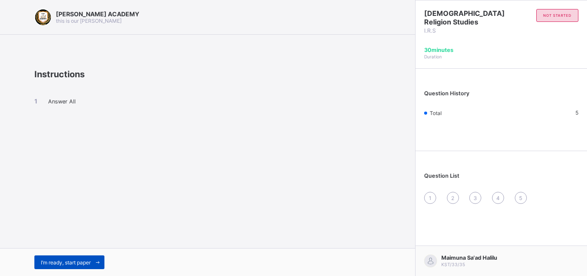
click at [82, 256] on div "I’m ready, start paper" at bounding box center [69, 263] width 70 height 14
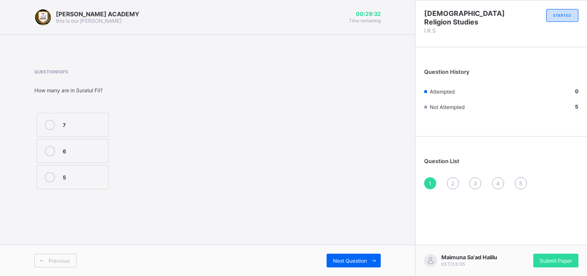
click at [80, 179] on div "5" at bounding box center [83, 176] width 41 height 9
drag, startPoint x: 446, startPoint y: 181, endPoint x: 453, endPoint y: 183, distance: 6.7
click at [453, 183] on div "1 2 3 4 5" at bounding box center [501, 183] width 154 height 12
click at [453, 183] on span "2" at bounding box center [452, 183] width 3 height 6
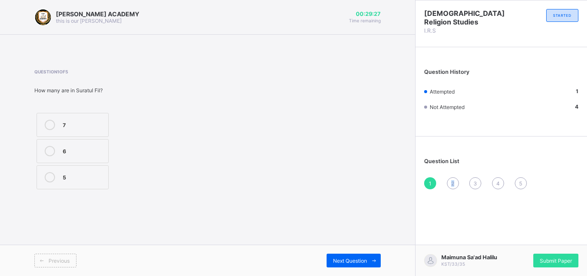
click at [453, 183] on span "2" at bounding box center [452, 183] width 3 height 6
click at [116, 123] on label "Munkar" at bounding box center [76, 125] width 79 height 24
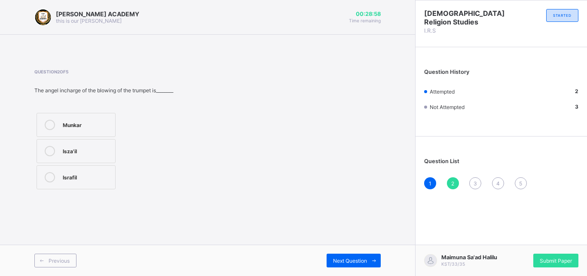
click at [471, 183] on div "3" at bounding box center [475, 183] width 12 height 12
click at [562, 18] on div "STARTED" at bounding box center [562, 15] width 32 height 13
click at [98, 147] on div "5" at bounding box center [103, 150] width 81 height 9
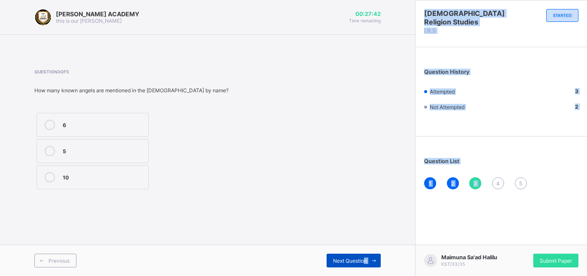
drag, startPoint x: 498, startPoint y: 183, endPoint x: 365, endPoint y: 266, distance: 156.7
click at [365, 266] on div "[PERSON_NAME] ACADEMY this is our [PERSON_NAME] 00:27:42 Time remaining Questio…" at bounding box center [293, 138] width 587 height 276
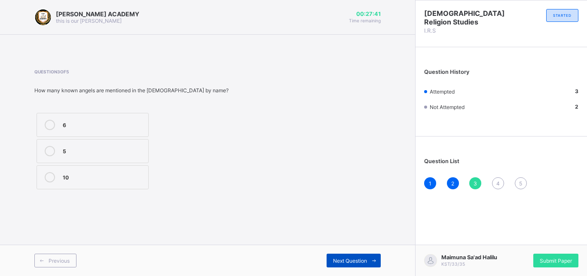
click at [365, 266] on div "Next Question" at bounding box center [354, 261] width 54 height 14
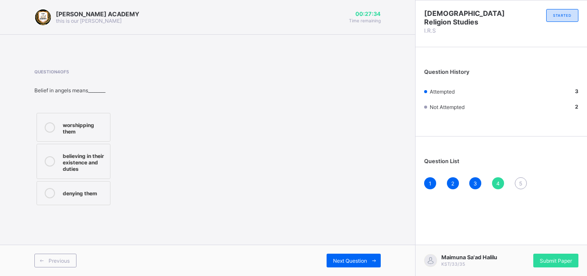
click at [473, 178] on div "3" at bounding box center [475, 183] width 12 height 12
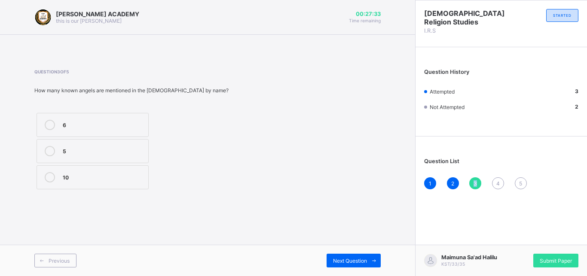
click at [473, 178] on div "3" at bounding box center [475, 183] width 12 height 12
click at [354, 260] on span "Next Question" at bounding box center [350, 261] width 34 height 6
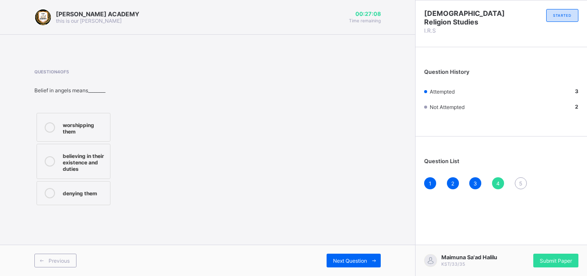
click at [95, 165] on div "believing in their existence and duties" at bounding box center [84, 161] width 43 height 21
click at [521, 185] on span "5" at bounding box center [520, 183] width 3 height 6
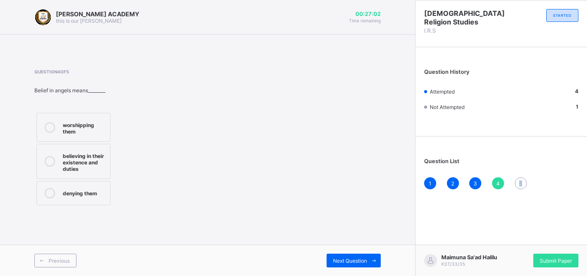
click at [521, 185] on span "5" at bounding box center [520, 183] width 3 height 6
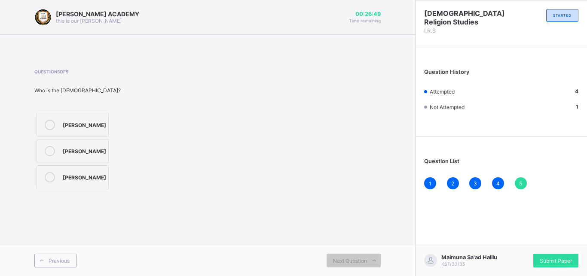
click at [95, 122] on div "[PERSON_NAME]" at bounding box center [84, 124] width 43 height 9
click at [556, 261] on span "Submit Paper" at bounding box center [556, 261] width 32 height 6
click at [0, 0] on div "× Submitting Paper This action will submit your paper. You won't have access to…" at bounding box center [0, 0] width 0 height 0
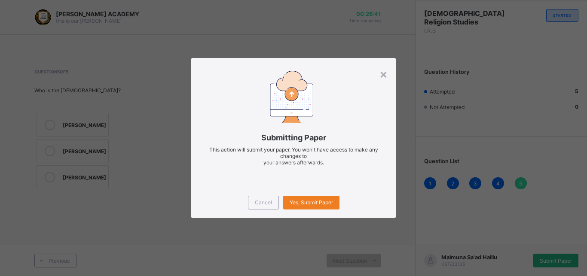
click at [556, 261] on div "× Submitting Paper This action will submit your paper. You won't have access to…" at bounding box center [293, 138] width 587 height 276
click at [306, 202] on span "Yes, Submit Paper" at bounding box center [311, 202] width 43 height 6
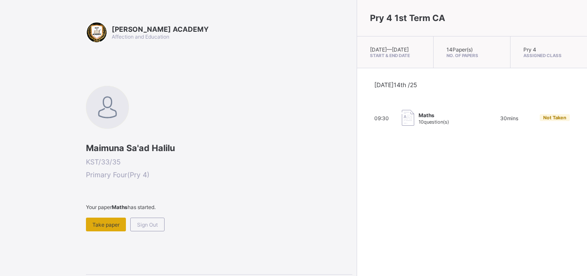
click at [98, 228] on div "Take paper" at bounding box center [106, 225] width 40 height 14
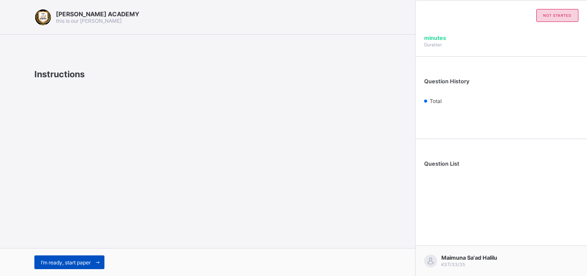
click at [87, 264] on span "I’m ready, start paper" at bounding box center [66, 262] width 50 height 6
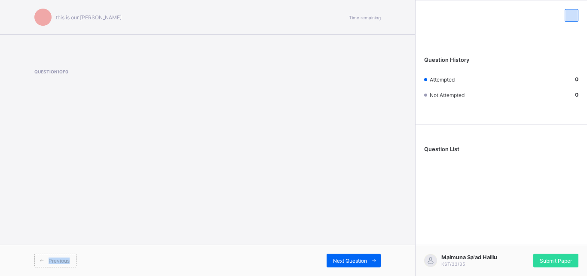
click at [87, 264] on div "Previous" at bounding box center [120, 261] width 173 height 14
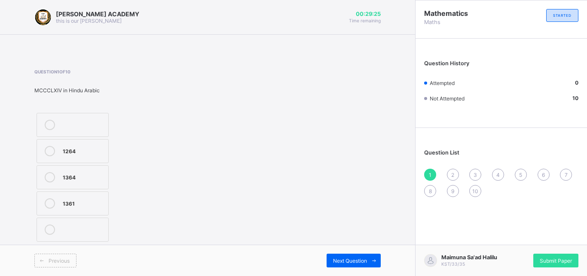
click at [96, 203] on div "1361" at bounding box center [83, 202] width 41 height 9
click at [455, 175] on div "2" at bounding box center [453, 175] width 12 height 12
click at [100, 127] on div "CMLXX" at bounding box center [83, 124] width 41 height 9
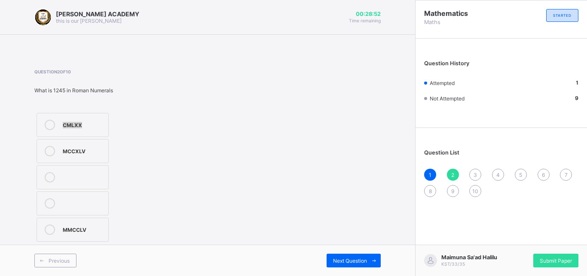
click at [100, 127] on div "CMLXX" at bounding box center [83, 124] width 41 height 9
click at [365, 256] on div "Next Question" at bounding box center [354, 261] width 54 height 14
click at [81, 147] on div "8663" at bounding box center [83, 150] width 41 height 9
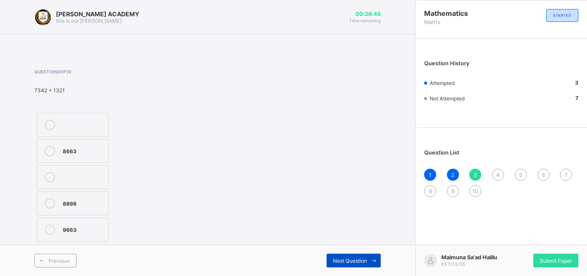
click at [341, 258] on span "Next Question" at bounding box center [350, 261] width 34 height 6
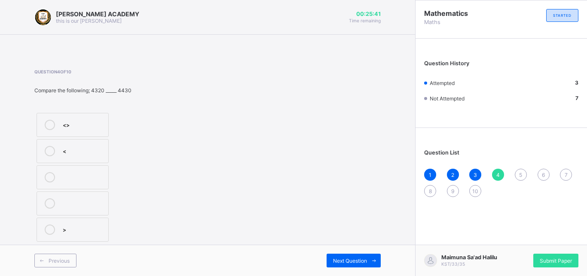
click at [91, 229] on div ">" at bounding box center [83, 229] width 41 height 9
click at [336, 257] on div "Next Question" at bounding box center [354, 261] width 54 height 14
click at [58, 124] on div at bounding box center [49, 125] width 17 height 10
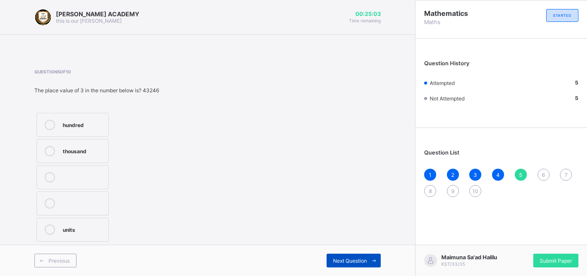
click at [350, 257] on div "Next Question" at bounding box center [354, 261] width 54 height 14
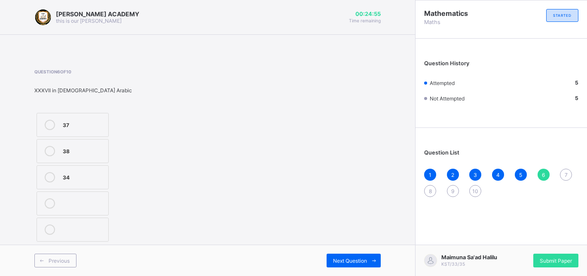
click at [75, 108] on div "Question 6 of 10 XXXVII in [DEMOGRAPHIC_DATA] Arabic 37 38 34" at bounding box center [97, 156] width 127 height 175
drag, startPoint x: 75, startPoint y: 108, endPoint x: 80, endPoint y: 131, distance: 22.9
click at [80, 131] on div "Question 6 of 10 XXXVII in [DEMOGRAPHIC_DATA] Arabic 37 38 34" at bounding box center [97, 156] width 127 height 175
click at [81, 131] on label "37" at bounding box center [73, 125] width 72 height 24
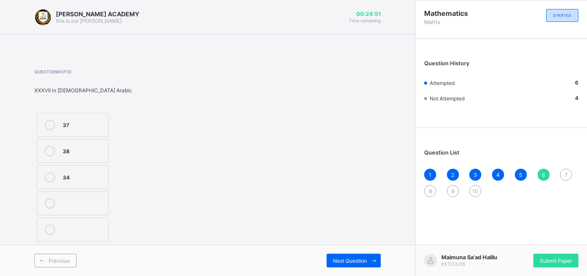
click at [563, 168] on div "Question List 1 2 3 4 5 6 7 8 9 10" at bounding box center [500, 168] width 171 height 73
click at [333, 260] on span "Next Question" at bounding box center [350, 261] width 34 height 6
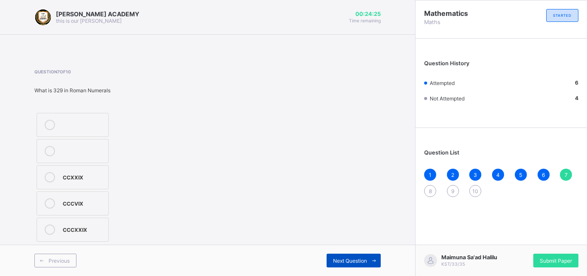
click at [363, 258] on span "Next Question" at bounding box center [350, 261] width 34 height 6
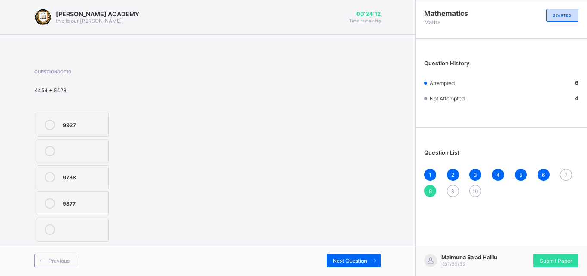
click at [99, 183] on label "9788" at bounding box center [73, 177] width 72 height 24
click at [348, 256] on div "Next Question" at bounding box center [354, 261] width 54 height 14
click at [77, 160] on label "<" at bounding box center [73, 151] width 72 height 24
click at [566, 174] on span "7" at bounding box center [566, 175] width 3 height 6
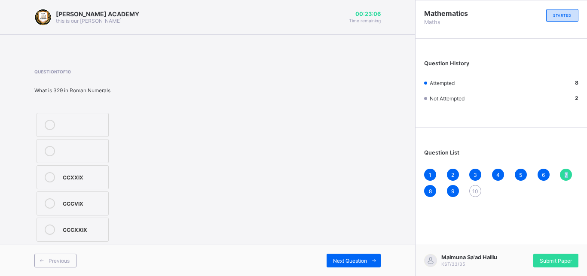
click at [566, 174] on span "7" at bounding box center [566, 175] width 3 height 6
click at [83, 179] on div "CCXXIX" at bounding box center [83, 176] width 41 height 9
click at [356, 260] on span "Next Question" at bounding box center [350, 261] width 34 height 6
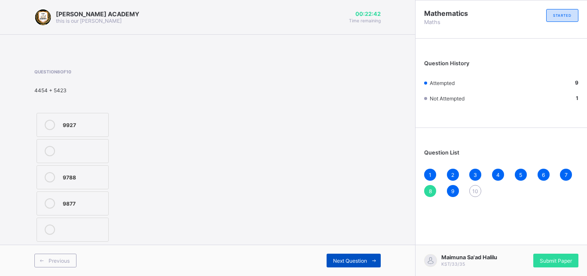
click at [356, 260] on span "Next Question" at bounding box center [350, 261] width 34 height 6
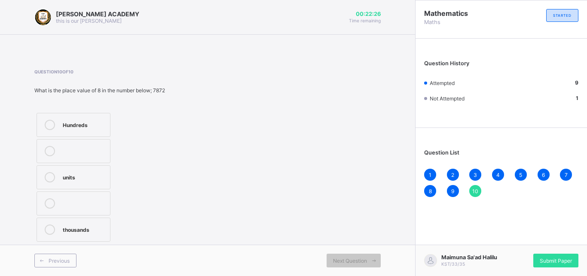
click at [453, 171] on div "2" at bounding box center [453, 175] width 12 height 12
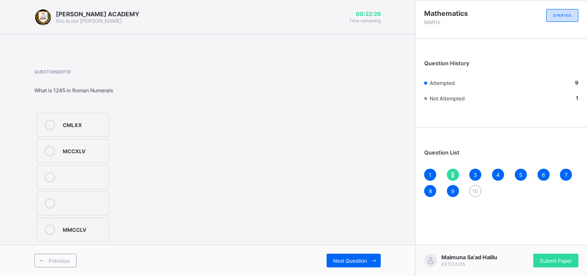
click at [453, 171] on div "2" at bounding box center [453, 175] width 12 height 12
click at [475, 165] on div "Question List 1 2 3 4 5 6 7 8 9 10" at bounding box center [500, 168] width 171 height 73
click at [361, 265] on div "Next Question" at bounding box center [354, 261] width 54 height 14
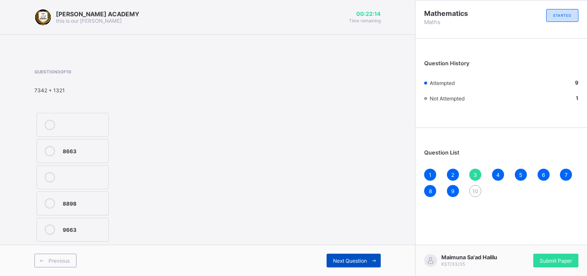
click at [361, 265] on div "Next Question" at bounding box center [354, 261] width 54 height 14
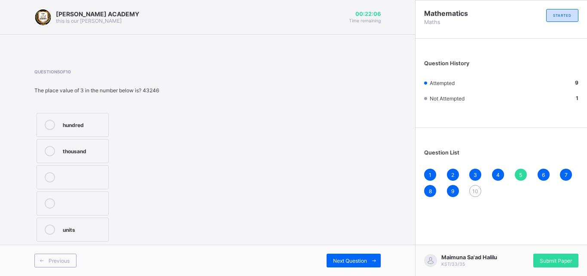
click at [82, 152] on div "thousand" at bounding box center [83, 150] width 41 height 9
click at [476, 192] on span "10" at bounding box center [475, 191] width 6 height 6
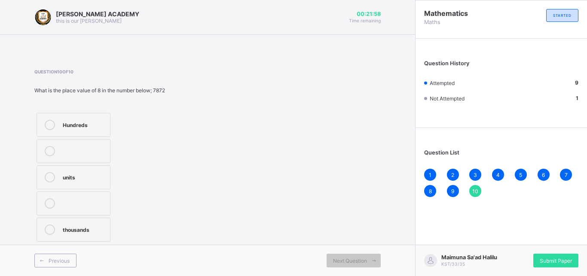
click at [476, 192] on span "10" at bounding box center [475, 191] width 6 height 6
click at [85, 128] on div "Hundreds" at bounding box center [84, 125] width 43 height 10
click at [556, 258] on span "Submit Paper" at bounding box center [556, 261] width 32 height 6
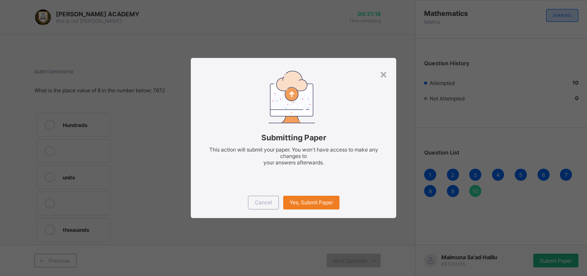
click at [556, 258] on div "× Submitting Paper This action will submit your paper. You won't have access to…" at bounding box center [293, 138] width 587 height 276
click at [324, 202] on span "Yes, Submit Paper" at bounding box center [311, 202] width 43 height 6
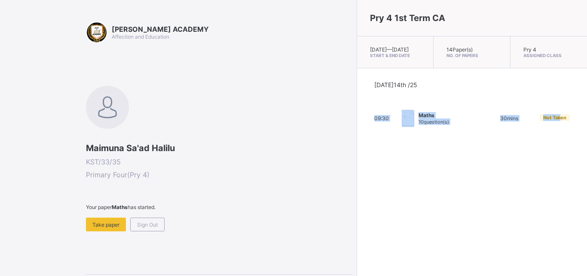
drag, startPoint x: 497, startPoint y: 113, endPoint x: 506, endPoint y: 131, distance: 20.0
click at [506, 127] on div "[DATE] 14th /25 09:30 Maths 10 question(s) 30 mins Not Taken" at bounding box center [471, 104] width 195 height 46
click at [100, 216] on span at bounding box center [219, 214] width 266 height 7
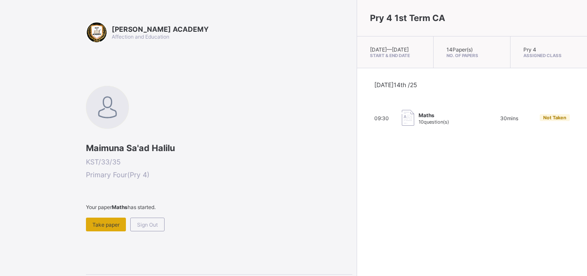
click at [102, 220] on div "Take paper" at bounding box center [106, 225] width 40 height 14
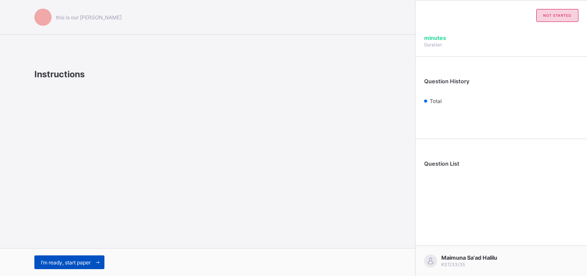
click at [66, 256] on div "I’m ready, start paper" at bounding box center [69, 263] width 70 height 14
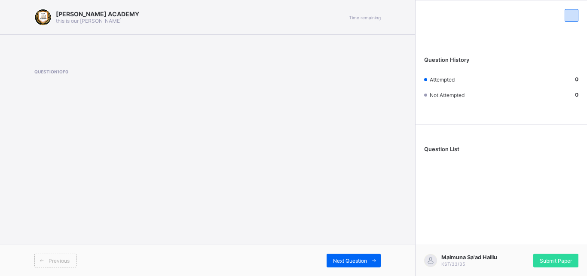
click at [431, 151] on span "Question List" at bounding box center [441, 149] width 35 height 6
click at [539, 261] on div "Submit Paper" at bounding box center [555, 261] width 45 height 14
click at [0, 0] on div "× Submitting Paper This action will submit your paper. You won't have access to…" at bounding box center [0, 0] width 0 height 0
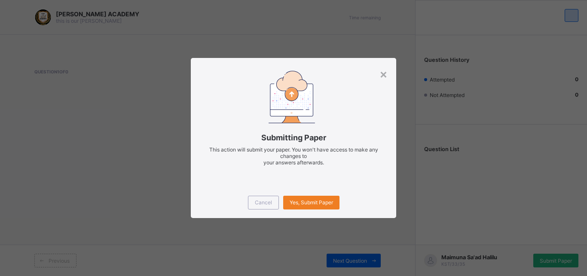
click at [539, 261] on div "× Submitting Paper This action will submit your paper. You won't have access to…" at bounding box center [293, 138] width 587 height 276
click at [317, 199] on span "Yes, Submit Paper" at bounding box center [311, 202] width 43 height 6
click at [257, 200] on span "Cancel" at bounding box center [263, 202] width 17 height 6
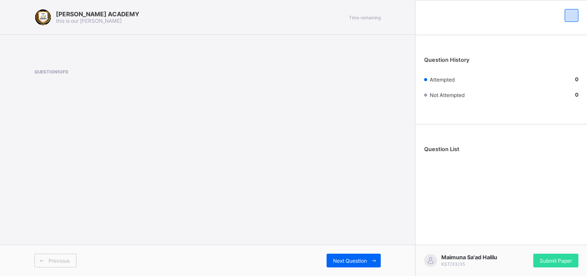
click at [257, 200] on div "[PERSON_NAME] ACADEMY this is our [PERSON_NAME] Time remaining Question 1 of 0 …" at bounding box center [207, 138] width 415 height 276
click at [53, 72] on span "Question 1 of 0" at bounding box center [97, 71] width 127 height 5
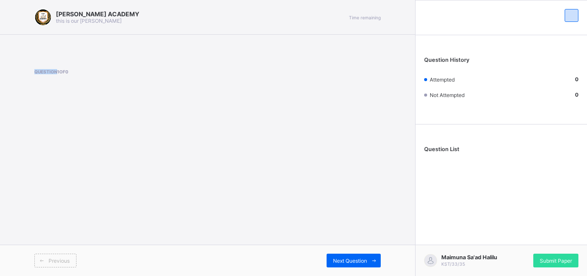
click at [53, 72] on span "Question 1 of 0" at bounding box center [97, 71] width 127 height 5
click at [556, 257] on div "Submit Paper" at bounding box center [555, 261] width 45 height 14
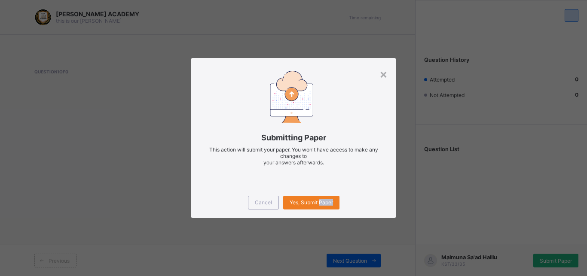
click at [556, 257] on div "× Submitting Paper This action will submit your paper. You won't have access to…" at bounding box center [293, 138] width 587 height 276
click at [316, 202] on span "Yes, Submit Paper" at bounding box center [311, 202] width 43 height 6
click at [305, 196] on div "Yes, Submit Paper" at bounding box center [311, 203] width 56 height 14
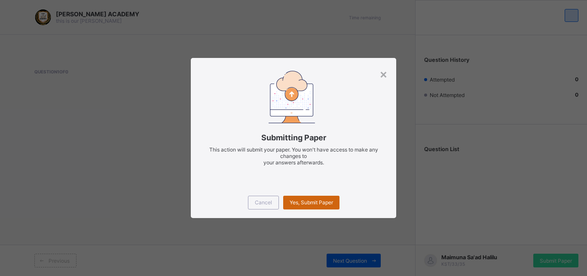
click at [305, 196] on div "Yes, Submit Paper" at bounding box center [311, 203] width 56 height 14
click at [306, 196] on div "Yes, Submit Paper" at bounding box center [311, 203] width 56 height 14
click at [305, 190] on div "Cancel Yes, Submit Paper" at bounding box center [293, 202] width 205 height 31
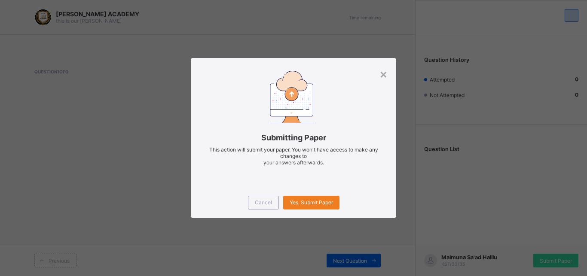
click at [309, 192] on div "Cancel Yes, Submit Paper" at bounding box center [293, 202] width 205 height 31
click at [296, 200] on span "Yes, Submit Paper" at bounding box center [311, 202] width 43 height 6
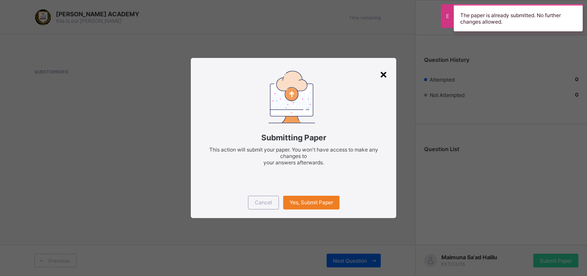
click at [380, 70] on div "×" at bounding box center [383, 74] width 8 height 15
